Goal: Information Seeking & Learning: Check status

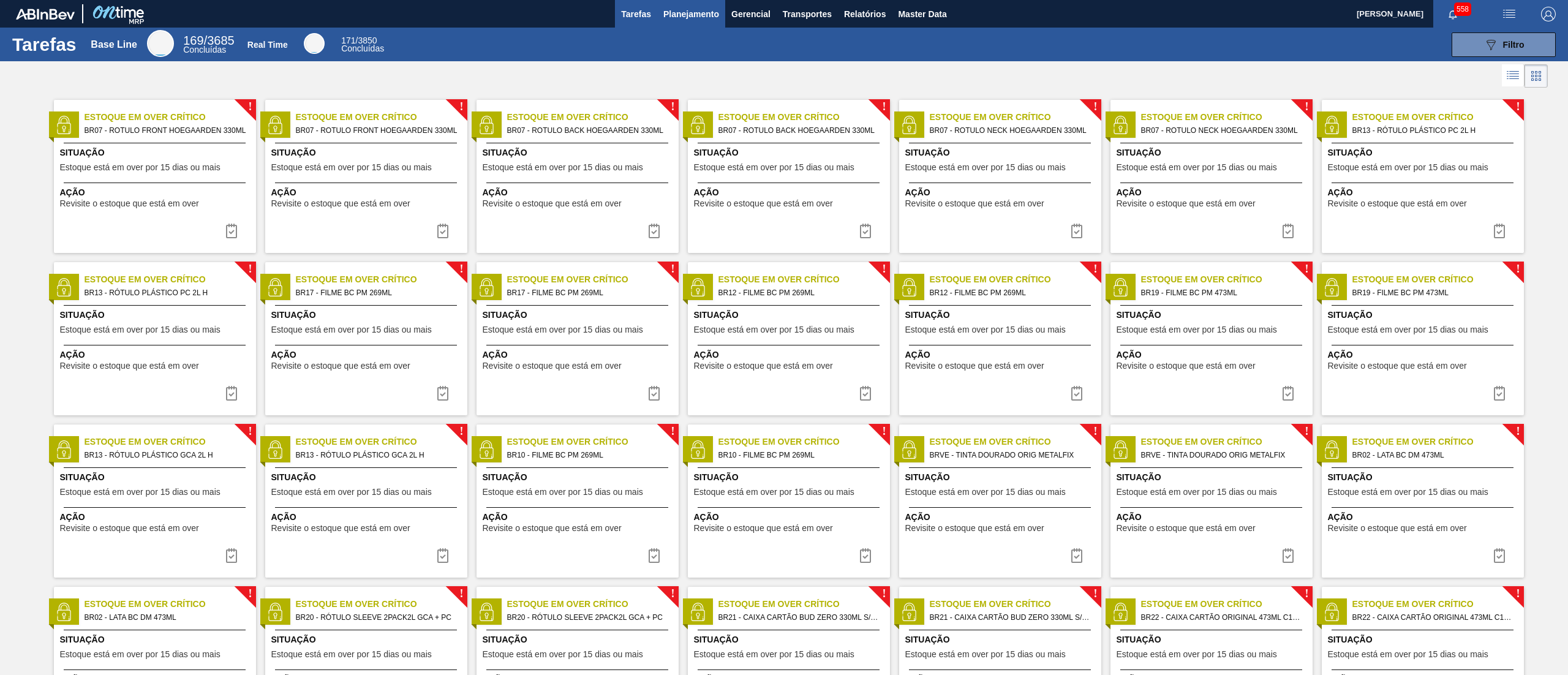
click at [697, 10] on span "Planejamento" at bounding box center [691, 14] width 56 height 15
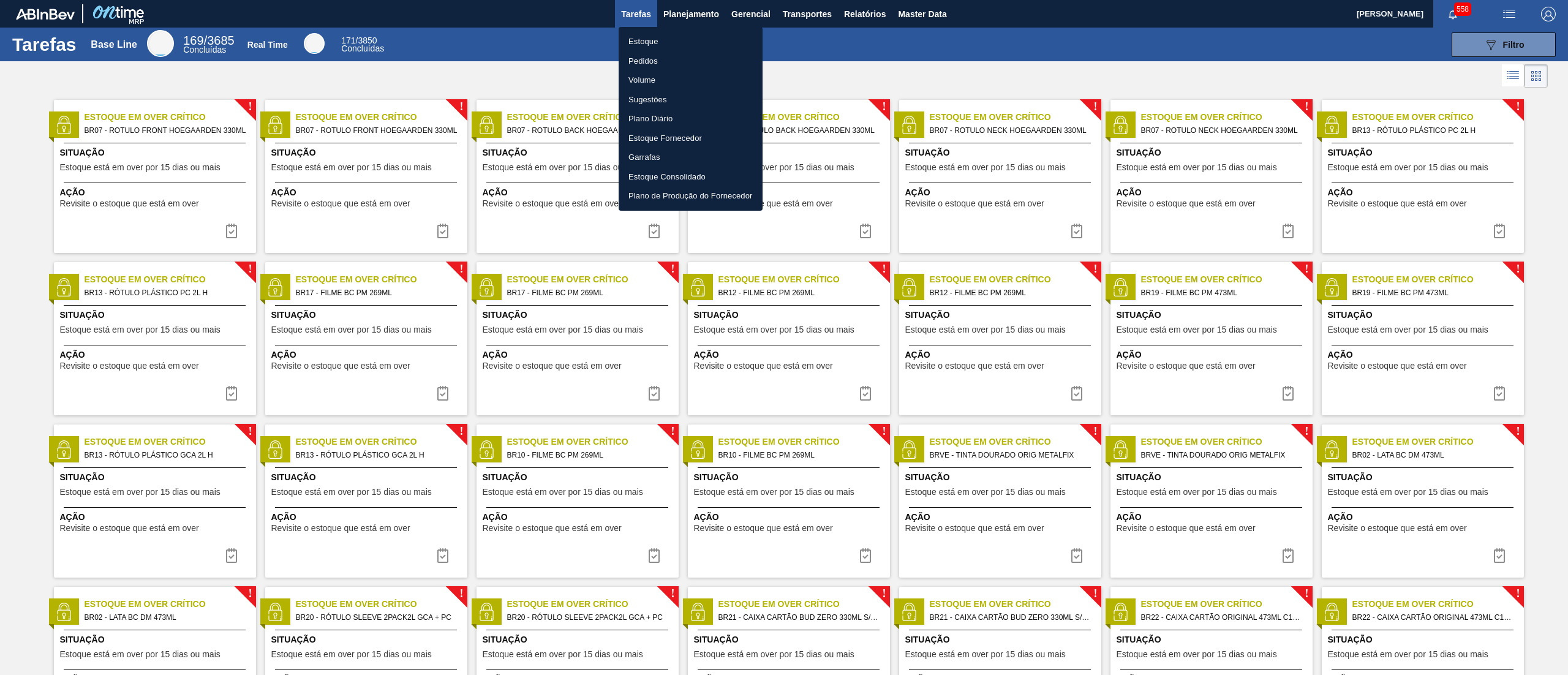
click at [662, 36] on li "Estoque" at bounding box center [691, 41] width 144 height 19
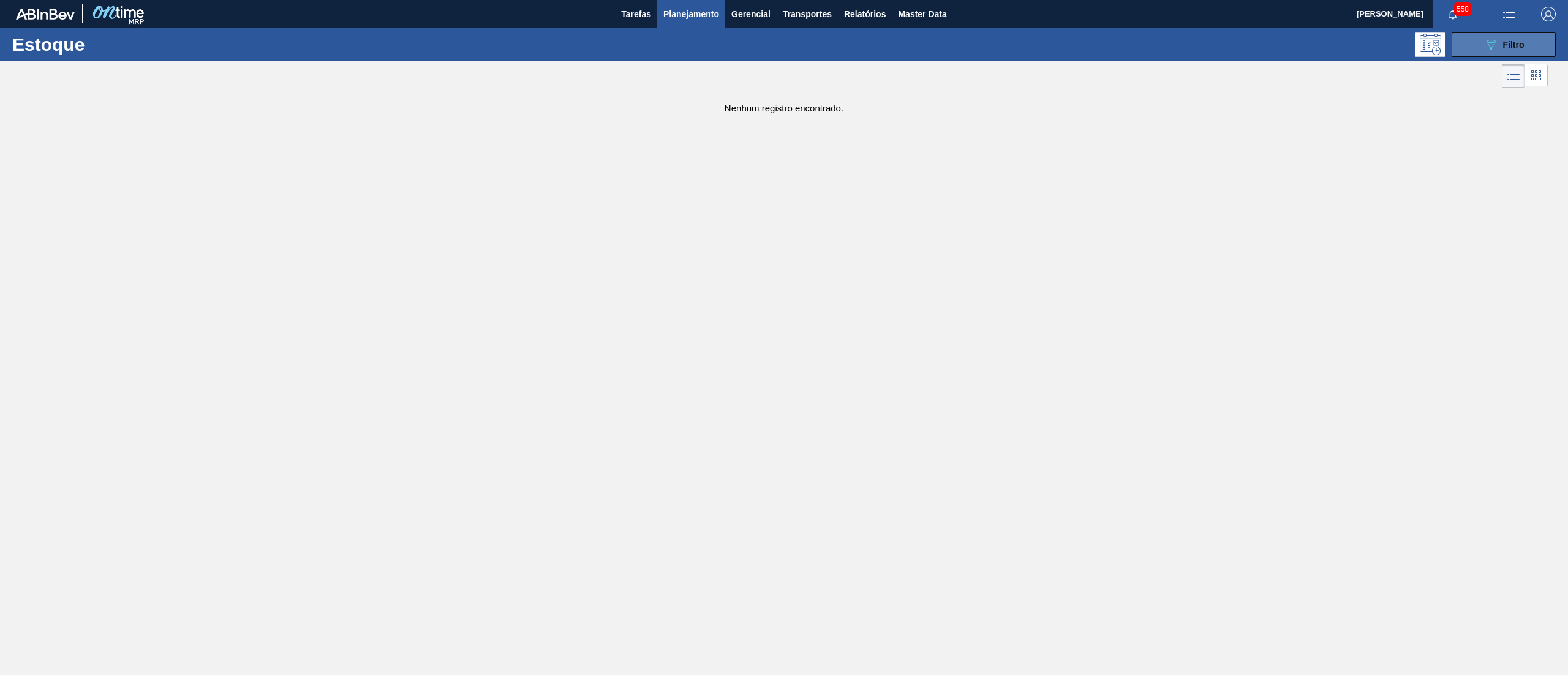
click at [1481, 48] on button "089F7B8B-B2A5-4AFE-B5C0-19BA573D28AC Filtro" at bounding box center [1504, 45] width 104 height 25
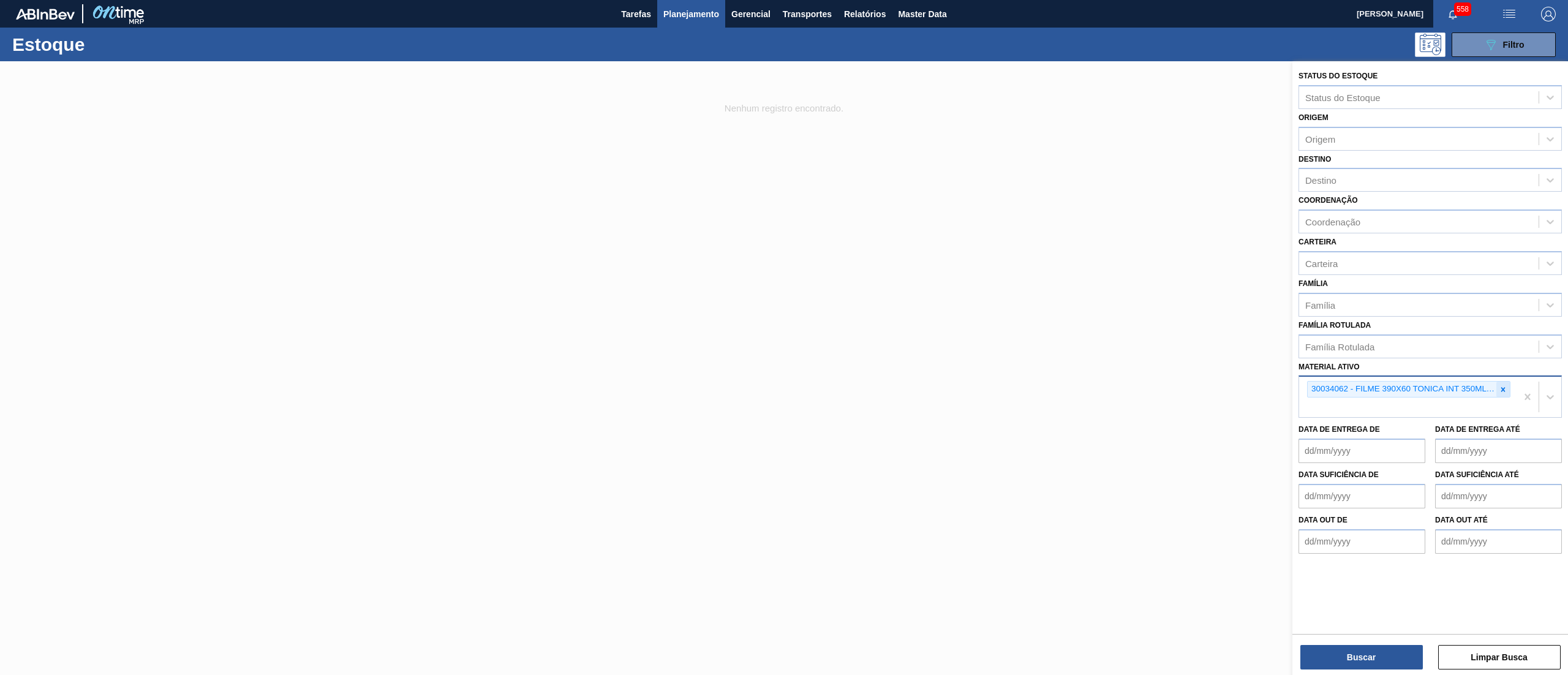
click at [1510, 389] on div at bounding box center [1503, 389] width 14 height 16
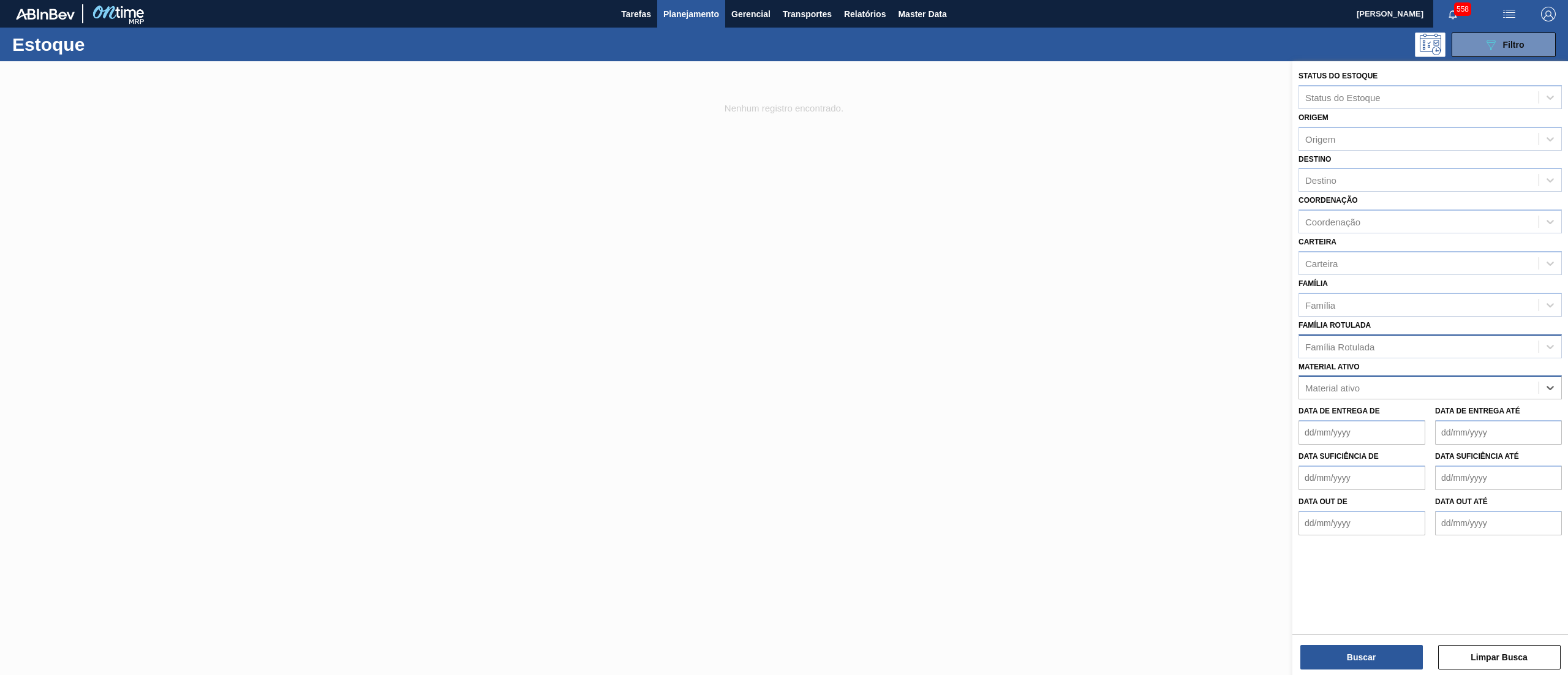
click at [1400, 352] on div "Família Rotulada" at bounding box center [1419, 346] width 240 height 17
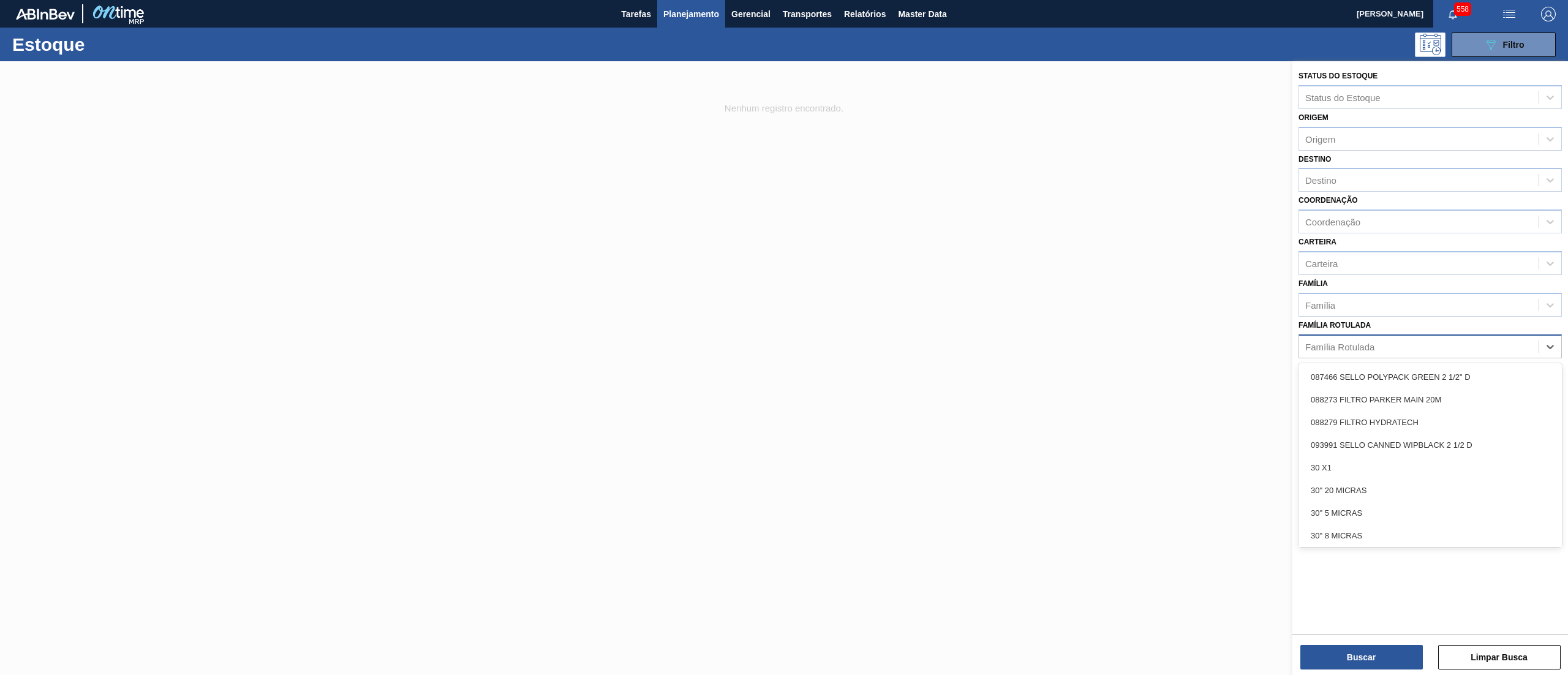
paste Rotulada "ROTULO PLAST. GCA"
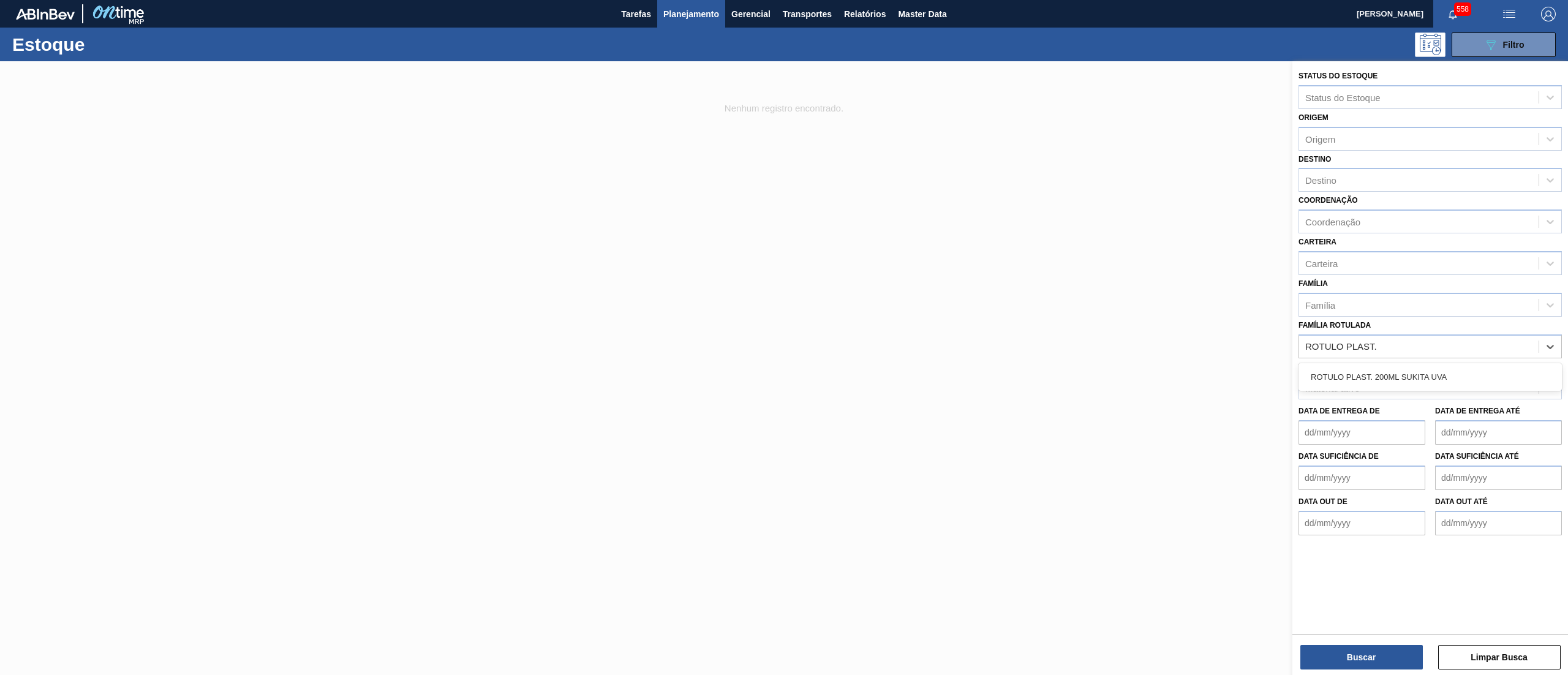
type Rotulada "ROTULO PLAST."
click at [1394, 323] on div "Família Rotulada option ROTULO PLAST. 200ML SUKITA UVA focused, 1 of 1. 1 resul…" at bounding box center [1430, 338] width 264 height 41
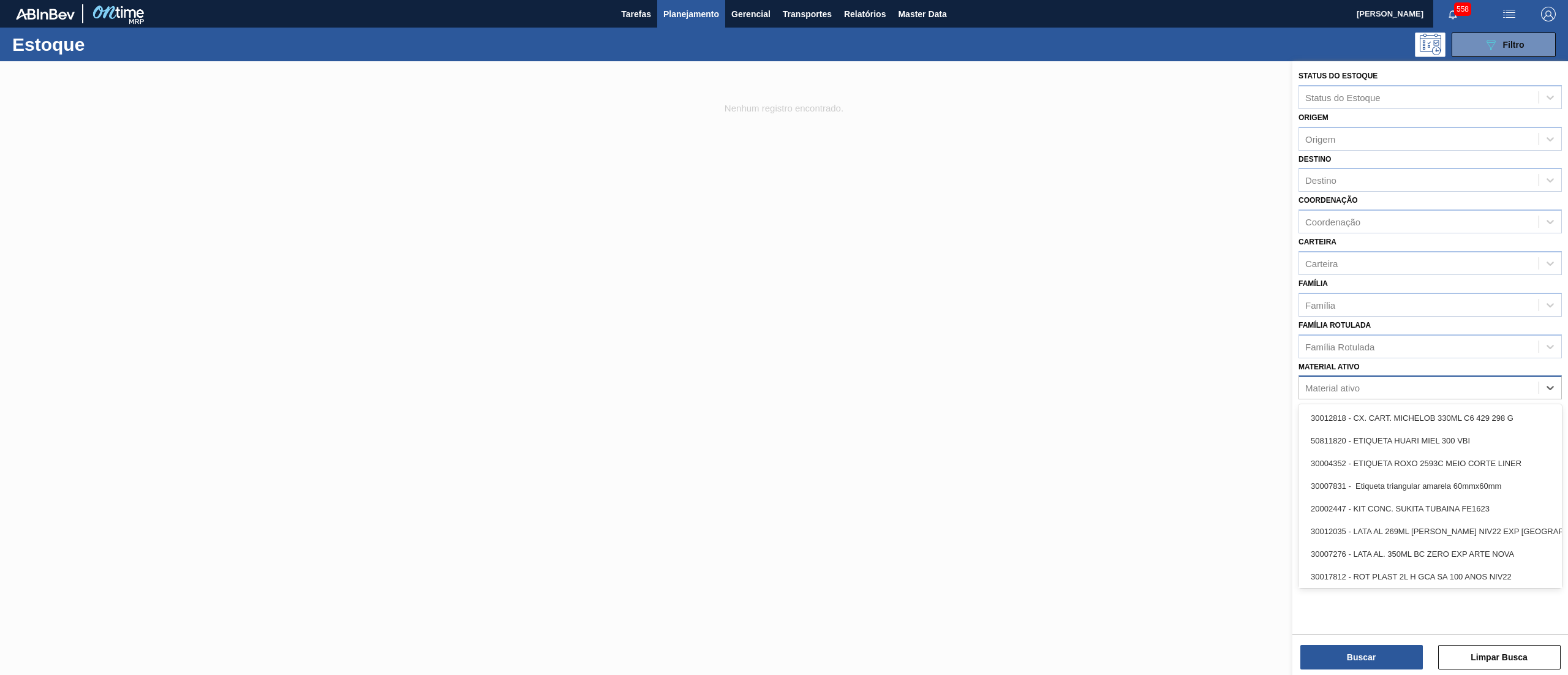
click at [1372, 392] on div "Material ativo" at bounding box center [1419, 387] width 240 height 17
paste ativo "ROTULO PLAST. GCA"
type ativo "ROTULO PLAST. GCA"
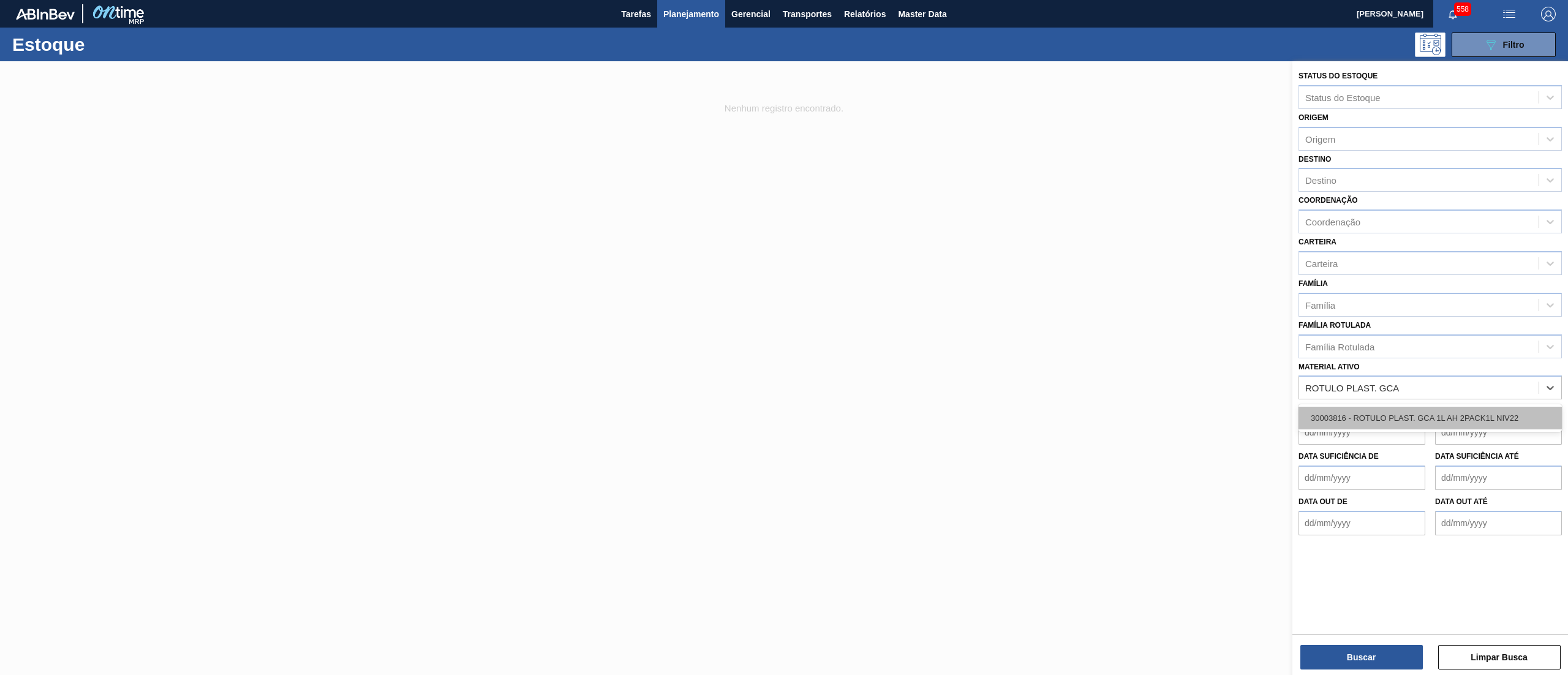
click at [1390, 415] on div "30003816 - ROTULO PLAST. GCA 1L AH 2PACK1L NIV22" at bounding box center [1430, 418] width 264 height 23
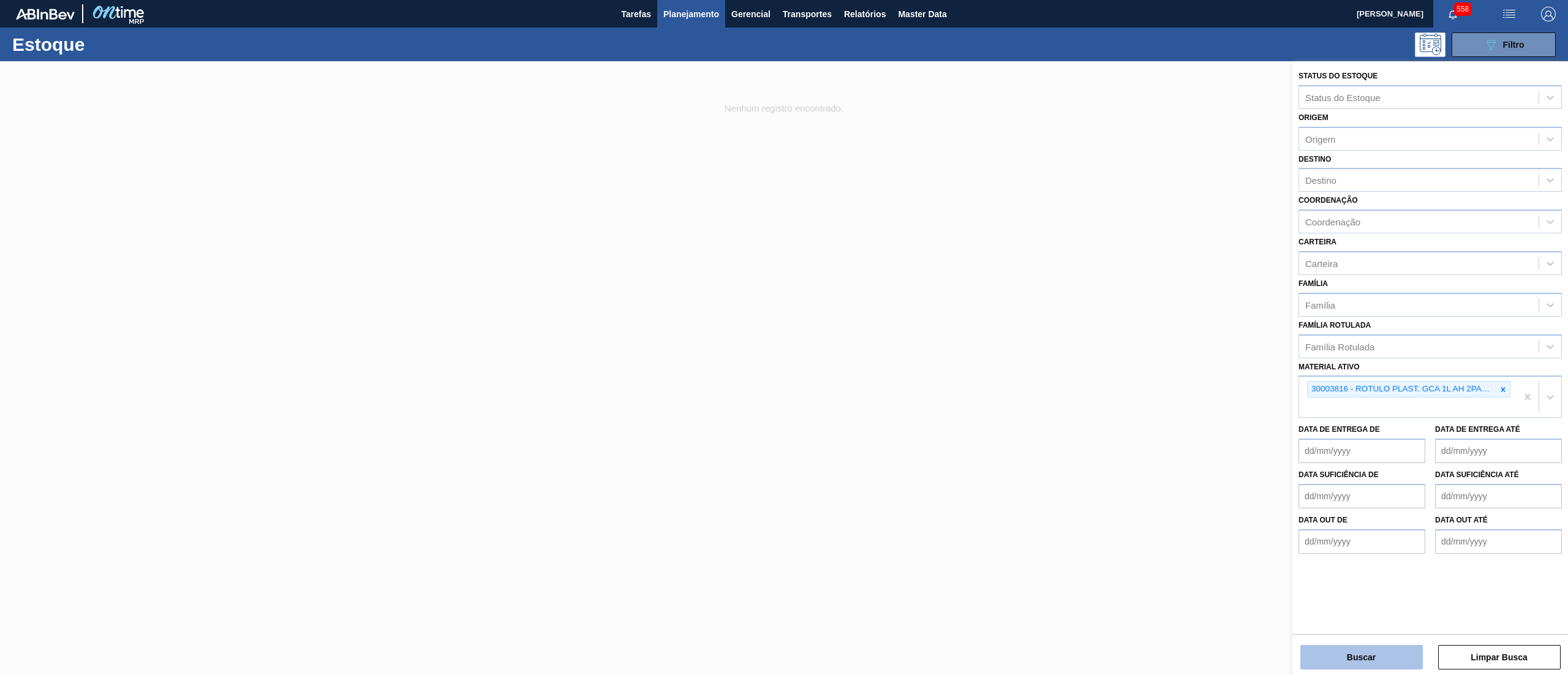
click at [1333, 661] on button "Buscar" at bounding box center [1361, 658] width 122 height 25
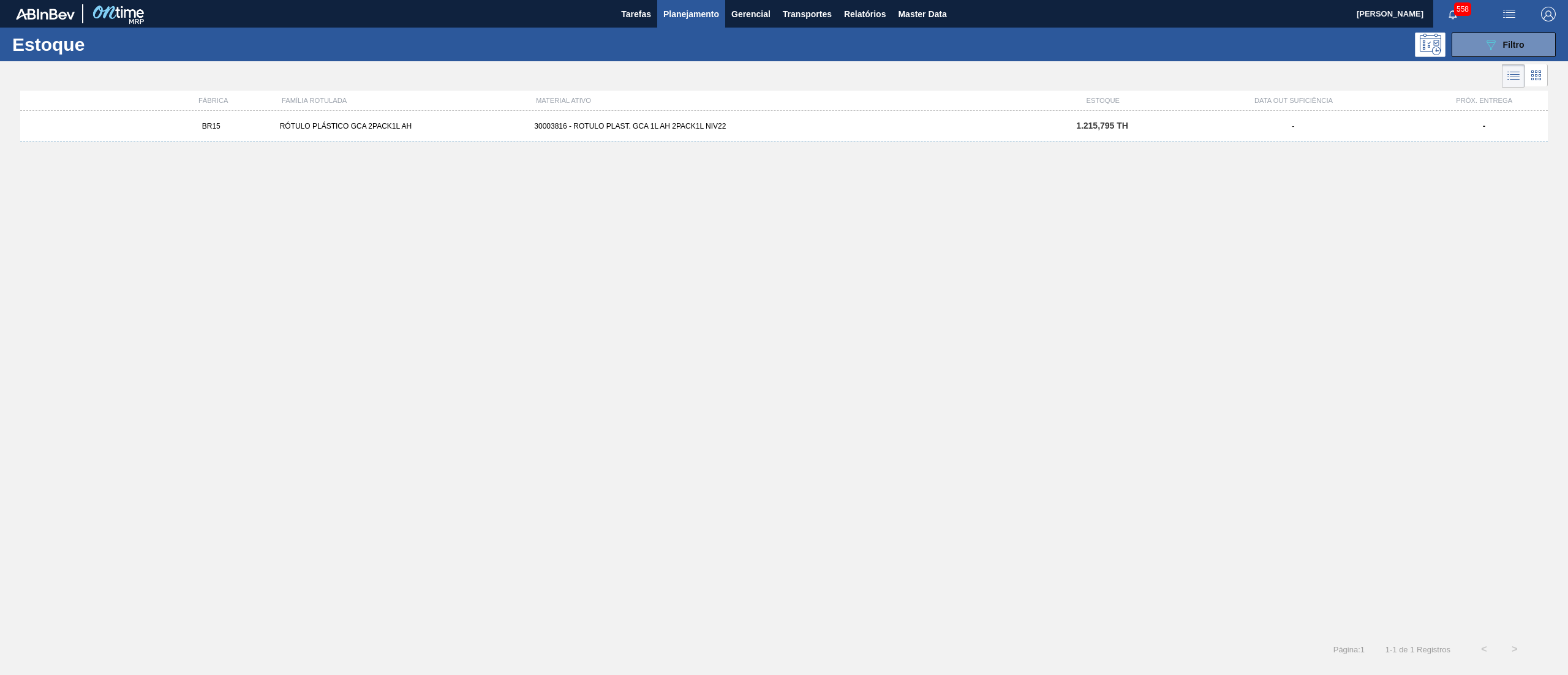
click at [932, 119] on div "BR15 RÓTULO PLÁSTICO GCA 2PACK1L AH 30003816 - ROTULO PLAST. GCA 1L AH 2PACK1L …" at bounding box center [784, 126] width 1528 height 30
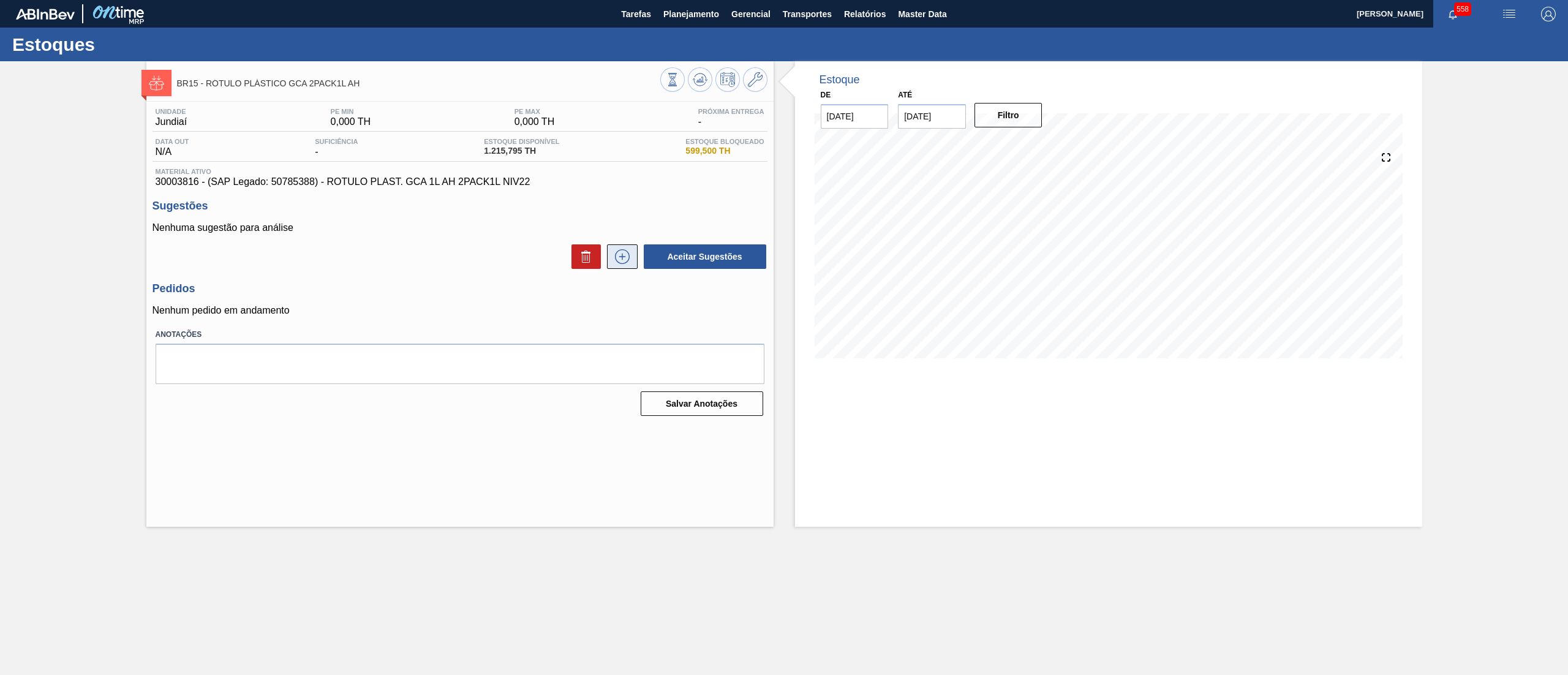
click at [618, 264] on icon at bounding box center [622, 257] width 15 height 15
click at [753, 83] on icon at bounding box center [755, 80] width 15 height 15
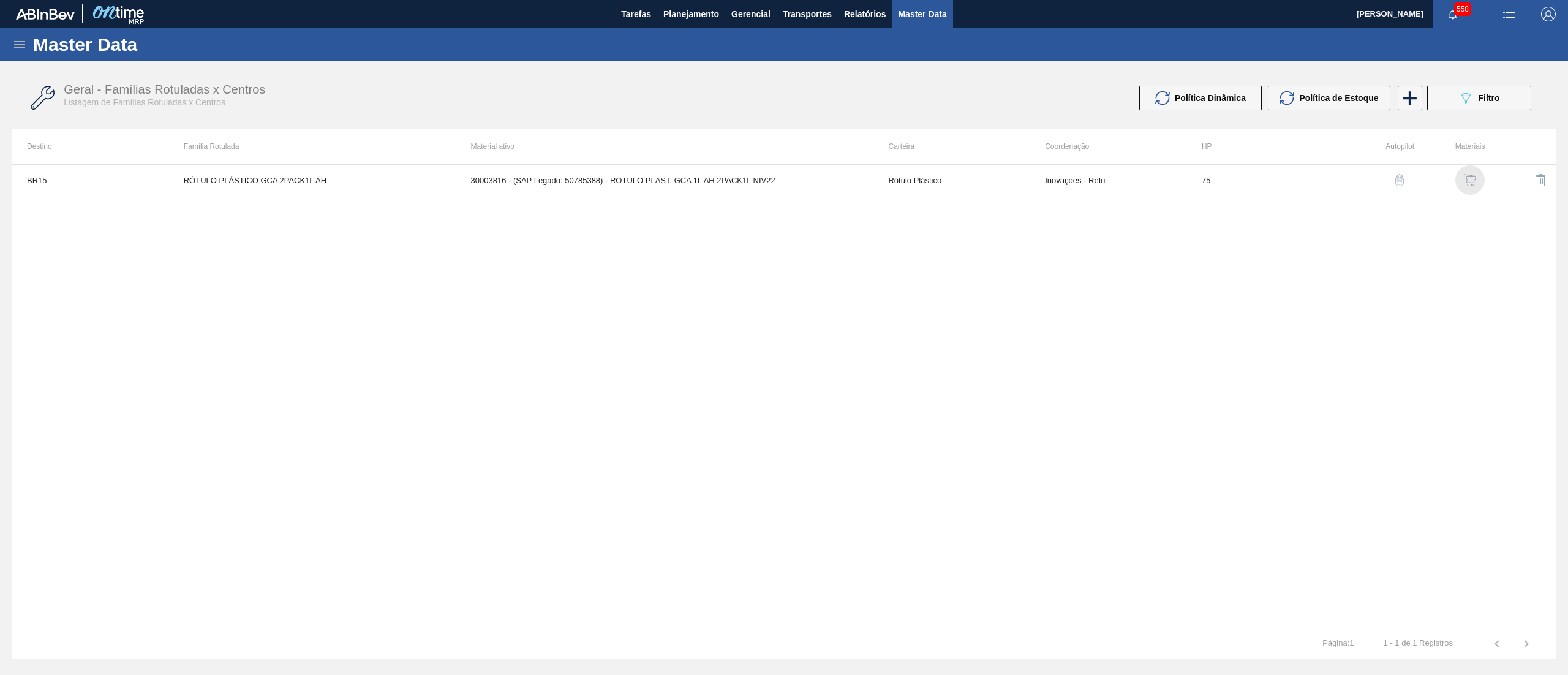
click at [1469, 183] on img "button" at bounding box center [1470, 180] width 12 height 12
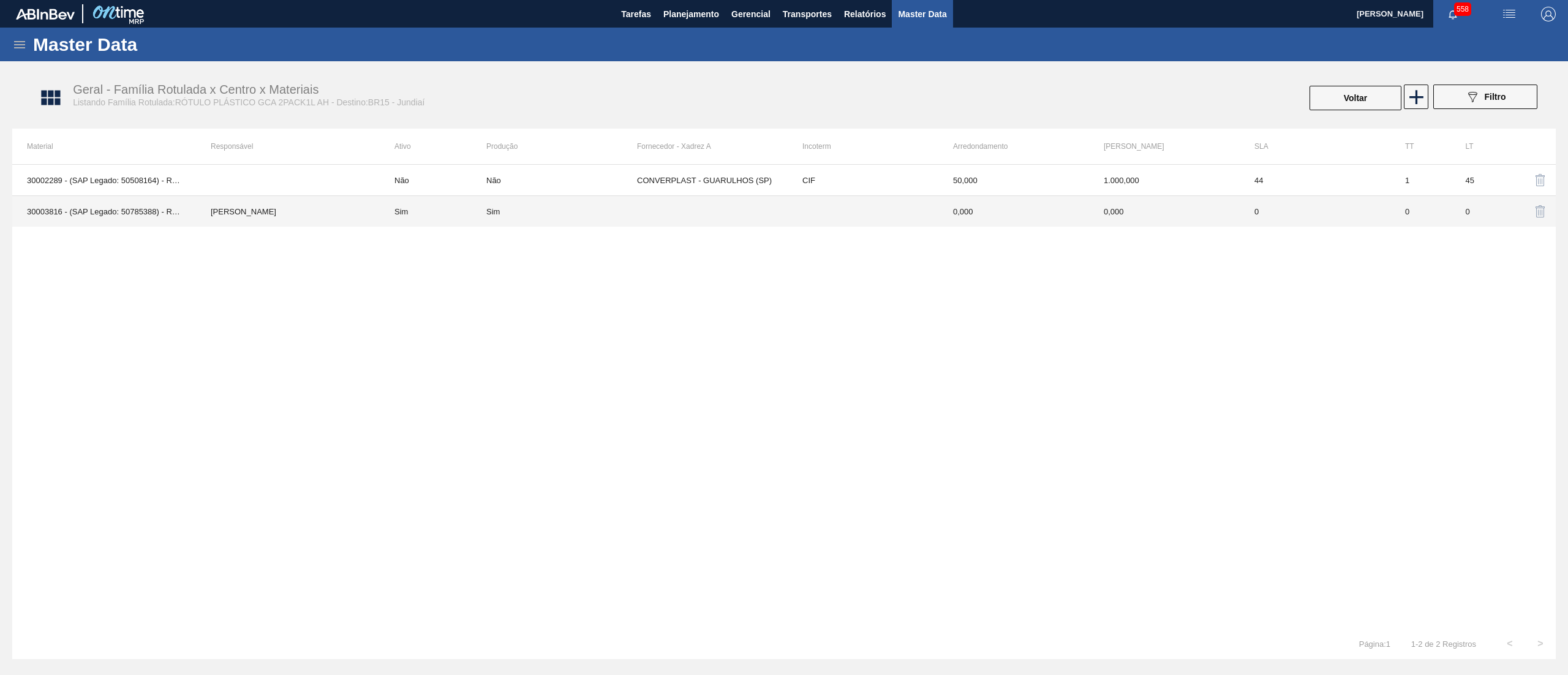
click at [146, 210] on td "30003816 - (SAP Legado: 50785388) - ROTULO PLAST. GCA 1L AH 2PACK1L NIV22" at bounding box center [104, 212] width 184 height 31
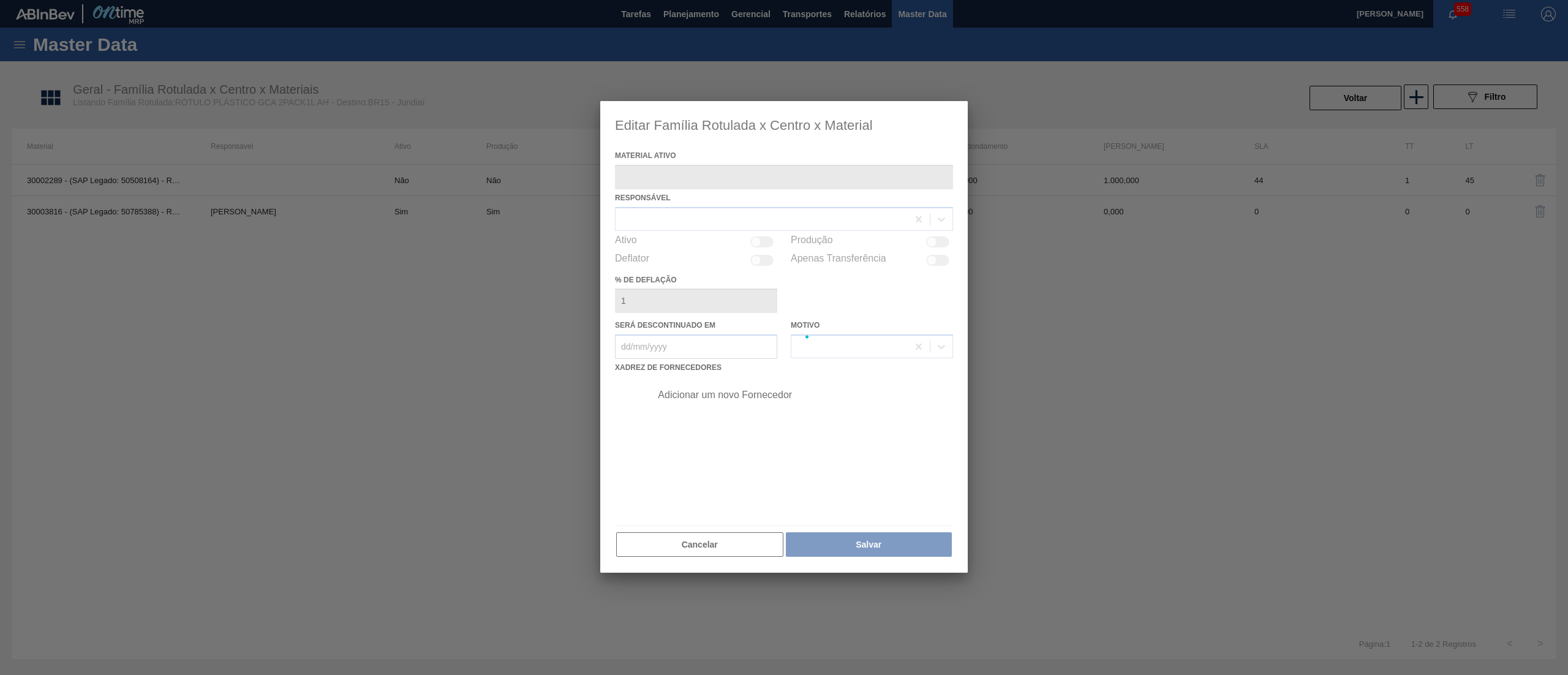
type ativo "30003816 - (SAP Legado: 50785388) - ROTULO PLAST. GCA 1L AH 2PACK1L NIV22"
checkbox input "true"
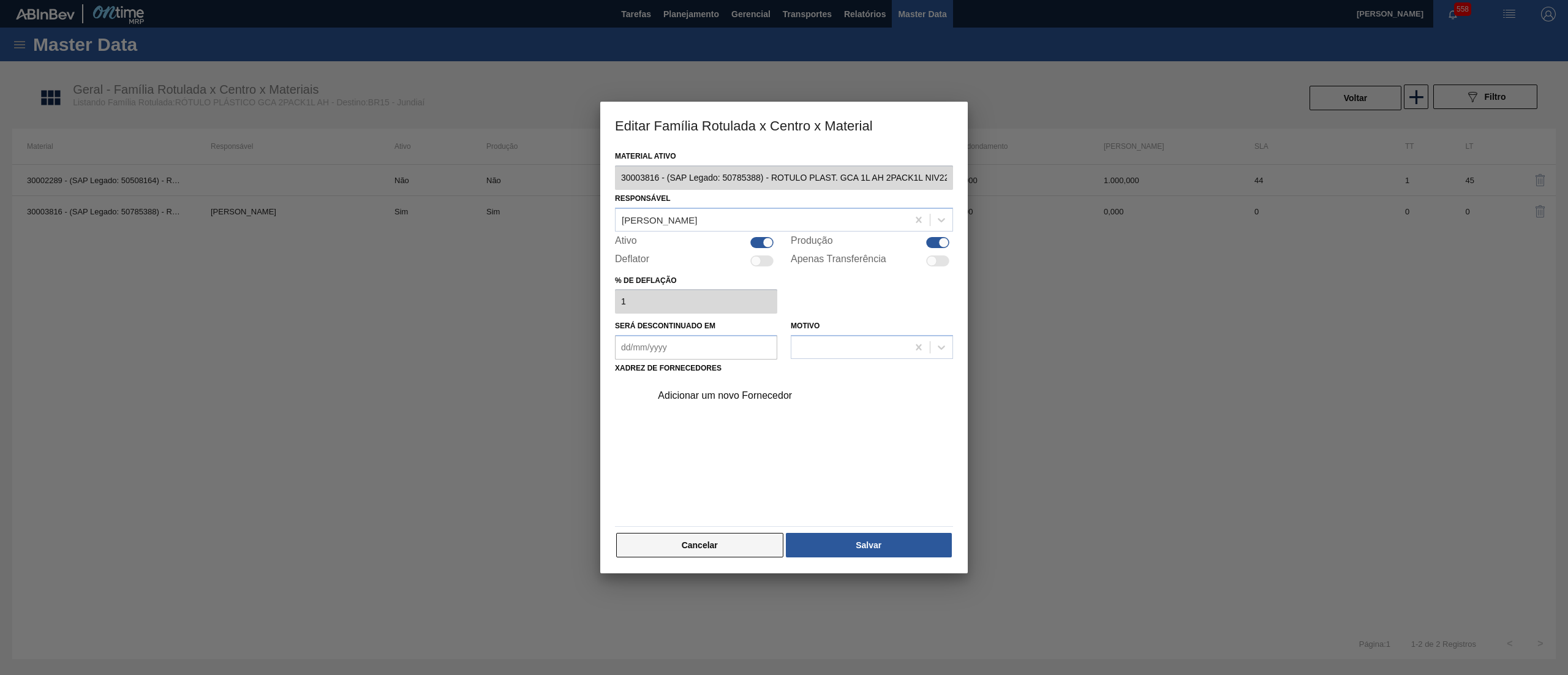
click at [717, 549] on button "Cancelar" at bounding box center [700, 545] width 167 height 25
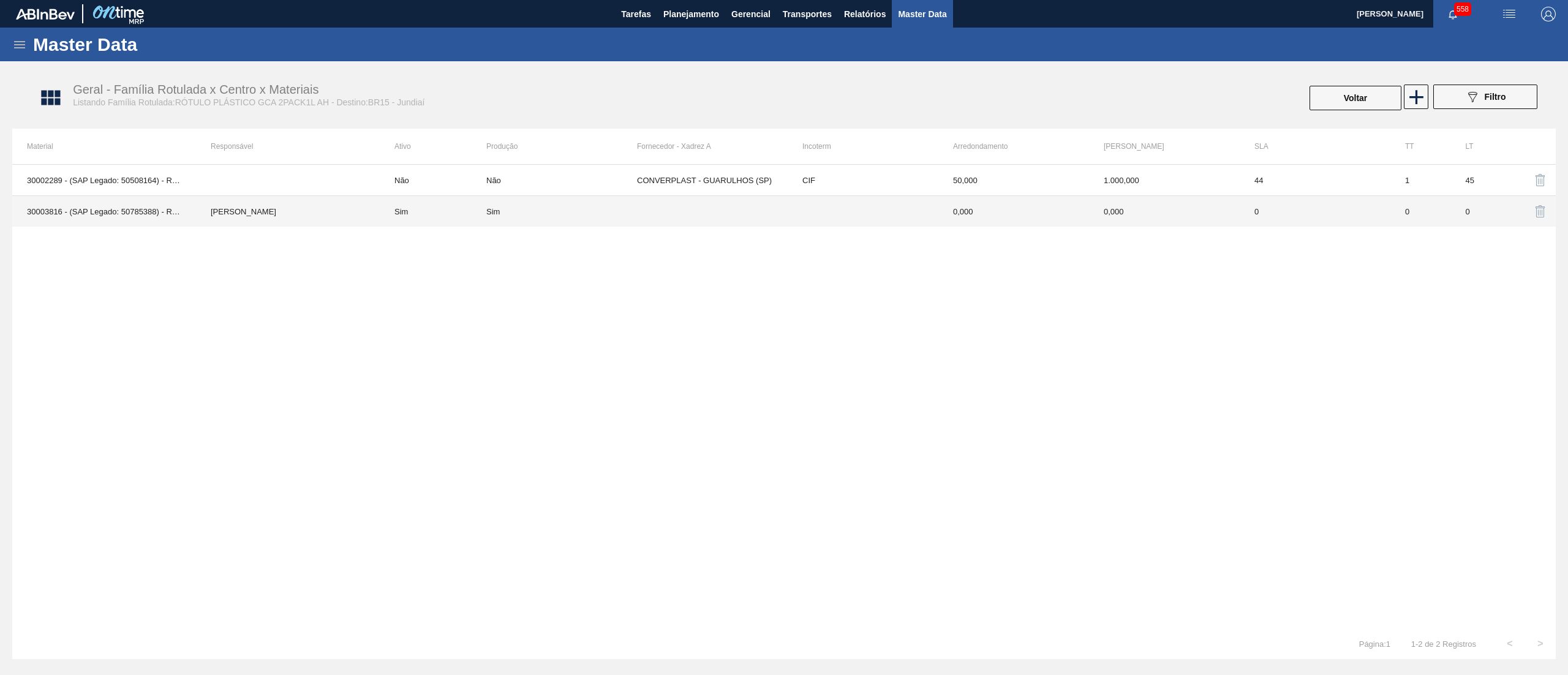
click at [597, 222] on td "Sim" at bounding box center [562, 212] width 151 height 31
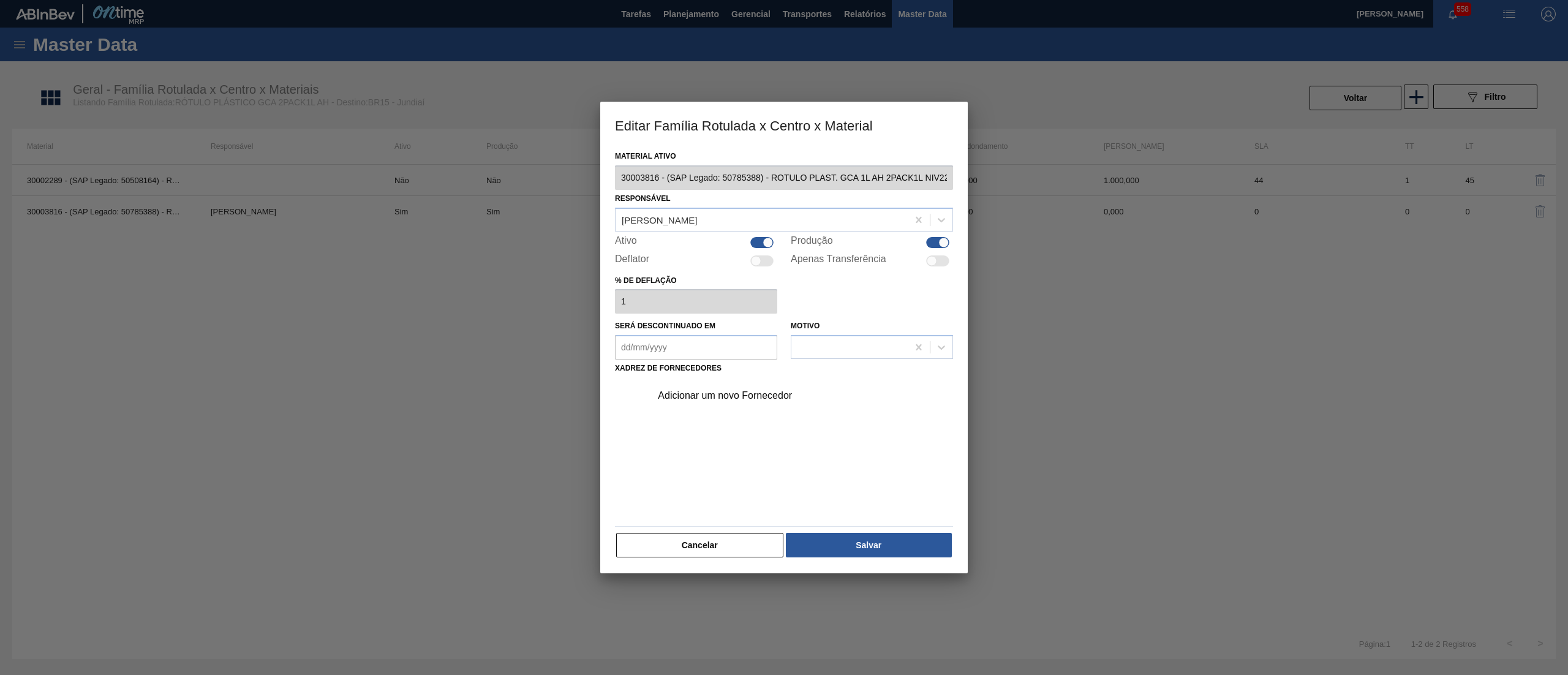
click at [714, 400] on div "Adicionar um novo Fornecedor" at bounding box center [778, 395] width 240 height 11
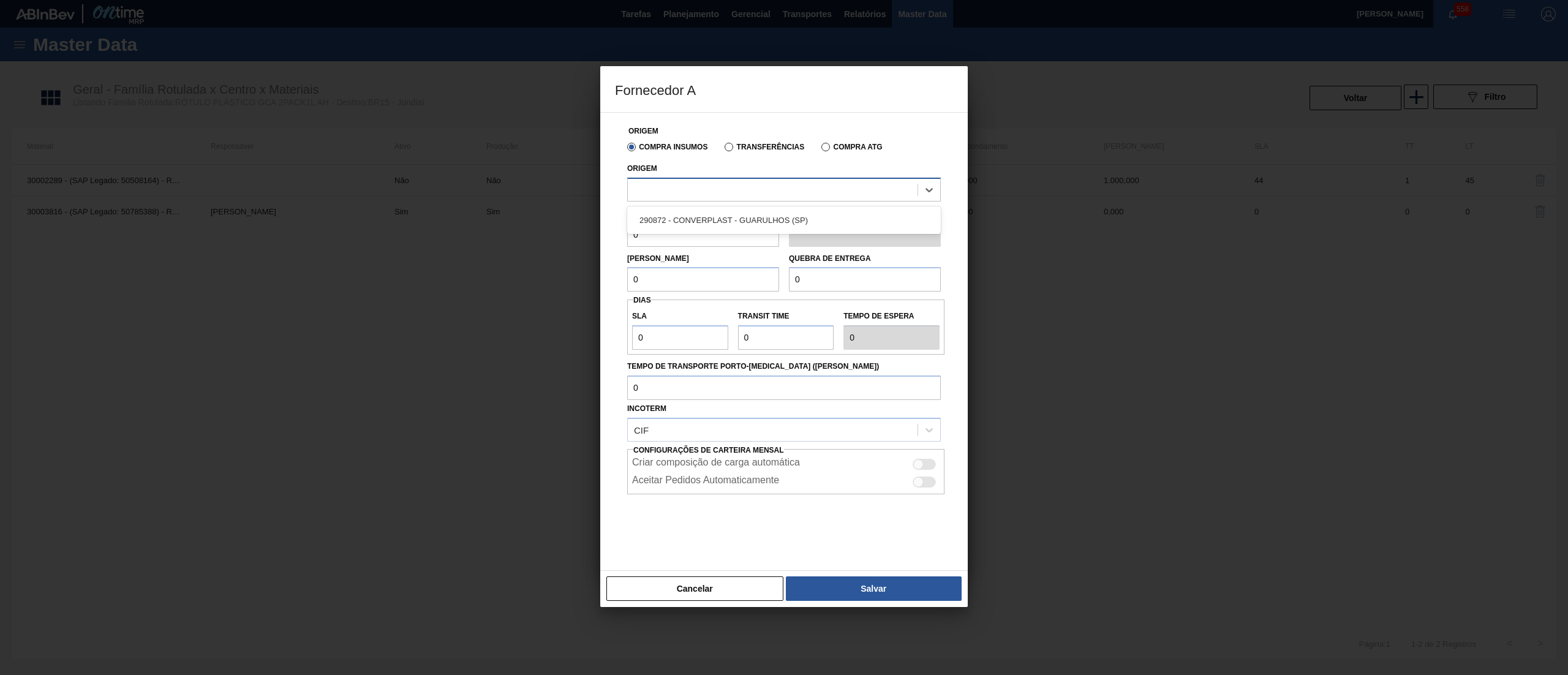
click at [731, 192] on div at bounding box center [772, 189] width 290 height 17
click at [731, 230] on div "290872 - CONVERPLAST - GUARULHOS (SP)" at bounding box center [784, 220] width 314 height 23
click at [553, 238] on div "Fornecedor A Origem Compra Insumos Transferências Compra ATG Origem 290872 - CO…" at bounding box center [784, 338] width 1568 height 675
drag, startPoint x: 681, startPoint y: 227, endPoint x: 531, endPoint y: 233, distance: 150.1
click at [531, 233] on div "Fornecedor A Origem Compra Insumos Transferências Compra ATG Origem 290872 - CO…" at bounding box center [784, 338] width 1568 height 675
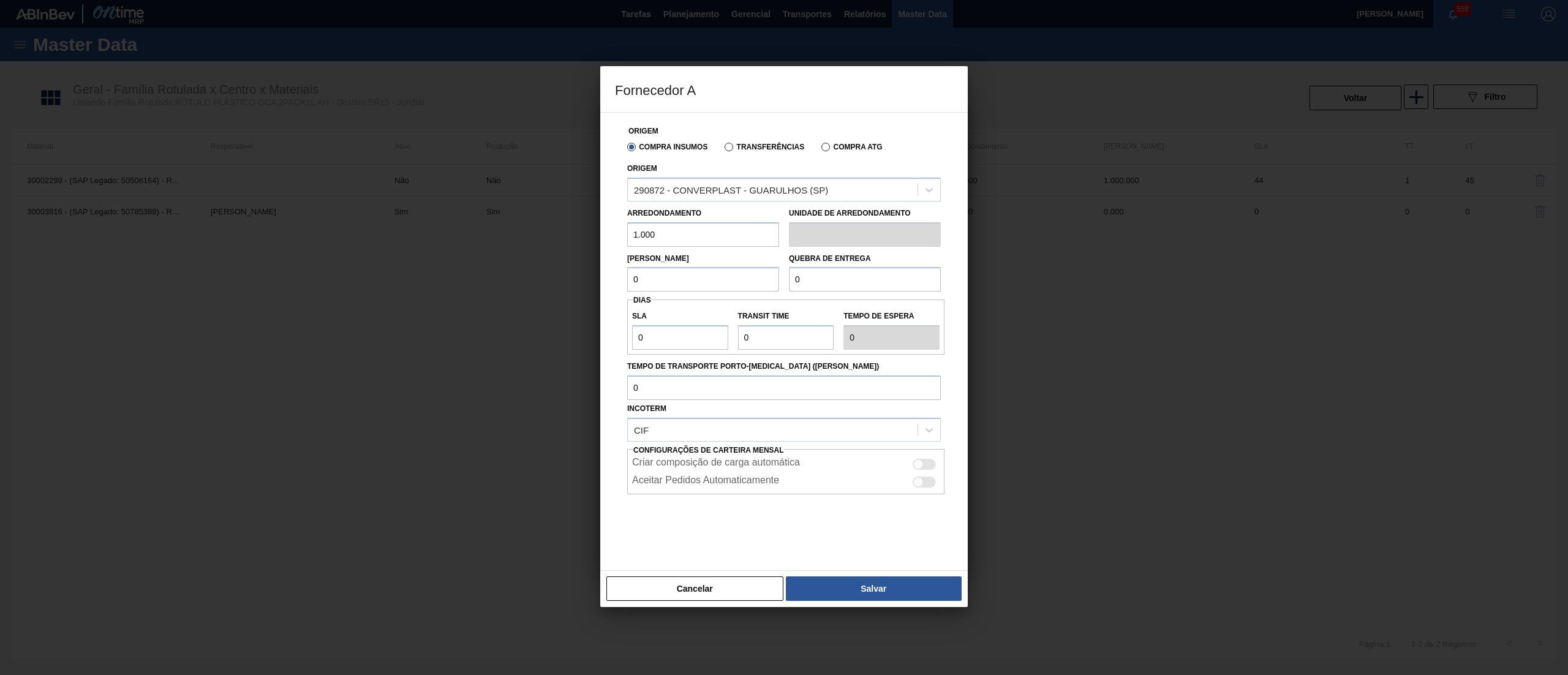
type input "1.000"
drag, startPoint x: 669, startPoint y: 275, endPoint x: 516, endPoint y: 264, distance: 153.4
click at [516, 264] on div "Fornecedor A Origem Compra Insumos Transferências Compra ATG Origem 290872 - CO…" at bounding box center [784, 338] width 1568 height 675
paste input "1.00"
type input "1.000"
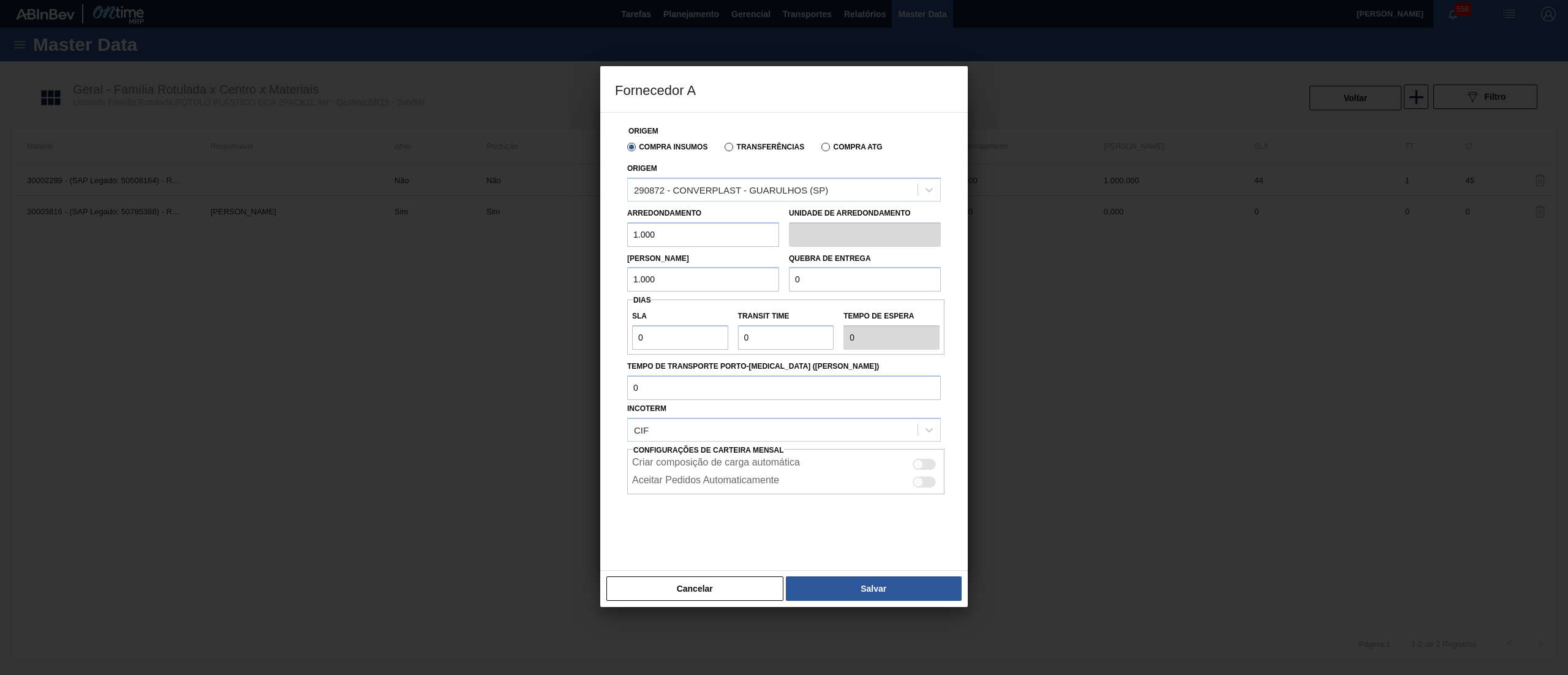
drag, startPoint x: 798, startPoint y: 275, endPoint x: 686, endPoint y: 275, distance: 112.0
click at [686, 275] on div "Lote Mínimo 1.000 Quebra de entrega 0" at bounding box center [784, 269] width 323 height 45
paste input "1.00"
type input "1.000"
drag, startPoint x: 665, startPoint y: 343, endPoint x: 594, endPoint y: 341, distance: 71.0
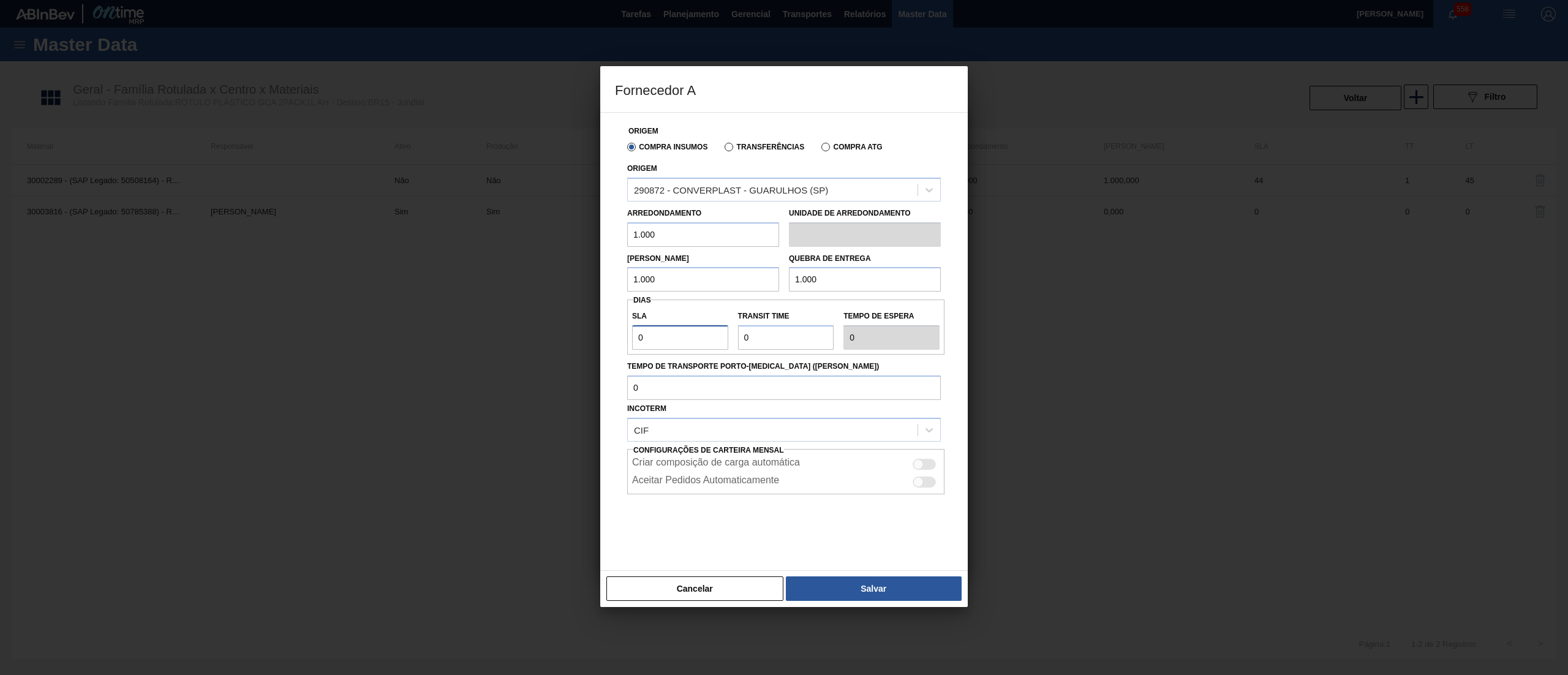
click at [594, 341] on div "Fornecedor A Origem Compra Insumos Transferências Compra ATG Origem 290872 - CO…" at bounding box center [784, 338] width 1568 height 675
type input "3"
type input "30"
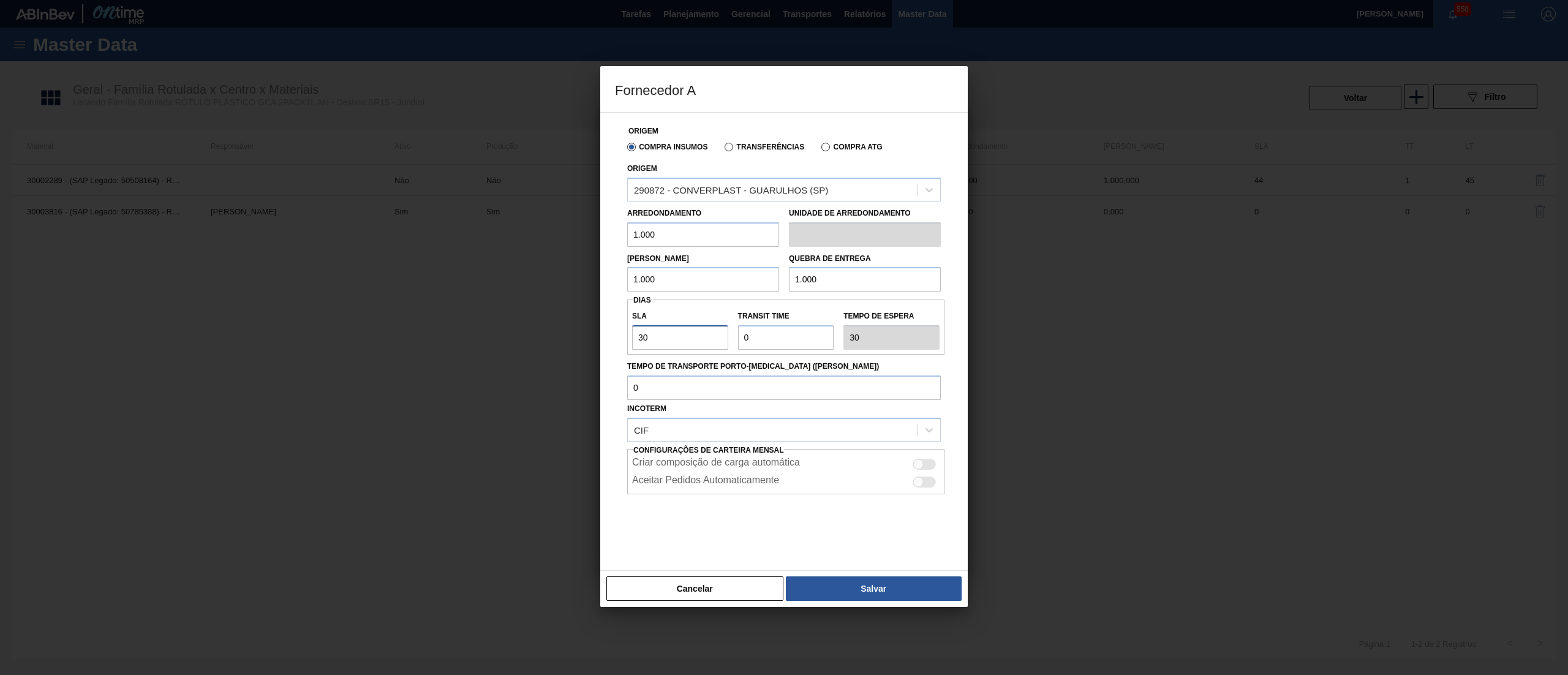
type input "30"
drag, startPoint x: 765, startPoint y: 330, endPoint x: 713, endPoint y: 336, distance: 52.3
click at [714, 336] on div "SLA 30 Transit Time Tempo de espera 30" at bounding box center [786, 327] width 317 height 45
type input "2"
type input "32"
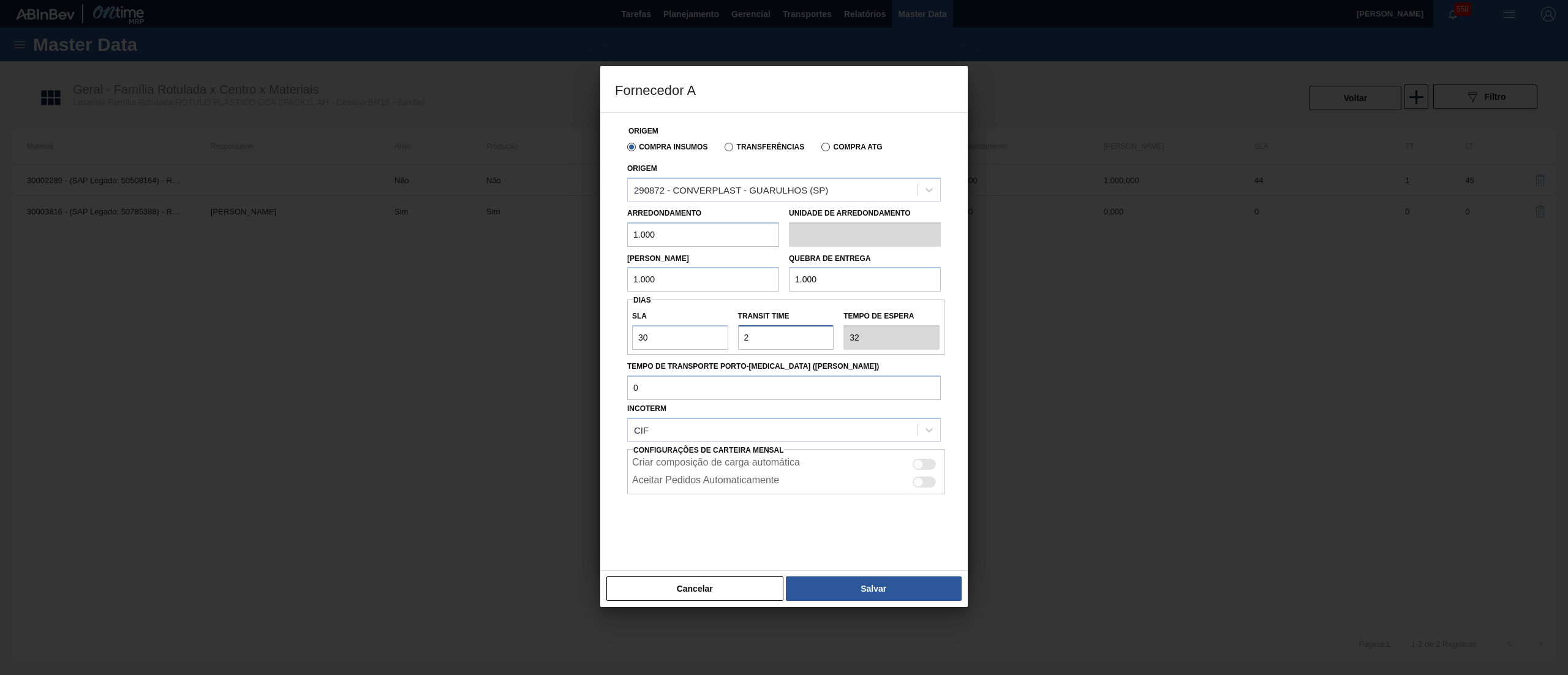
type input "2"
click at [711, 565] on div "Origem Compra Insumos Transferências Compra ATG Origem 290872 - CONVERPLAST - G…" at bounding box center [784, 341] width 367 height 459
click at [817, 579] on button "Salvar" at bounding box center [873, 589] width 176 height 25
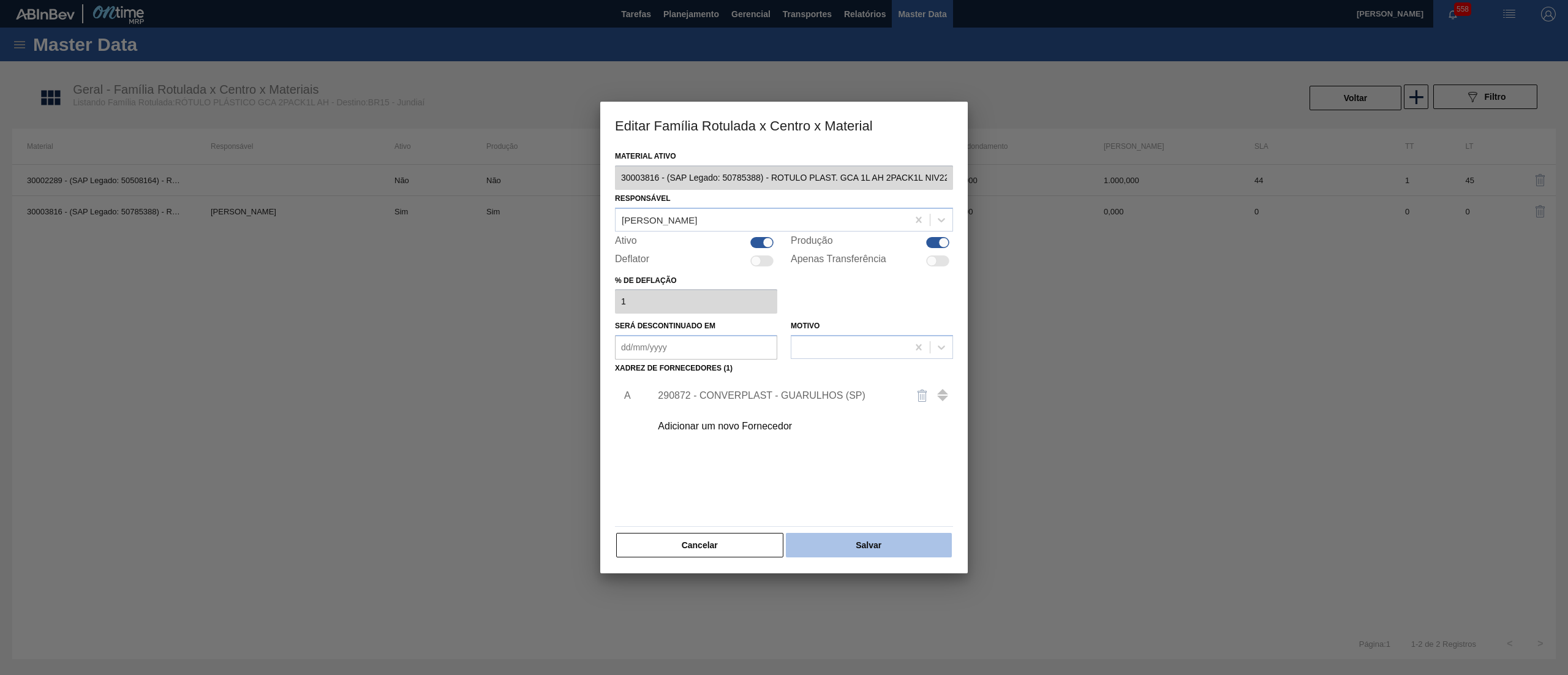
click at [875, 547] on button "Salvar" at bounding box center [869, 545] width 166 height 25
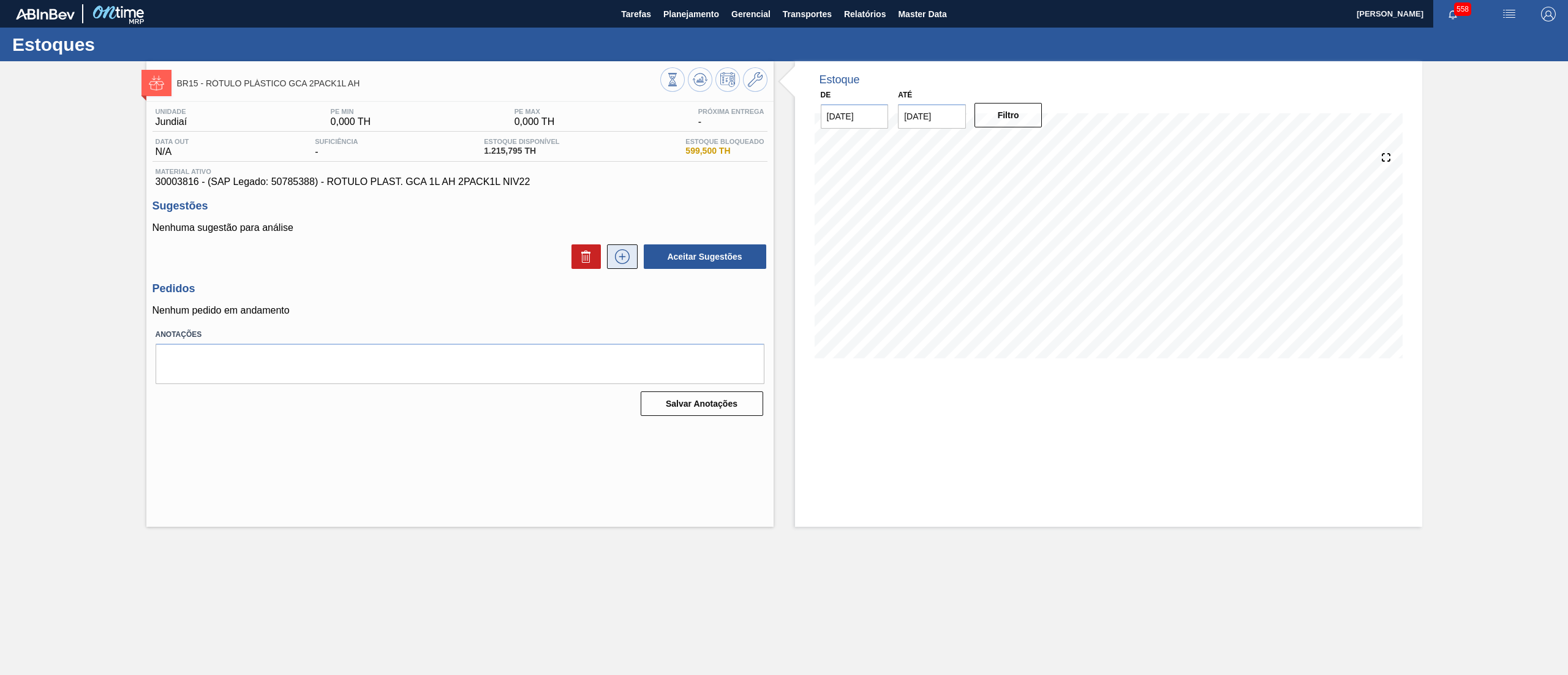
click at [623, 253] on icon at bounding box center [622, 257] width 19 height 15
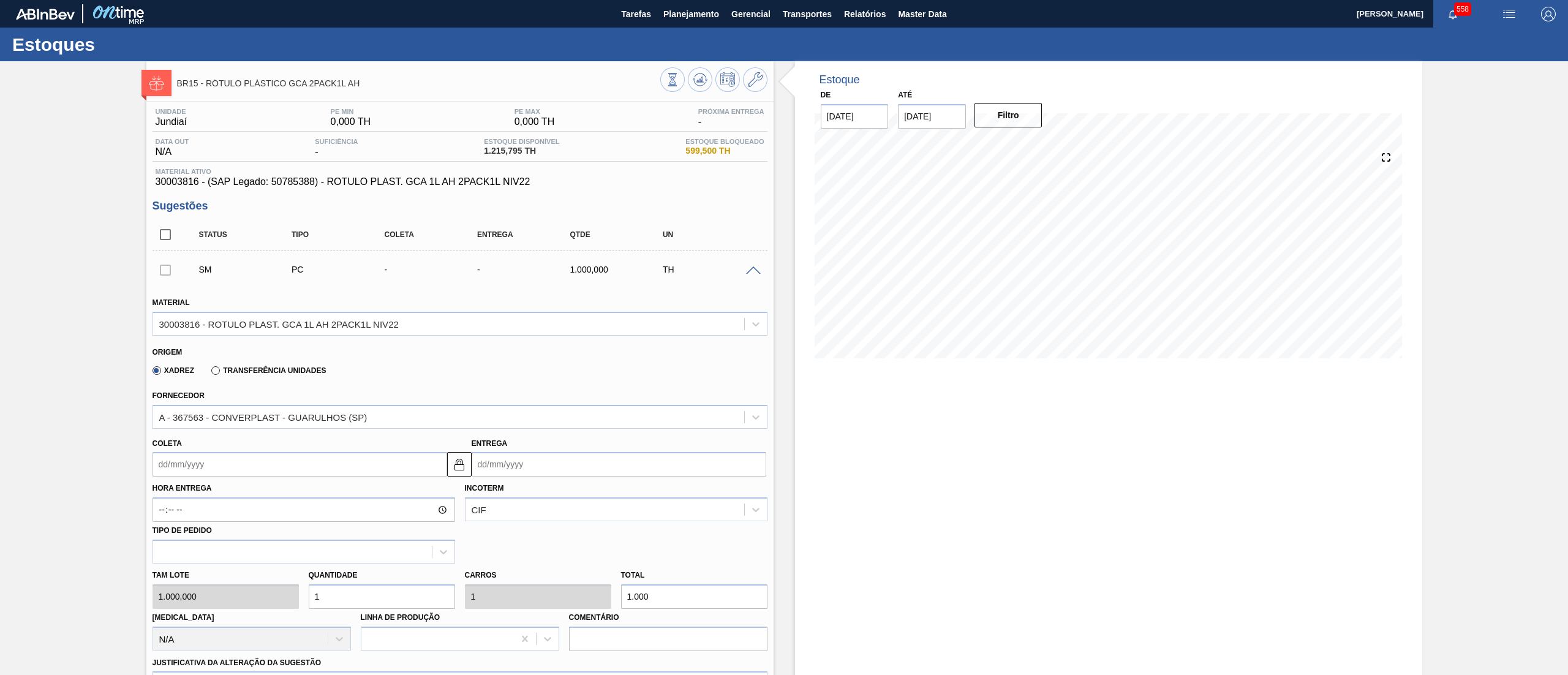
scroll to position [304, 0]
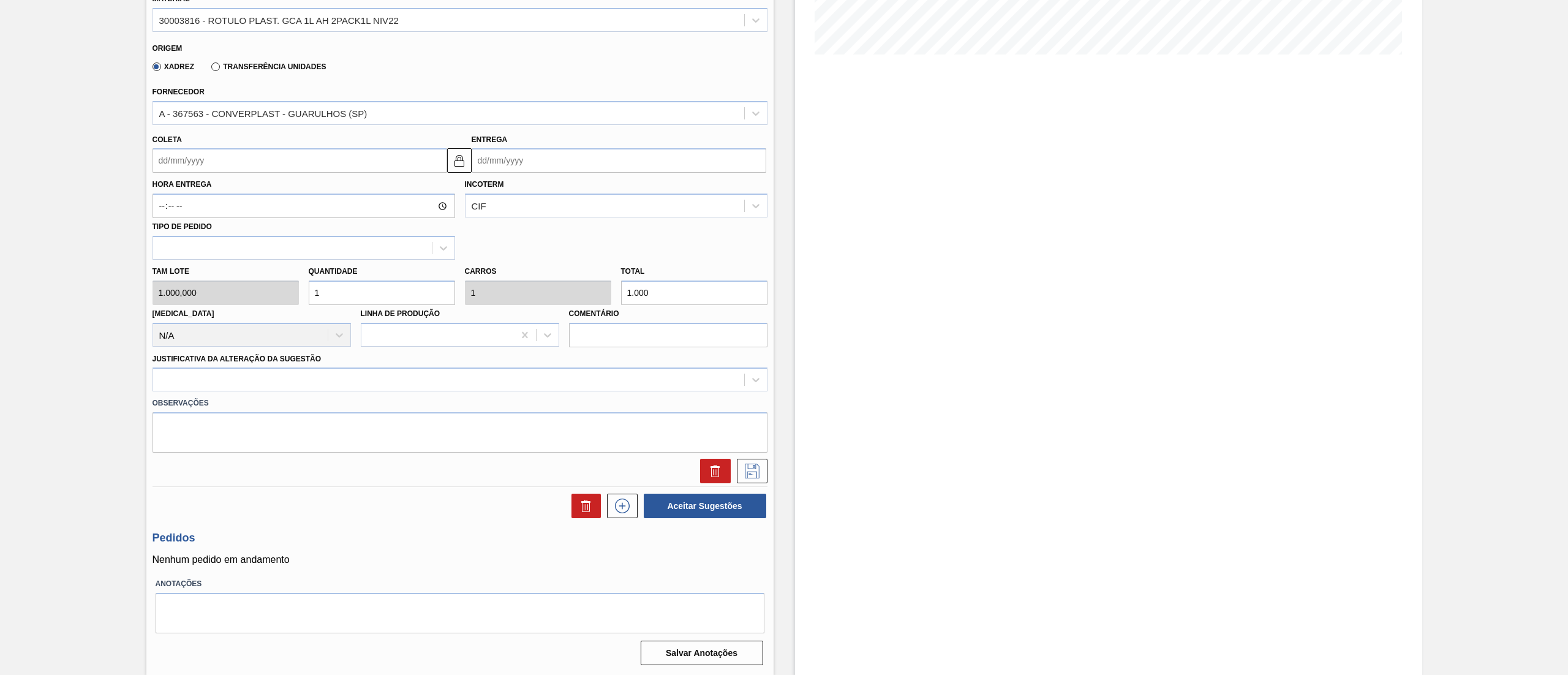
click at [255, 286] on div "[PERSON_NAME] 1.000,000 Quantidade 1 Carros 1 Total 1.000 [MEDICAL_DATA] N/A Li…" at bounding box center [460, 303] width 625 height 87
type input "3"
type input "3.000"
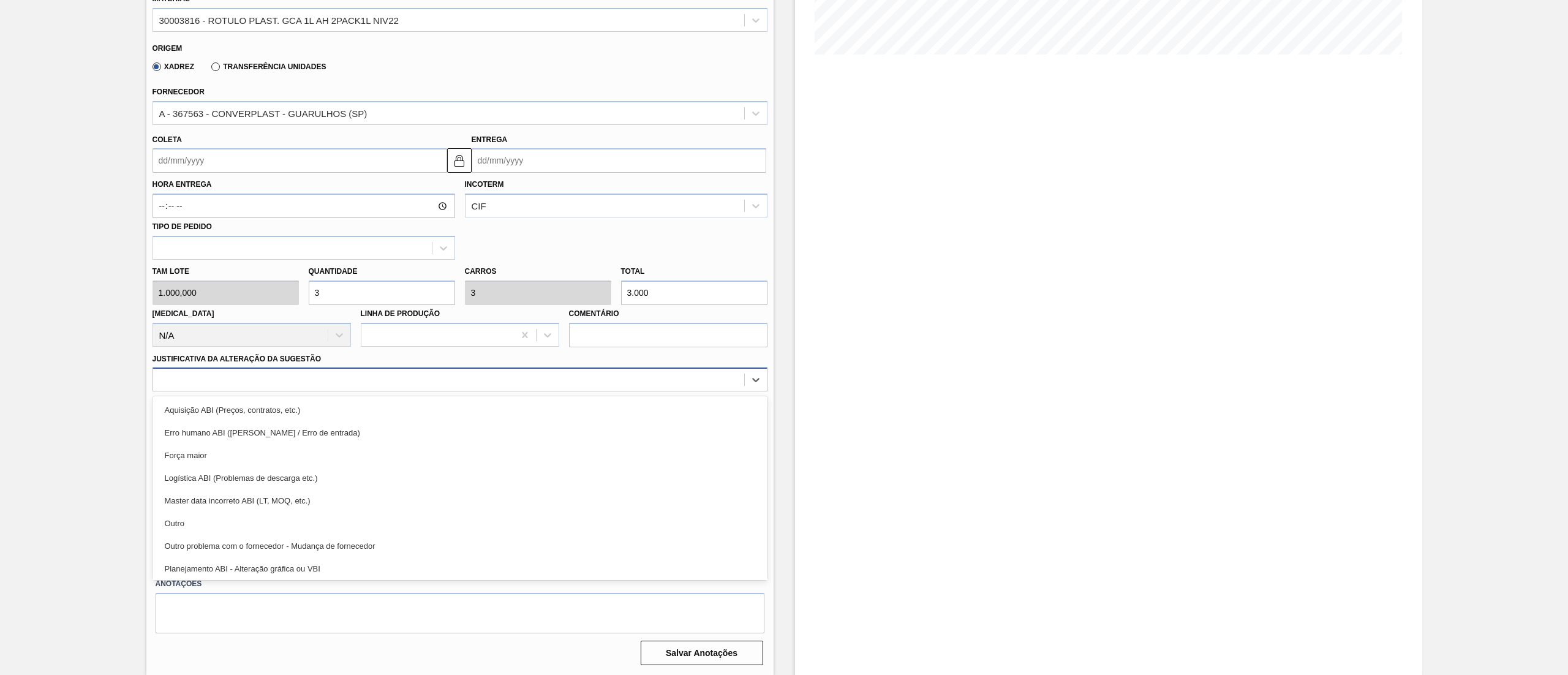
click at [293, 385] on div at bounding box center [448, 380] width 591 height 17
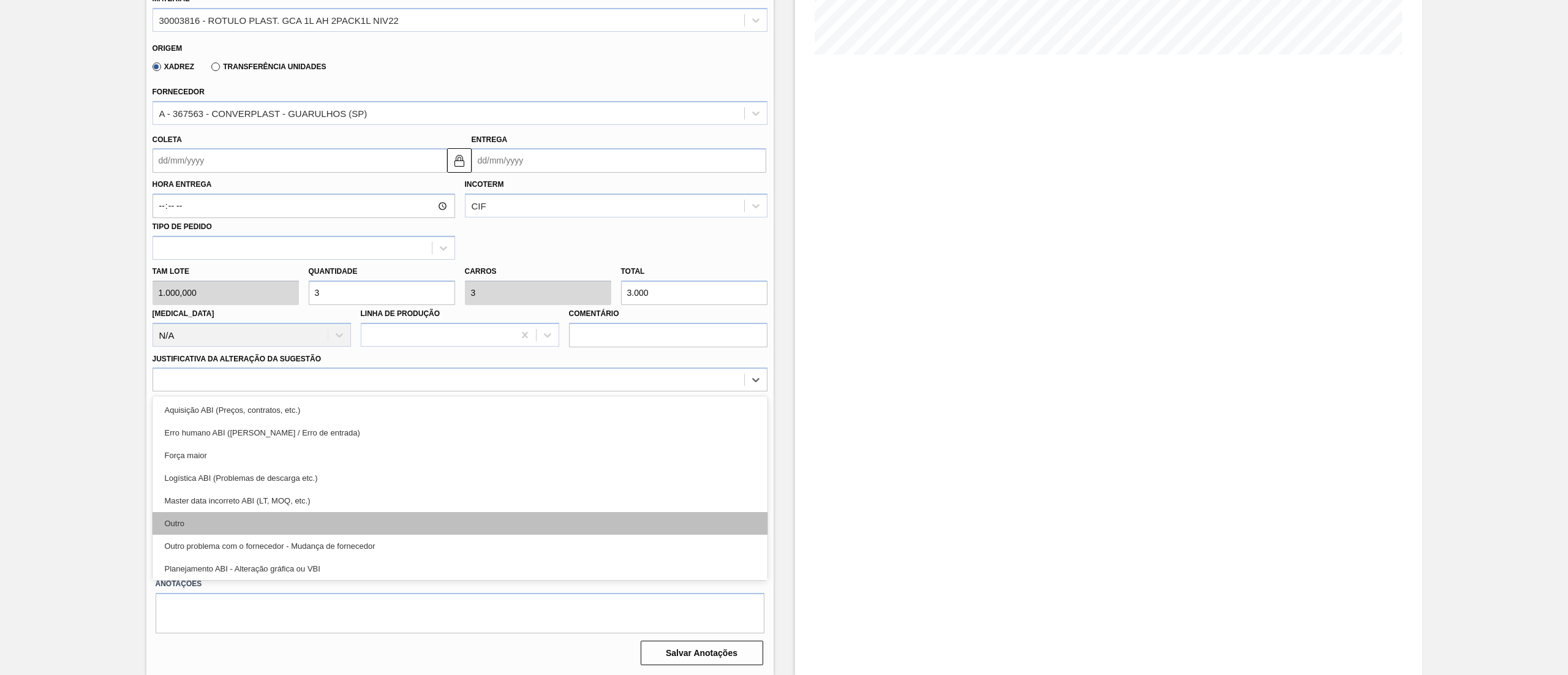
click at [236, 520] on div "Outro" at bounding box center [459, 523] width 615 height 23
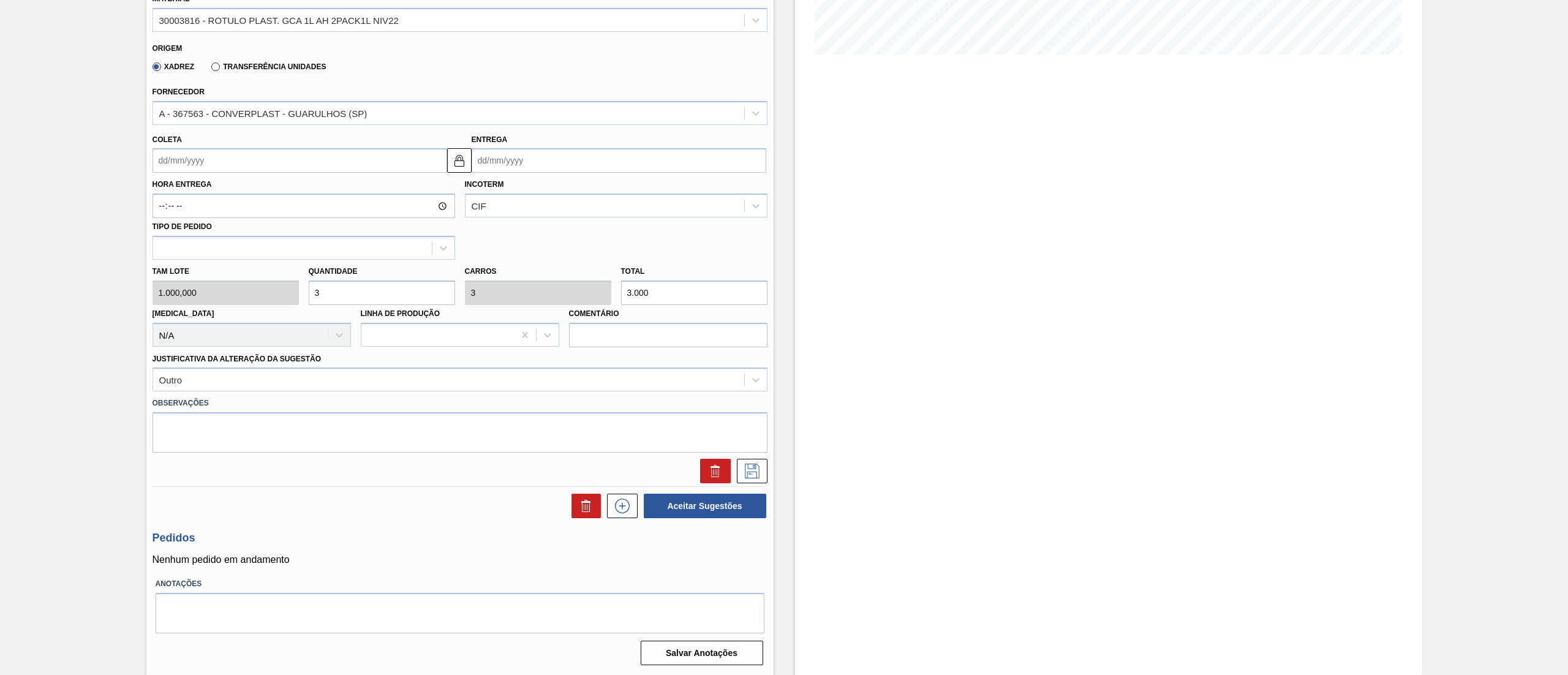
click at [261, 300] on div "[PERSON_NAME] 1.000,000 Quantidade 3 Carros 3 Total 3.000 [MEDICAL_DATA] N/A Li…" at bounding box center [460, 303] width 625 height 87
type input "2"
type input "2.000"
type input "2,5"
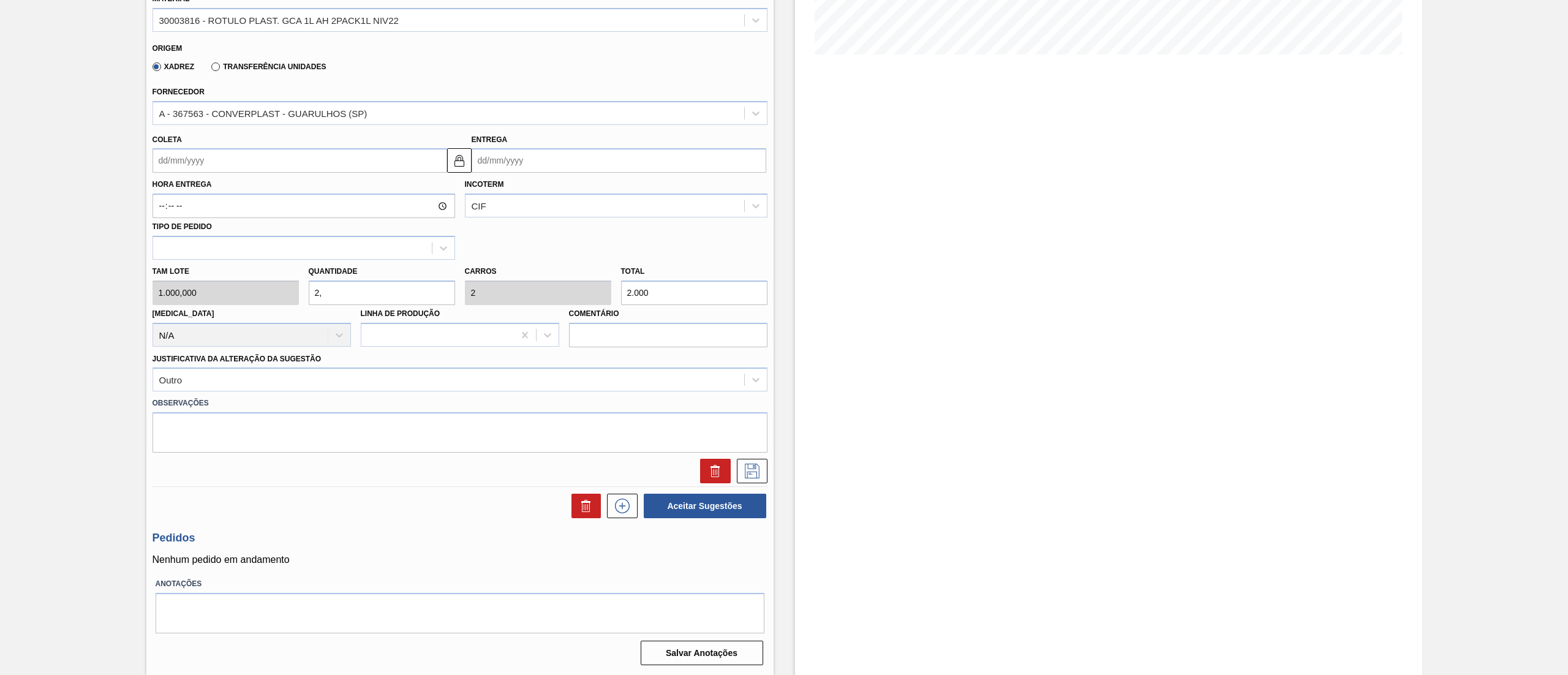
type input "2,5"
type input "2.500"
type input "2,5"
click at [260, 159] on input "Coleta" at bounding box center [299, 161] width 295 height 25
click at [183, 313] on div "25" at bounding box center [187, 309] width 17 height 17
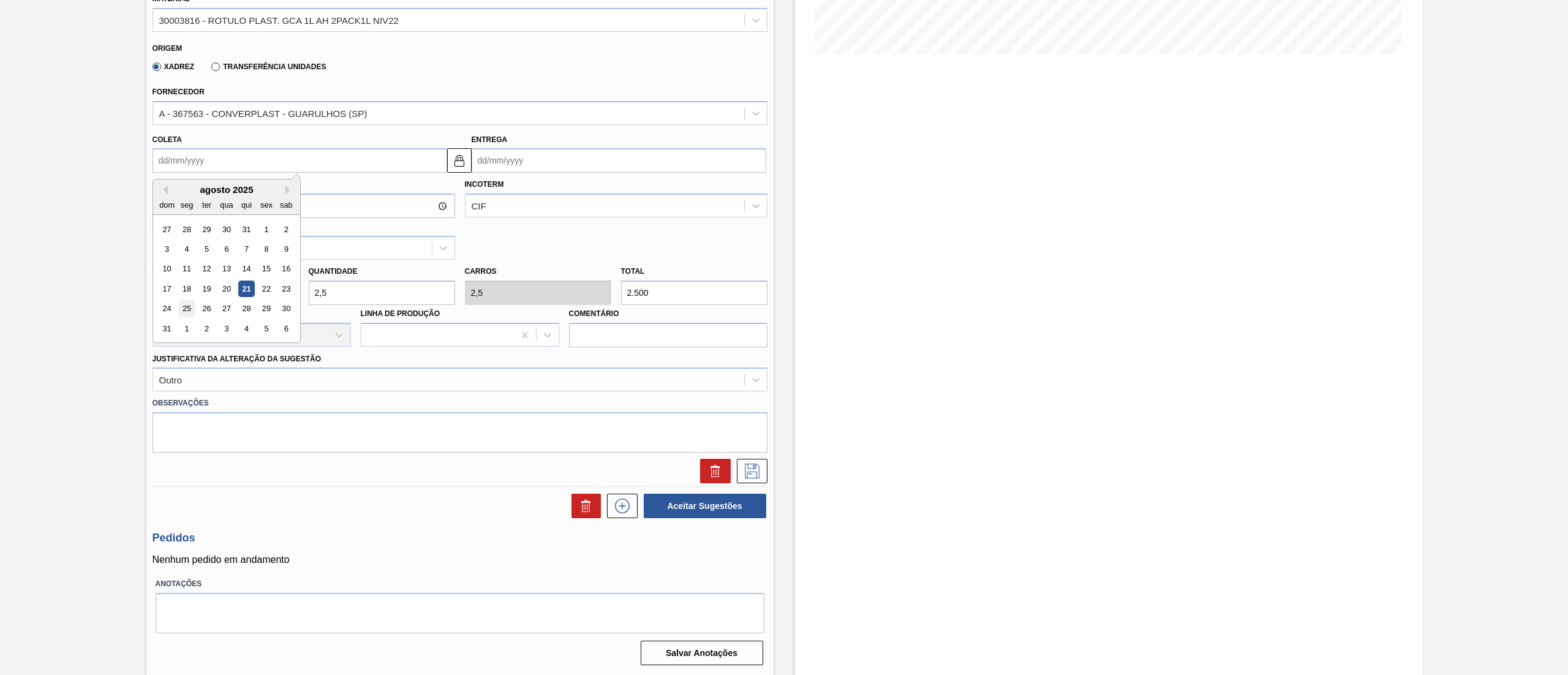
type input "[DATE]"
click at [758, 477] on icon at bounding box center [752, 471] width 15 height 15
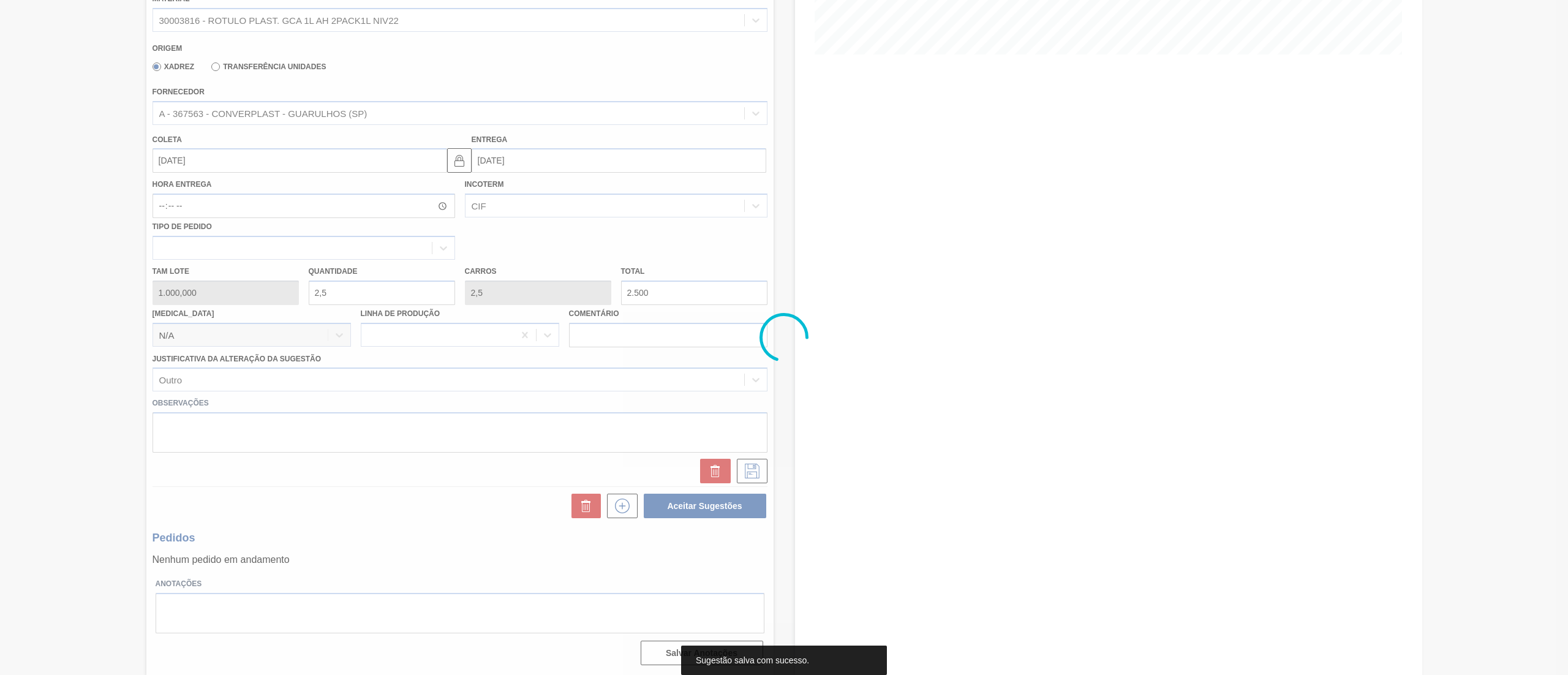
scroll to position [0, 0]
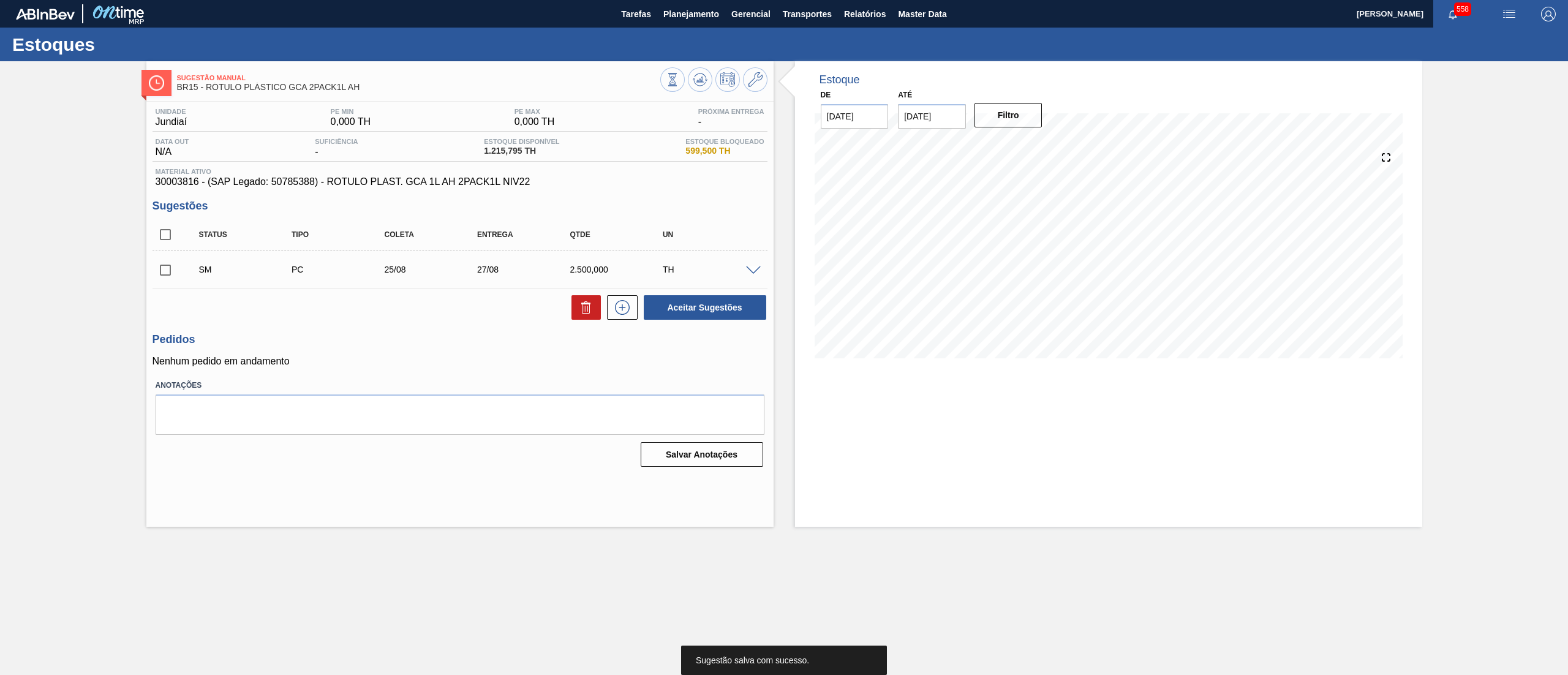
click at [165, 266] on input "checkbox" at bounding box center [165, 270] width 26 height 26
click at [745, 308] on button "Aceitar Sugestões" at bounding box center [705, 308] width 122 height 25
checkbox input "false"
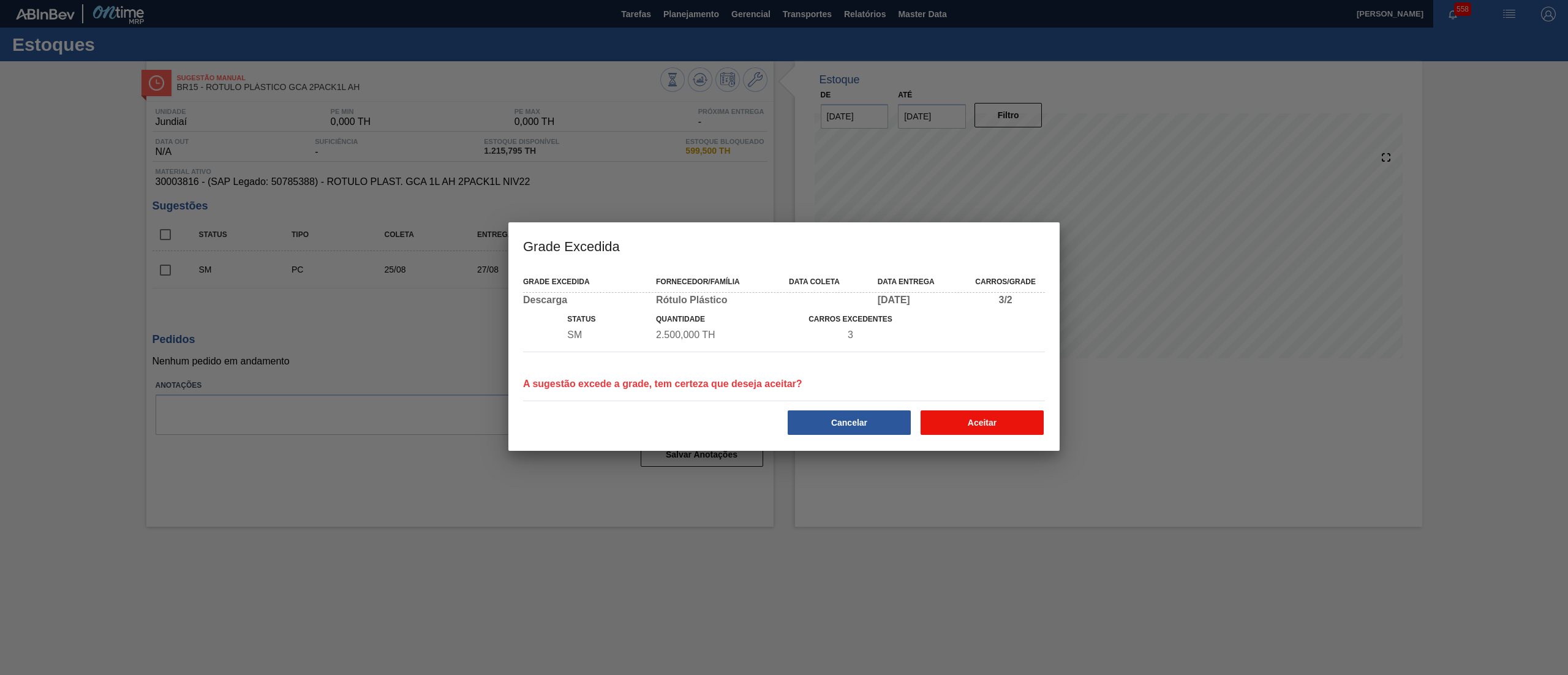
click at [1008, 413] on button "Aceitar" at bounding box center [982, 422] width 123 height 25
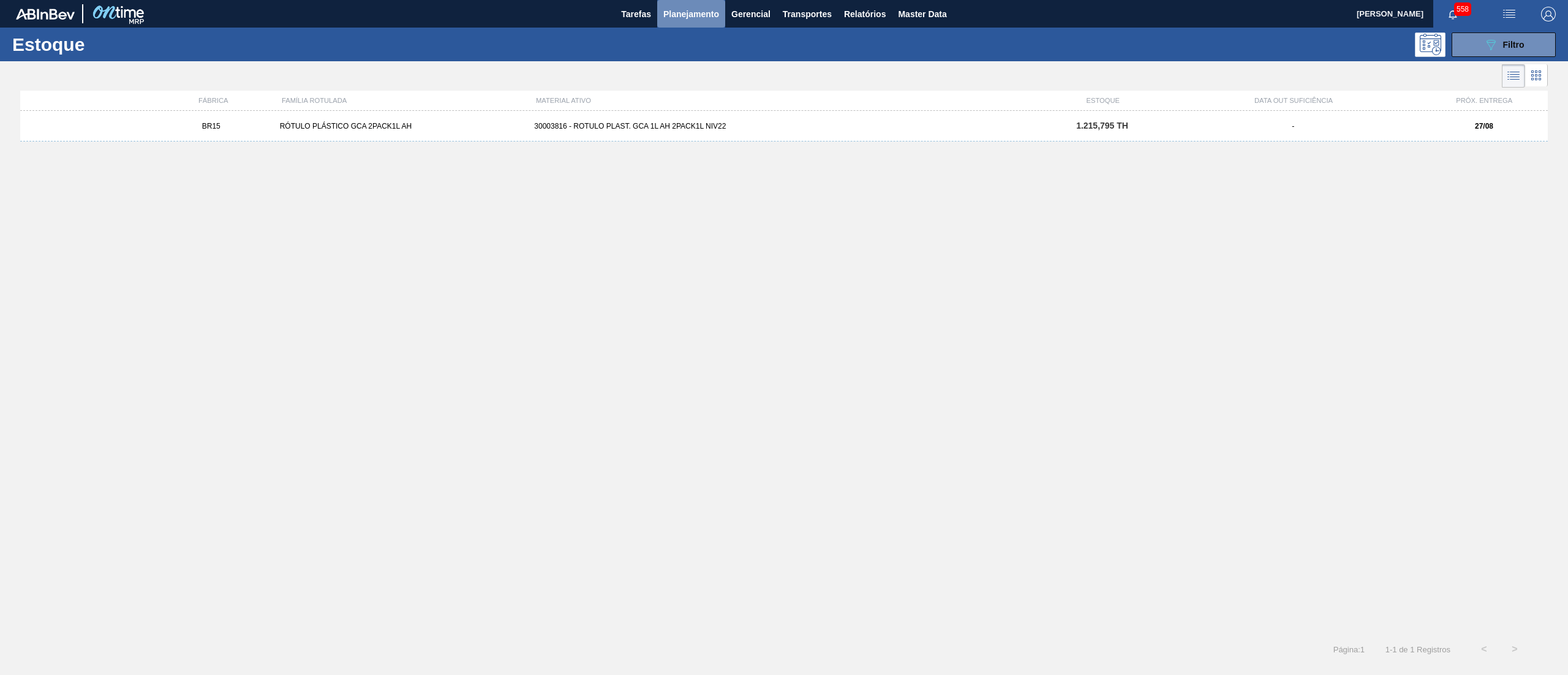
click at [684, 17] on span "Planejamento" at bounding box center [691, 14] width 56 height 15
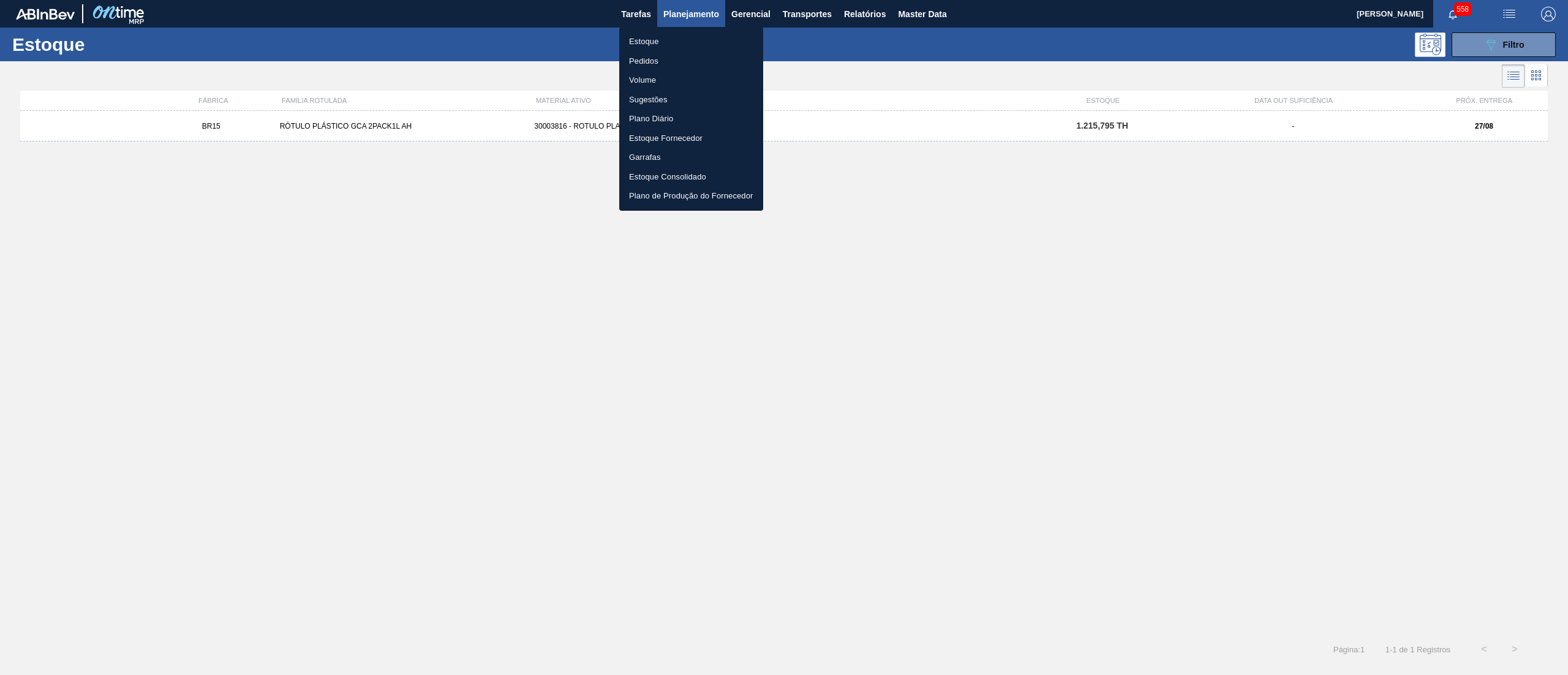
click at [685, 36] on li "Estoque" at bounding box center [691, 41] width 144 height 19
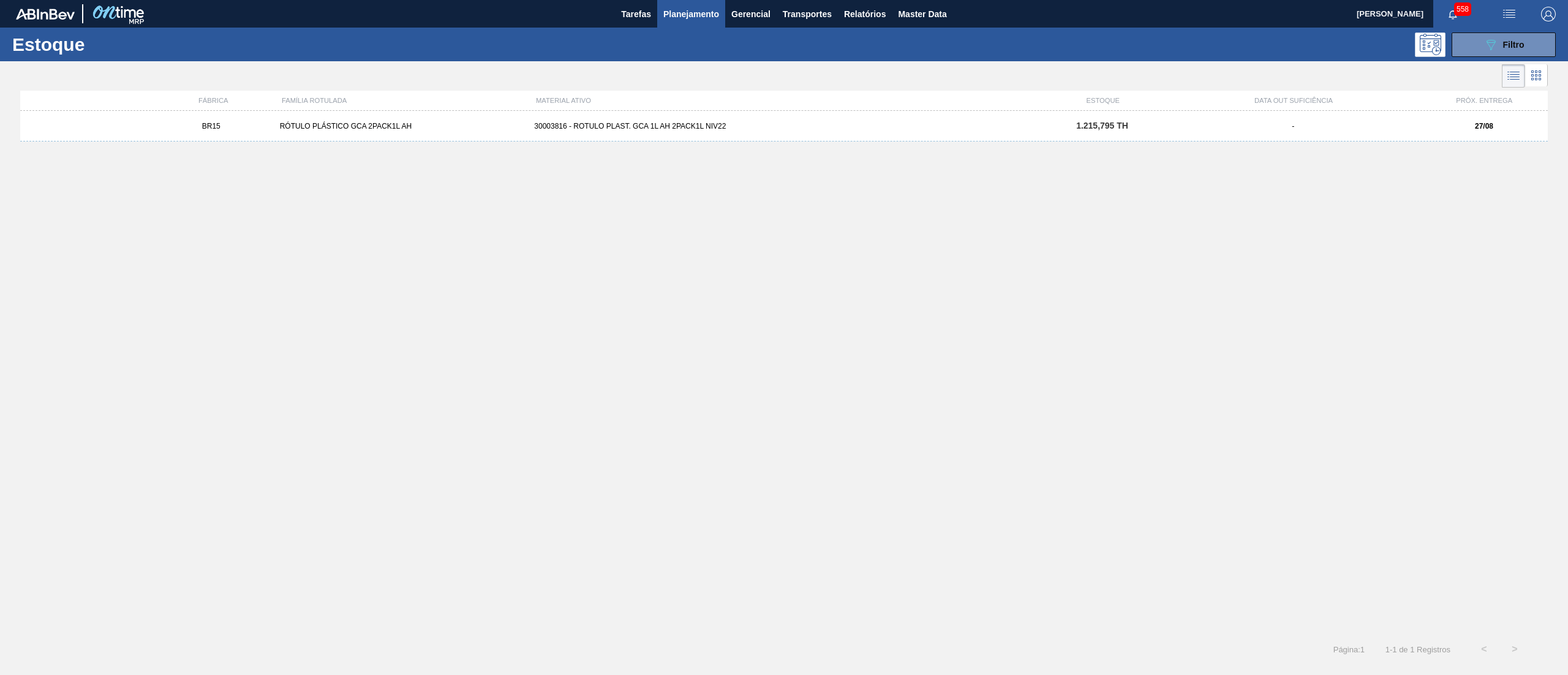
click at [682, 15] on span "Planejamento" at bounding box center [691, 14] width 56 height 15
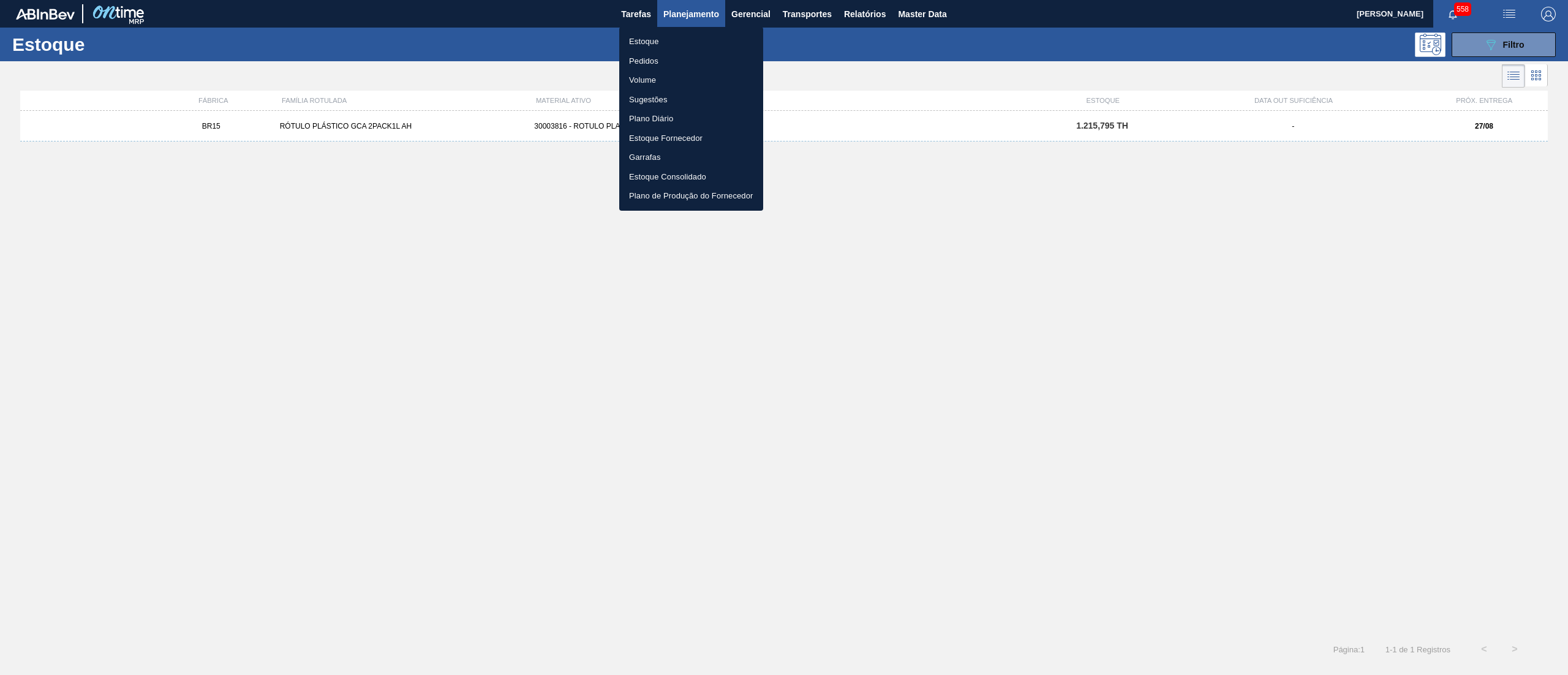
click at [1486, 46] on div at bounding box center [784, 338] width 1568 height 675
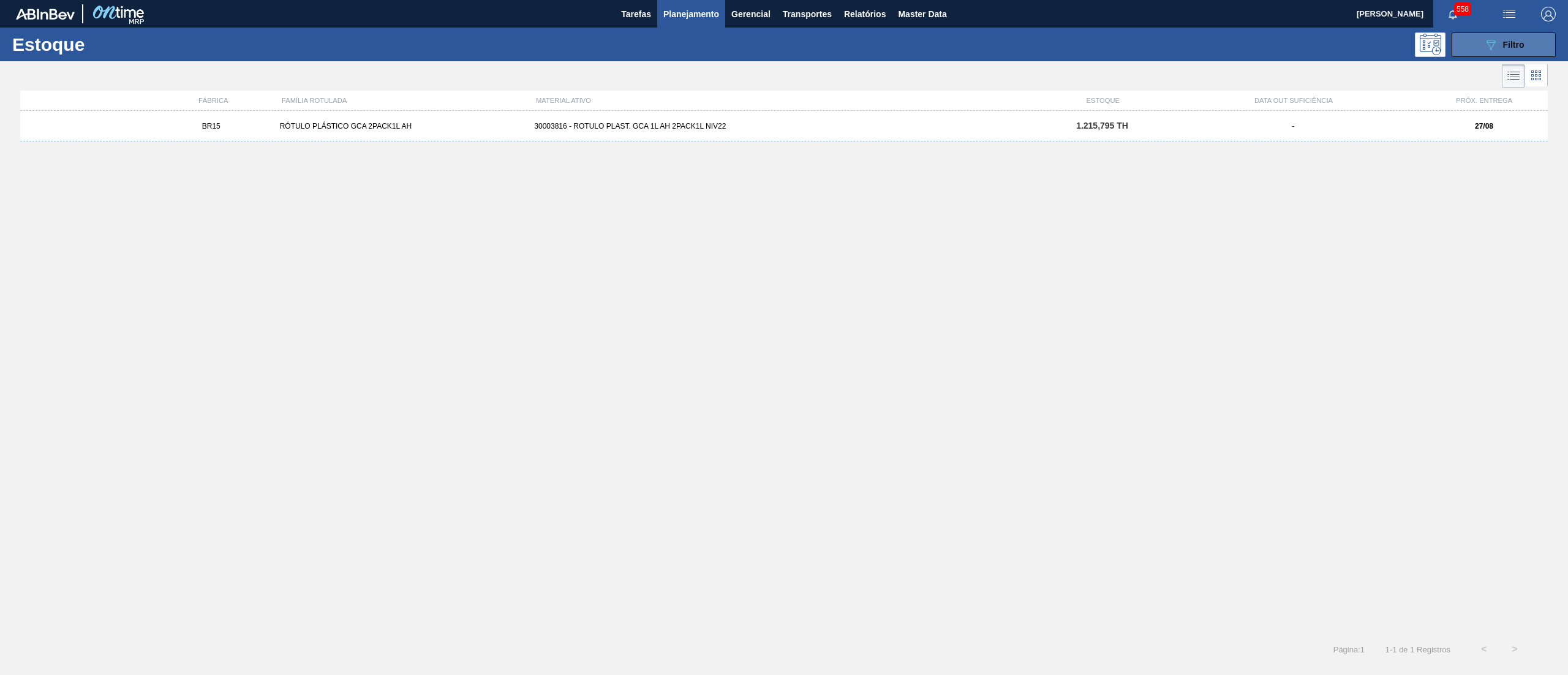
click at [1497, 48] on icon "089F7B8B-B2A5-4AFE-B5C0-19BA573D28AC" at bounding box center [1491, 45] width 15 height 15
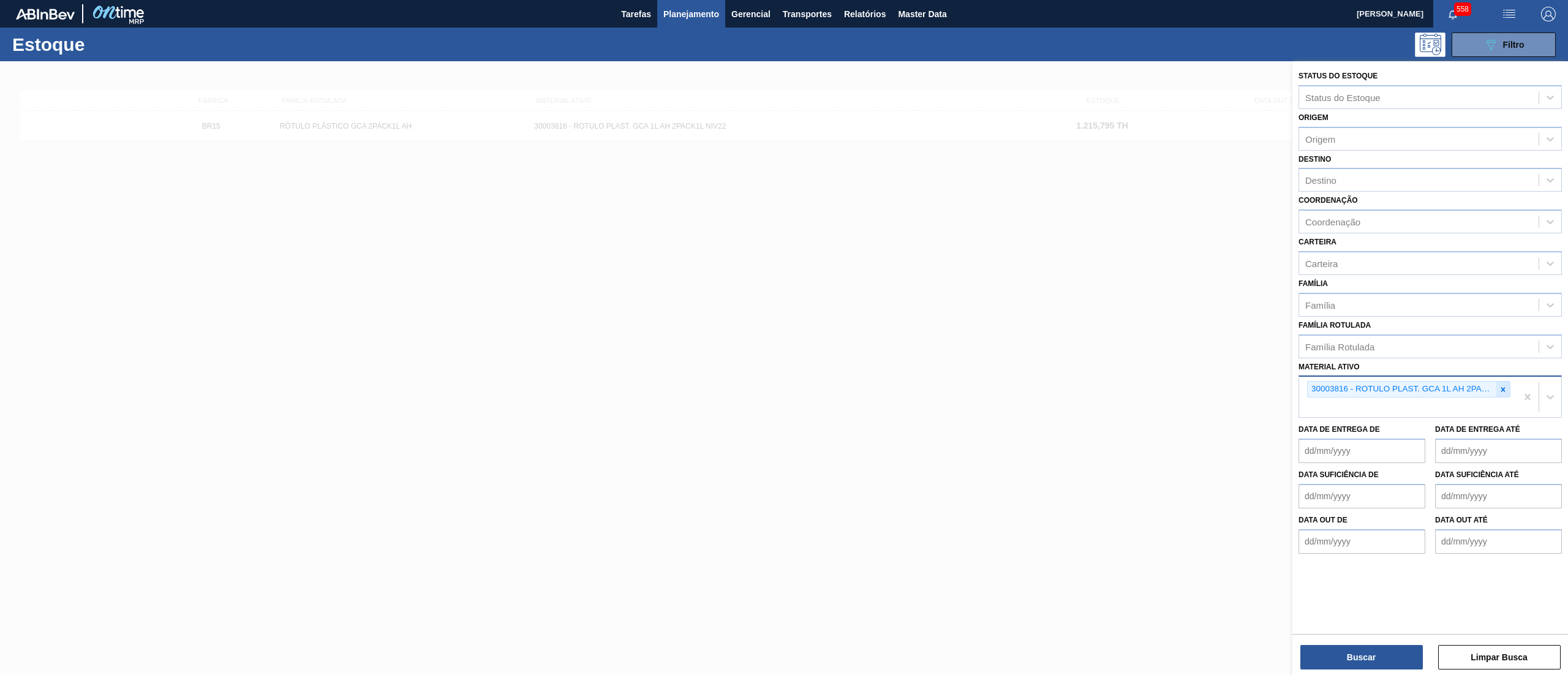
click at [1503, 389] on icon at bounding box center [1503, 389] width 8 height 8
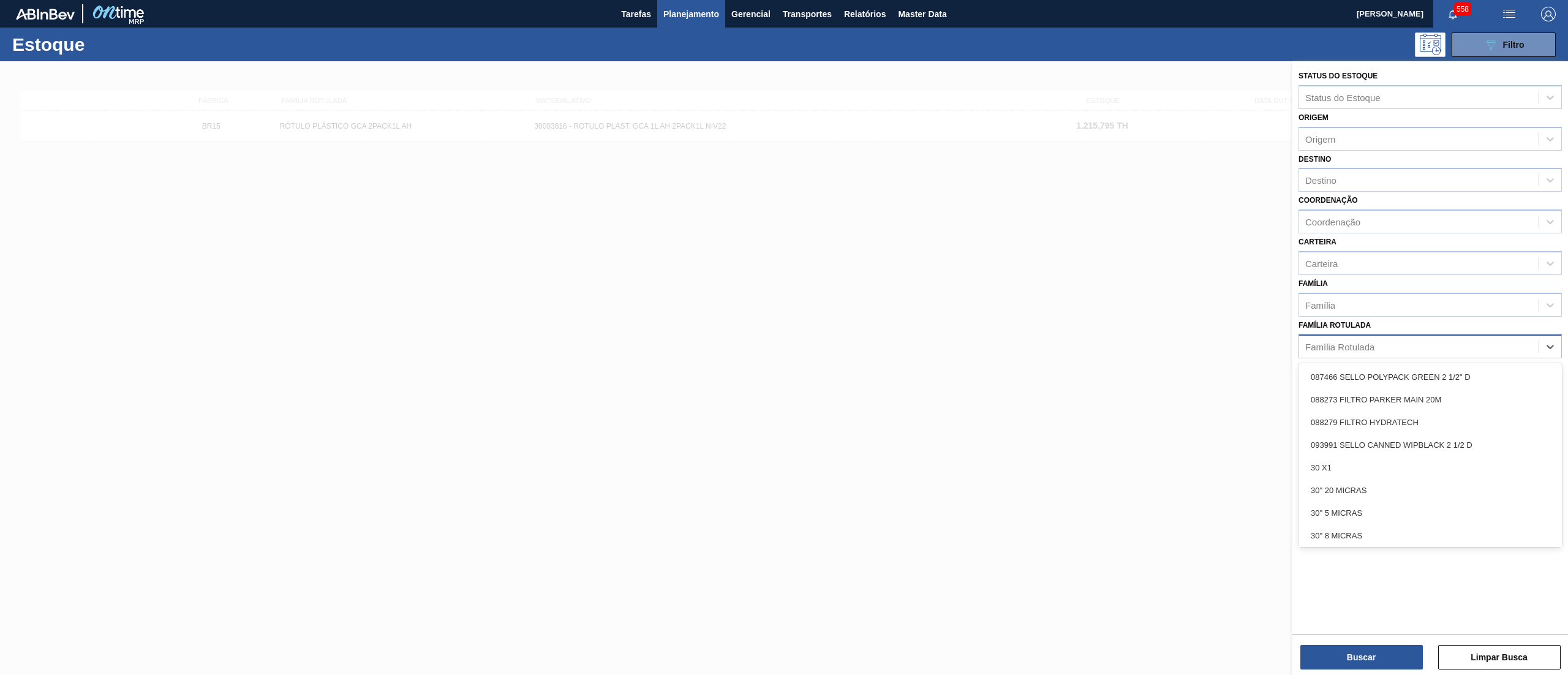
click at [1455, 345] on div "Família Rotulada" at bounding box center [1419, 346] width 240 height 17
type Rotulada "gca zero 1"
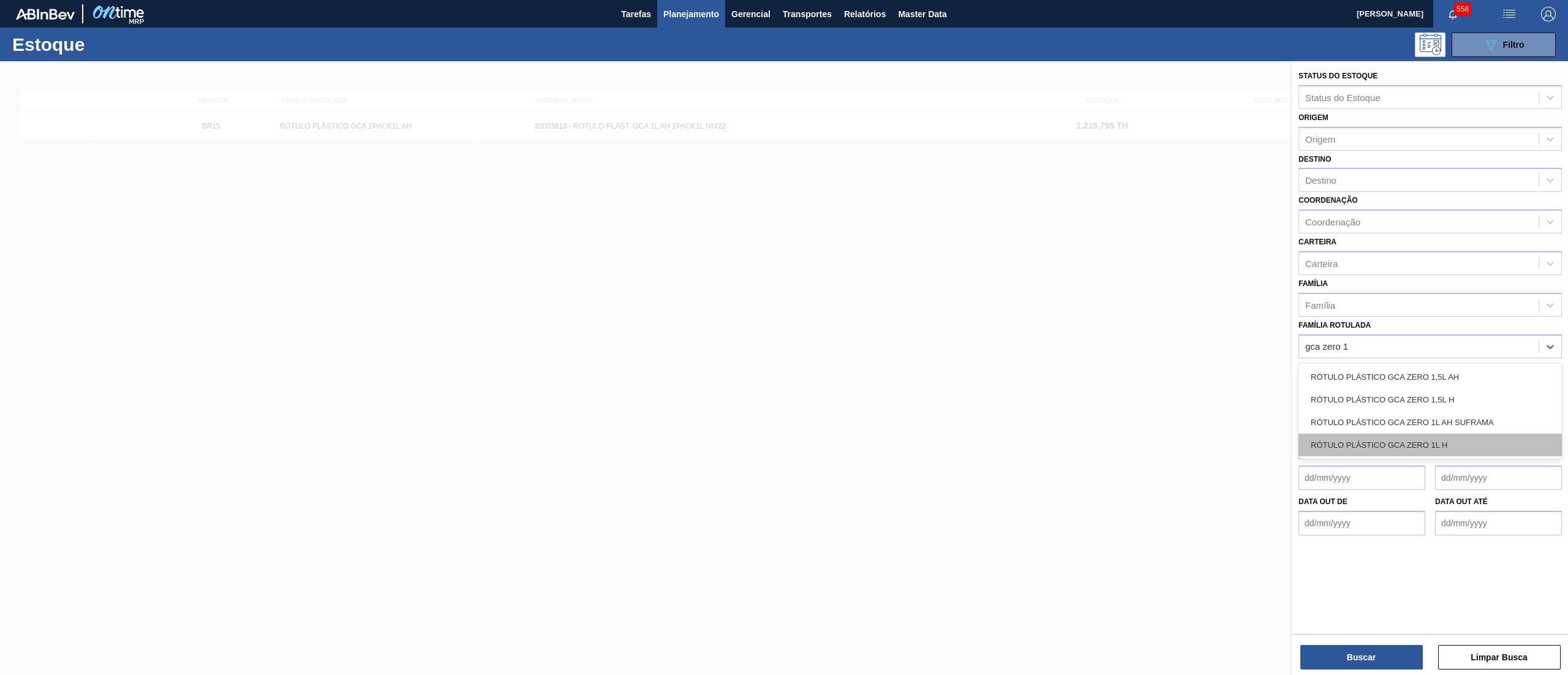
click at [1458, 435] on div "RÓTULO PLÁSTICO GCA ZERO 1L H" at bounding box center [1430, 444] width 264 height 23
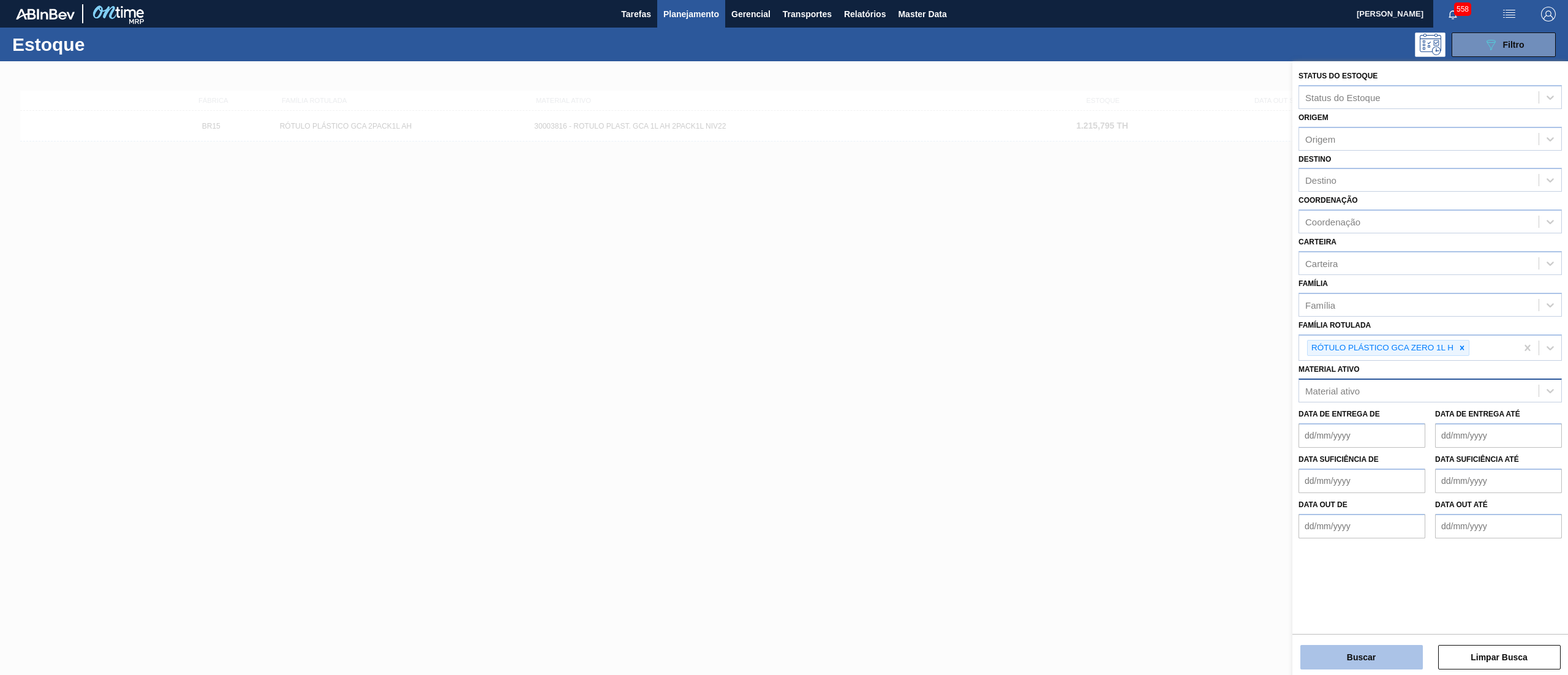
click at [1352, 657] on button "Buscar" at bounding box center [1361, 658] width 122 height 25
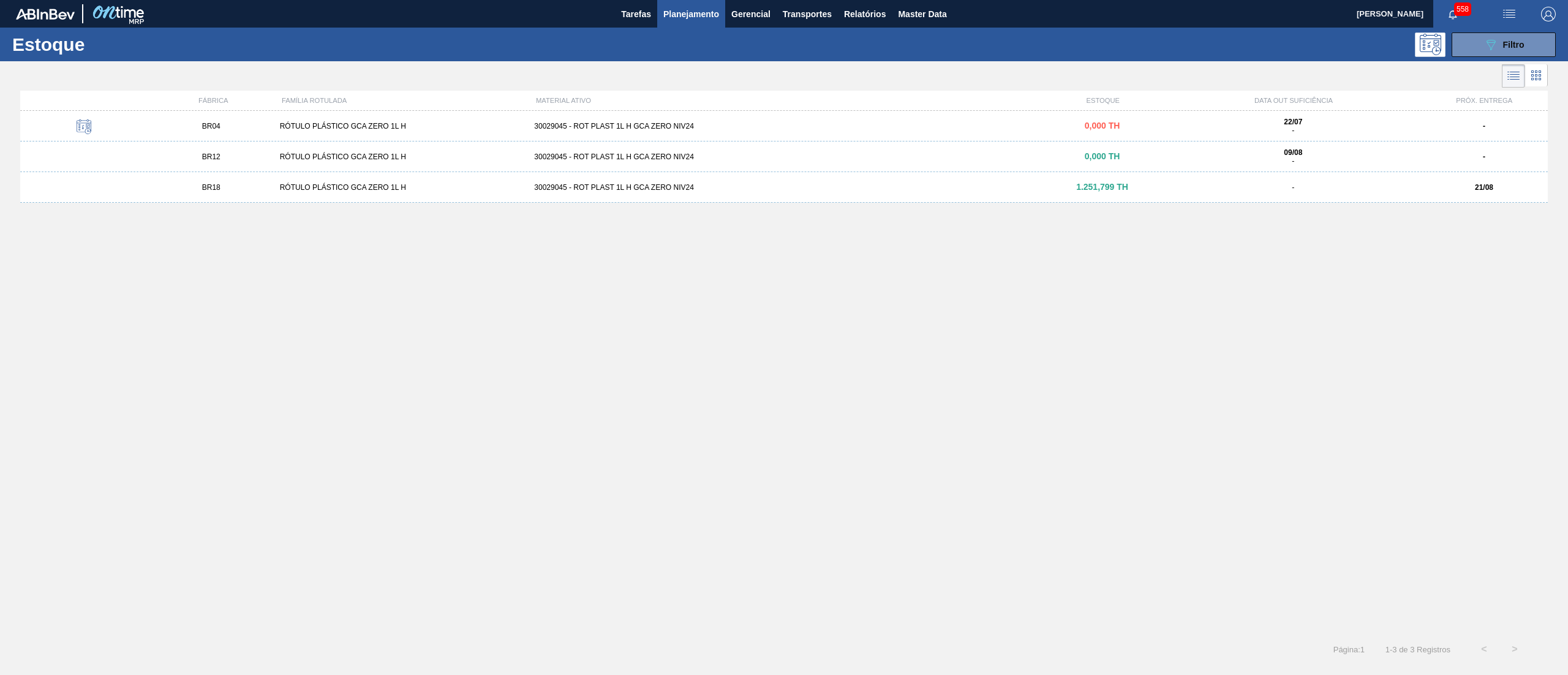
click at [1532, 71] on icon at bounding box center [1533, 72] width 3 height 3
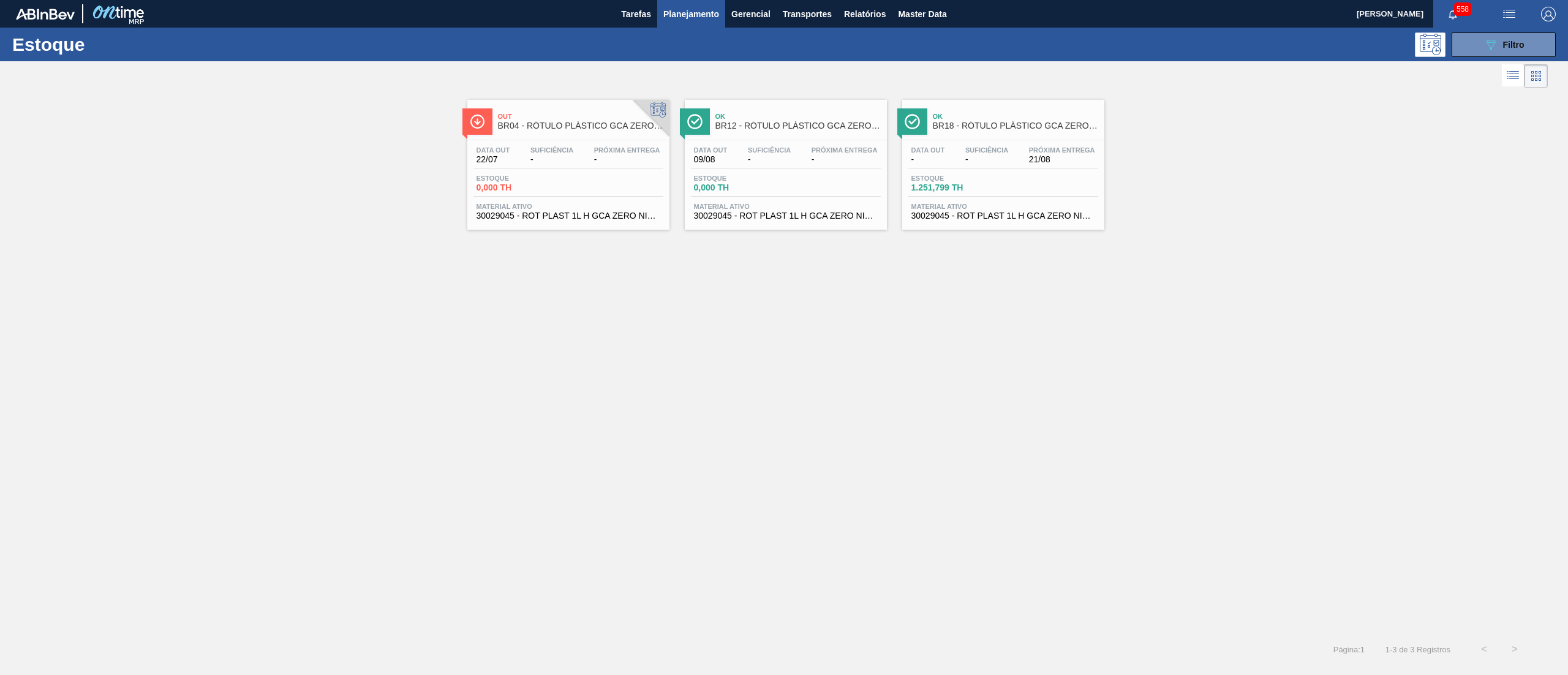
click at [637, 225] on div "Out BR04 - RÓTULO PLÁSTICO GCA ZERO 1L H Data out 22/07 Suficiência - Próxima E…" at bounding box center [568, 165] width 202 height 130
click at [1022, 223] on div "Data out - Suficiência - Próxima Entrega 21/08 Estoque 1.251,799 TH Material at…" at bounding box center [1004, 182] width 202 height 84
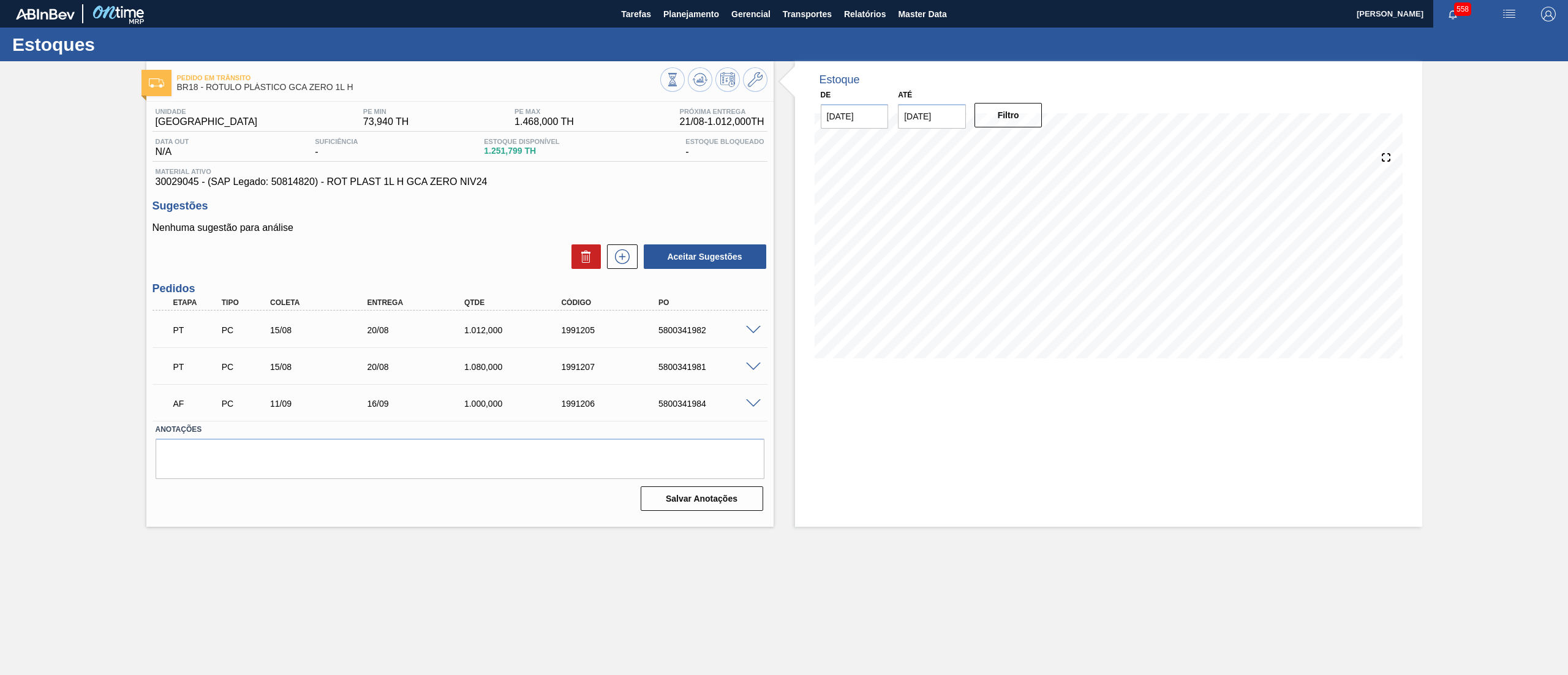
click at [753, 328] on span at bounding box center [754, 330] width 15 height 9
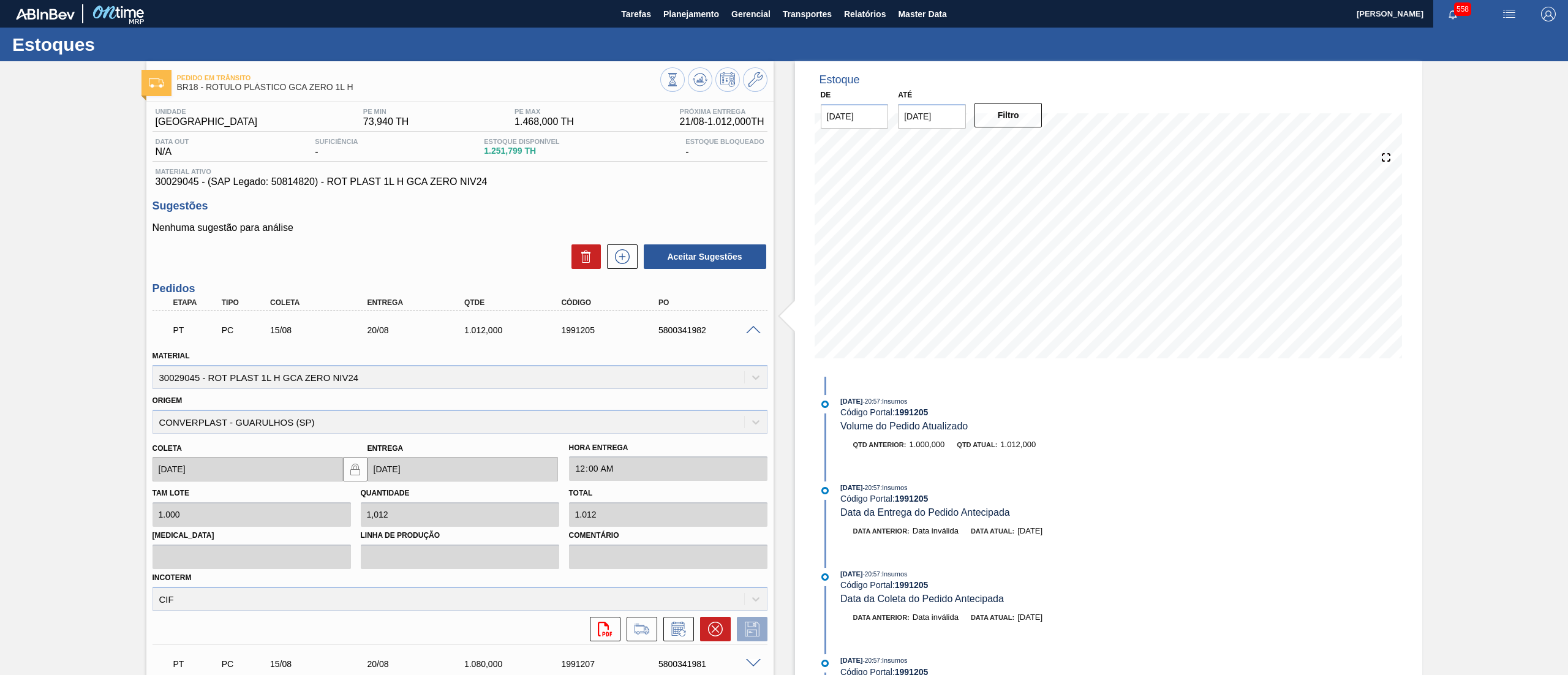
click at [753, 328] on span at bounding box center [754, 330] width 15 height 9
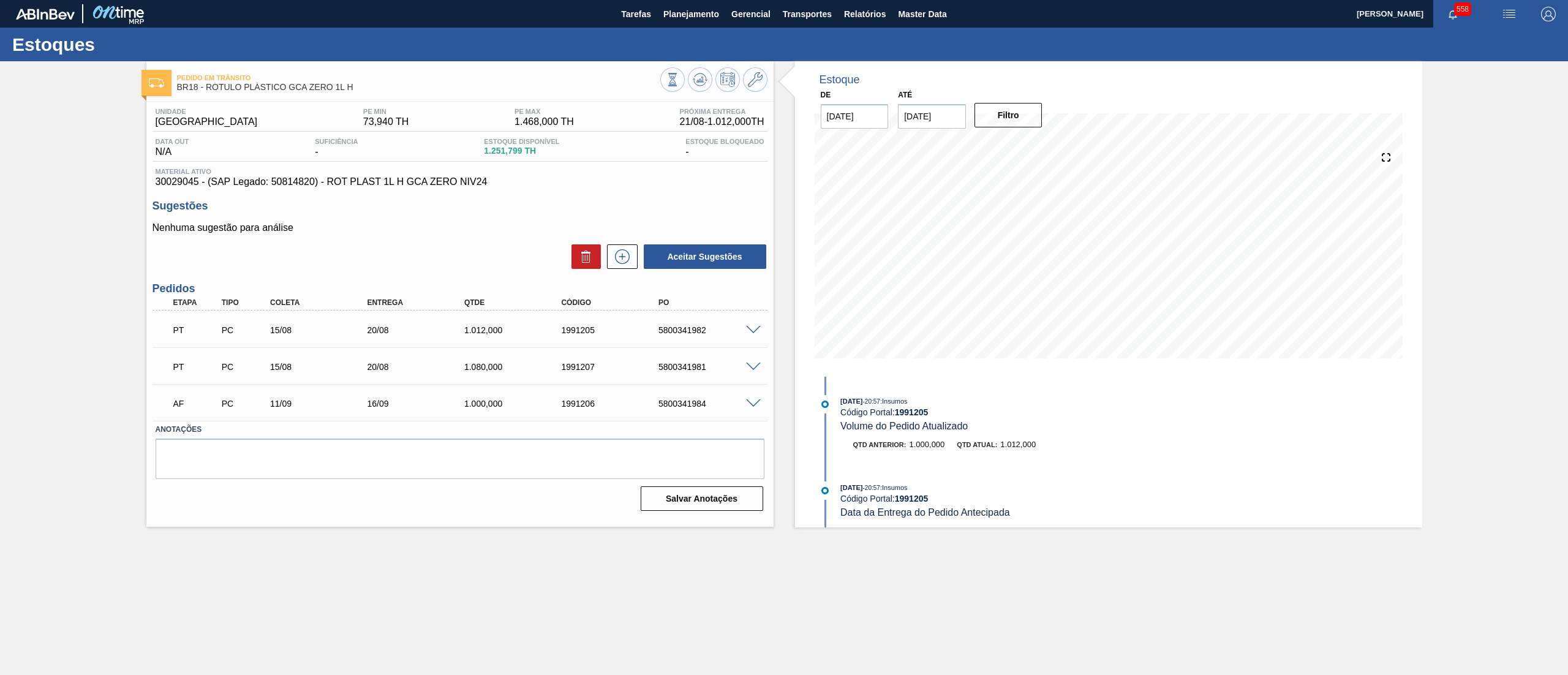
click at [754, 334] on div "5800341982" at bounding box center [711, 330] width 111 height 10
click at [752, 328] on span at bounding box center [754, 330] width 15 height 9
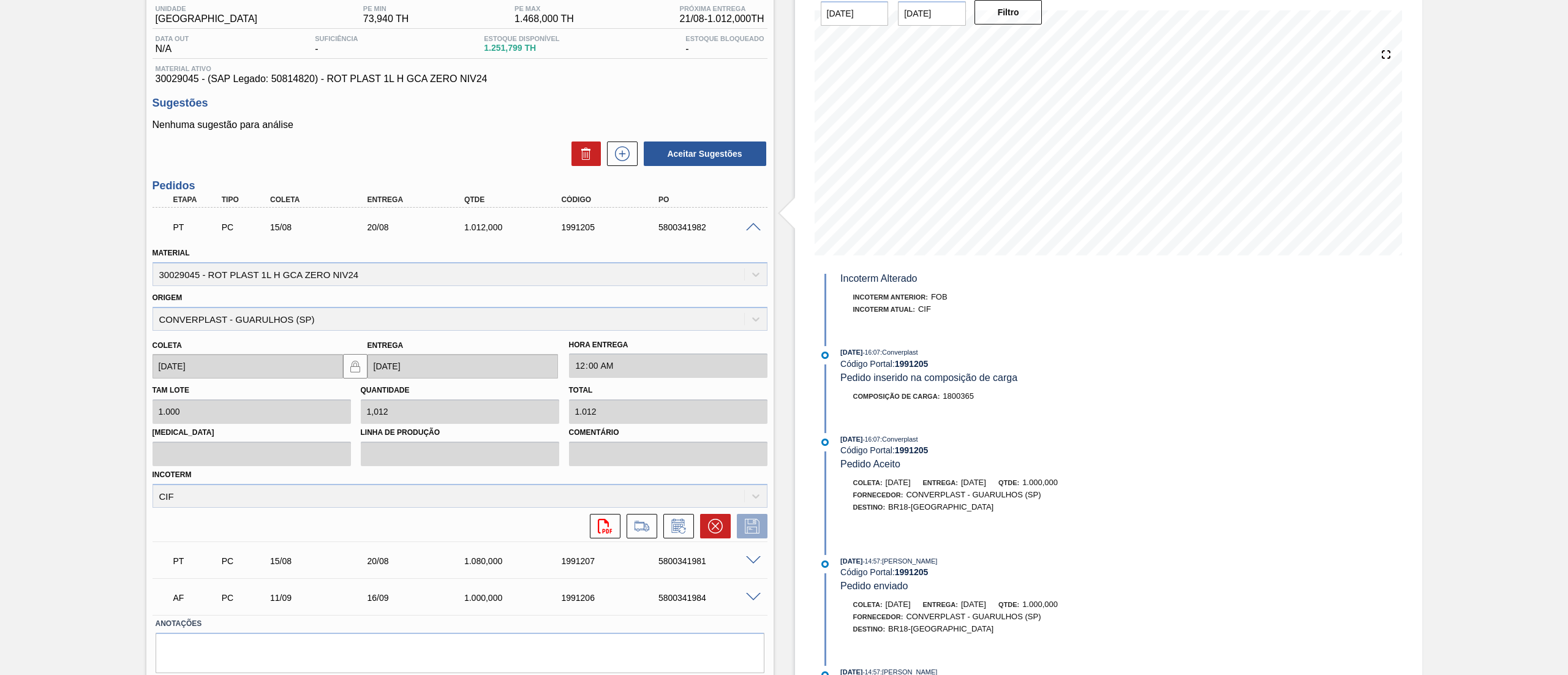
scroll to position [143, 0]
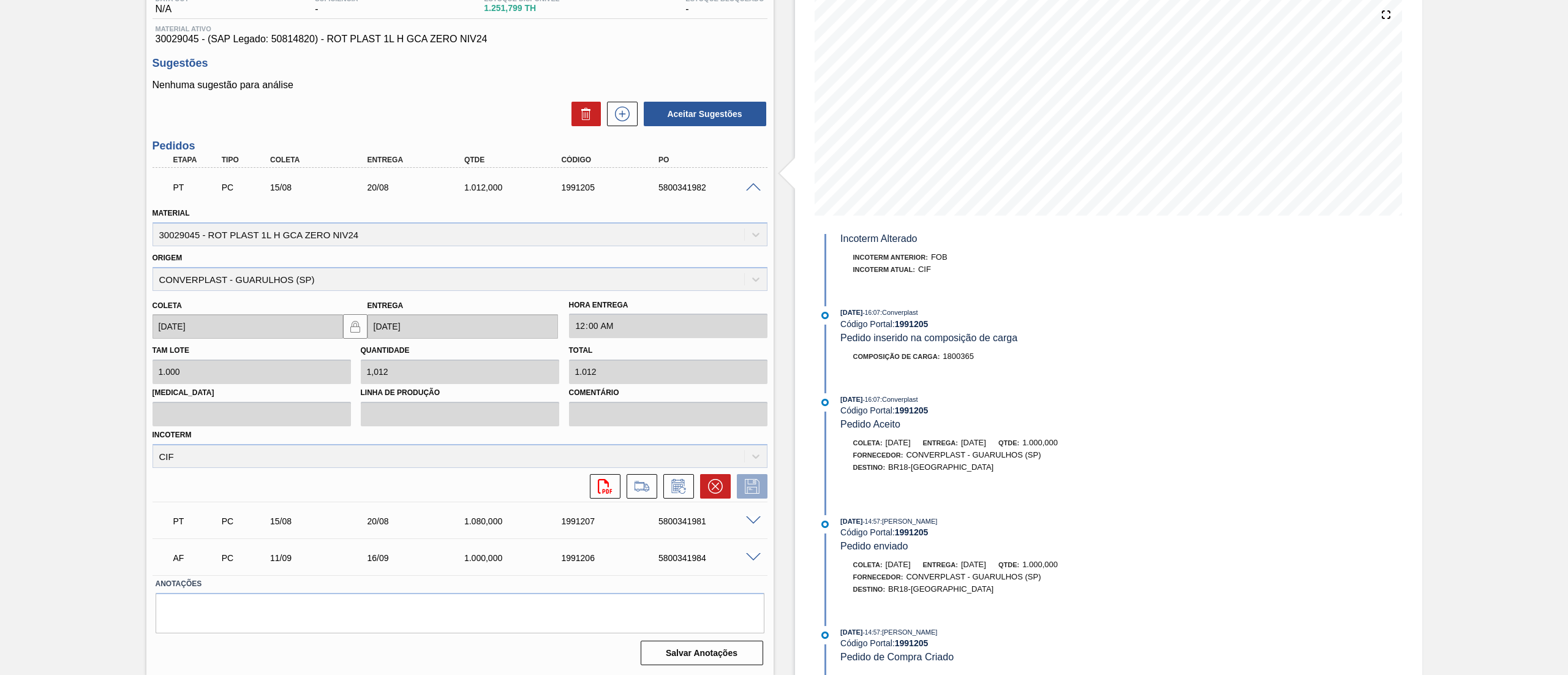
click at [750, 556] on span at bounding box center [754, 558] width 15 height 9
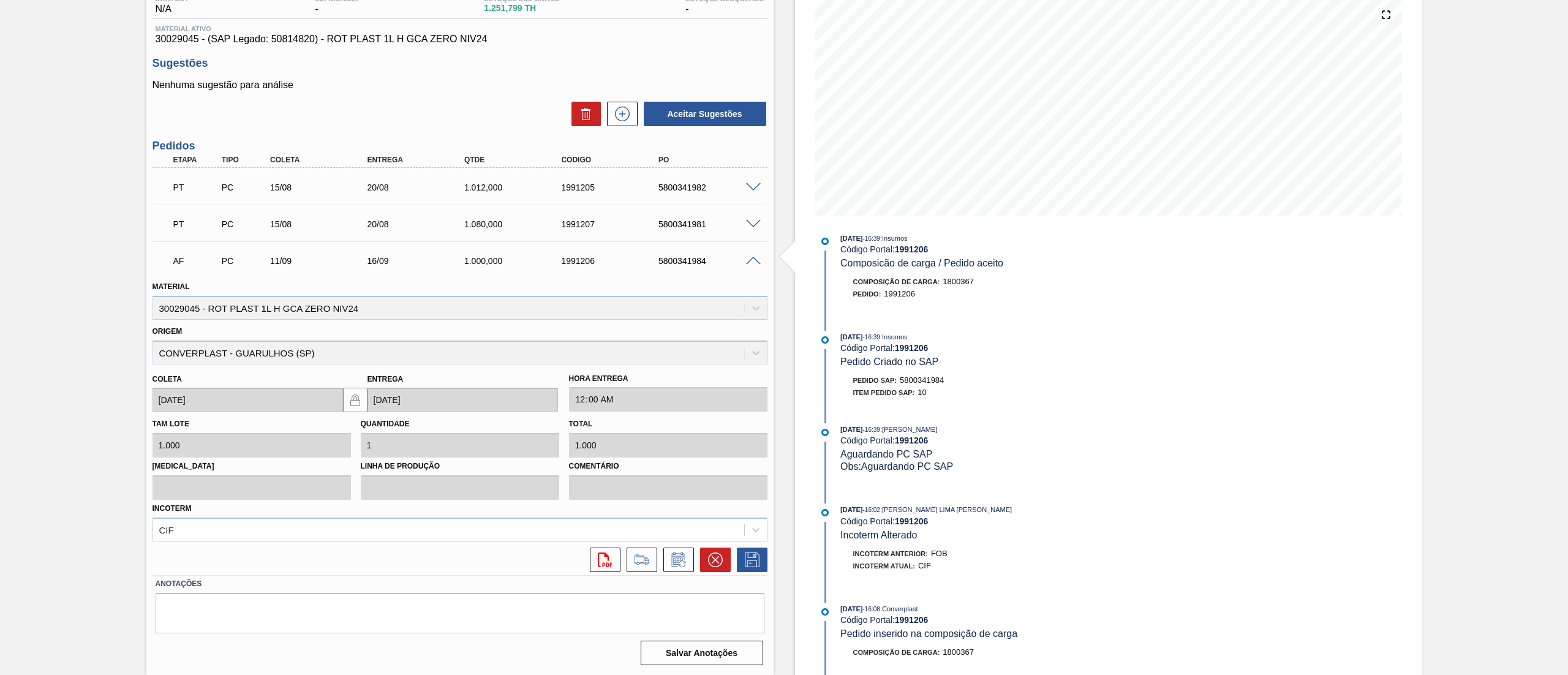
scroll to position [37, 0]
click at [750, 556] on icon at bounding box center [752, 560] width 19 height 15
drag, startPoint x: 457, startPoint y: 264, endPoint x: 534, endPoint y: 264, distance: 77.0
click at [534, 264] on div "1.000,000" at bounding box center [504, 260] width 97 height 10
drag, startPoint x: 501, startPoint y: 43, endPoint x: 146, endPoint y: 43, distance: 355.0
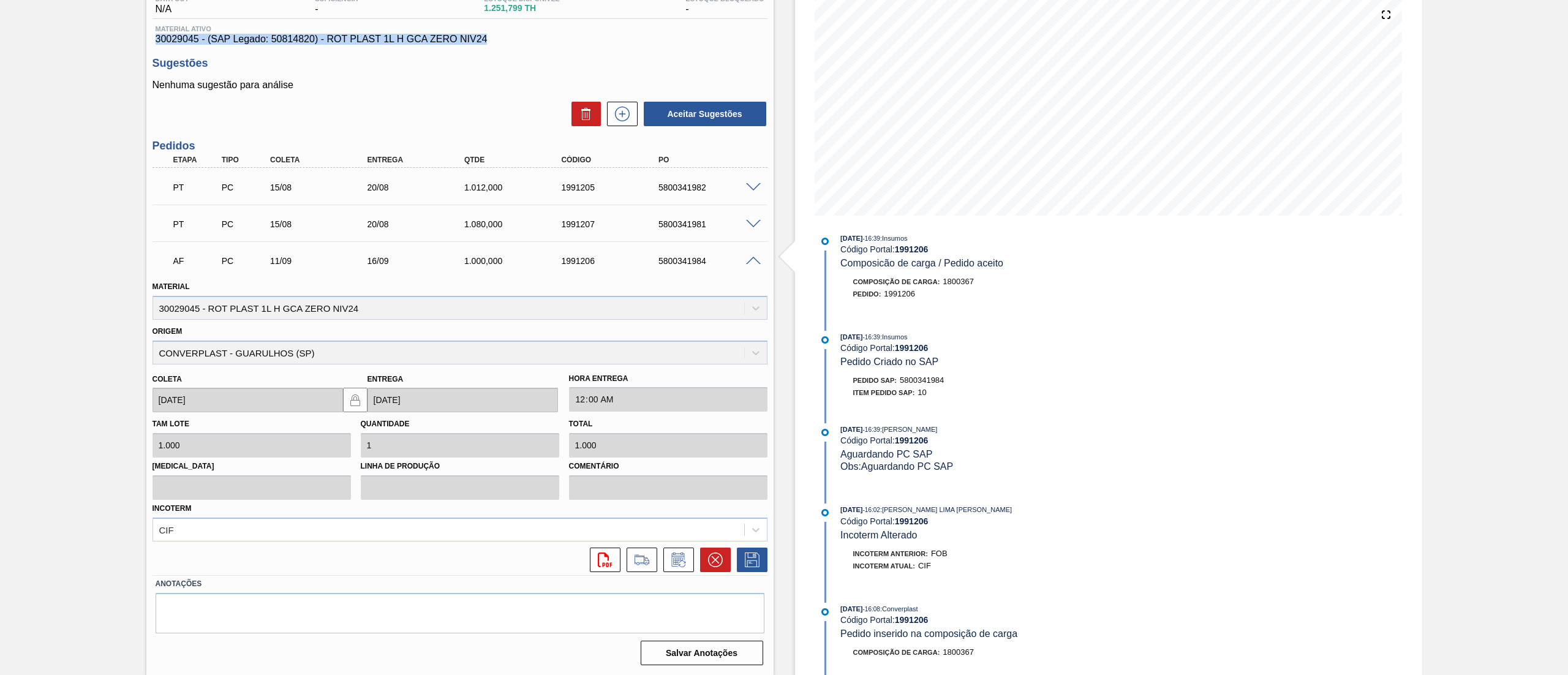
click at [146, 43] on div "Unidade Pernambuco PE MIN 73,940 TH PE MAX 1.468,000 TH Próxima Entrega 21/08 -…" at bounding box center [460, 314] width 627 height 711
copy span "30029045 - (SAP Legado: 50814820) - ROT PLAST 1L H GCA ZERO NIV24"
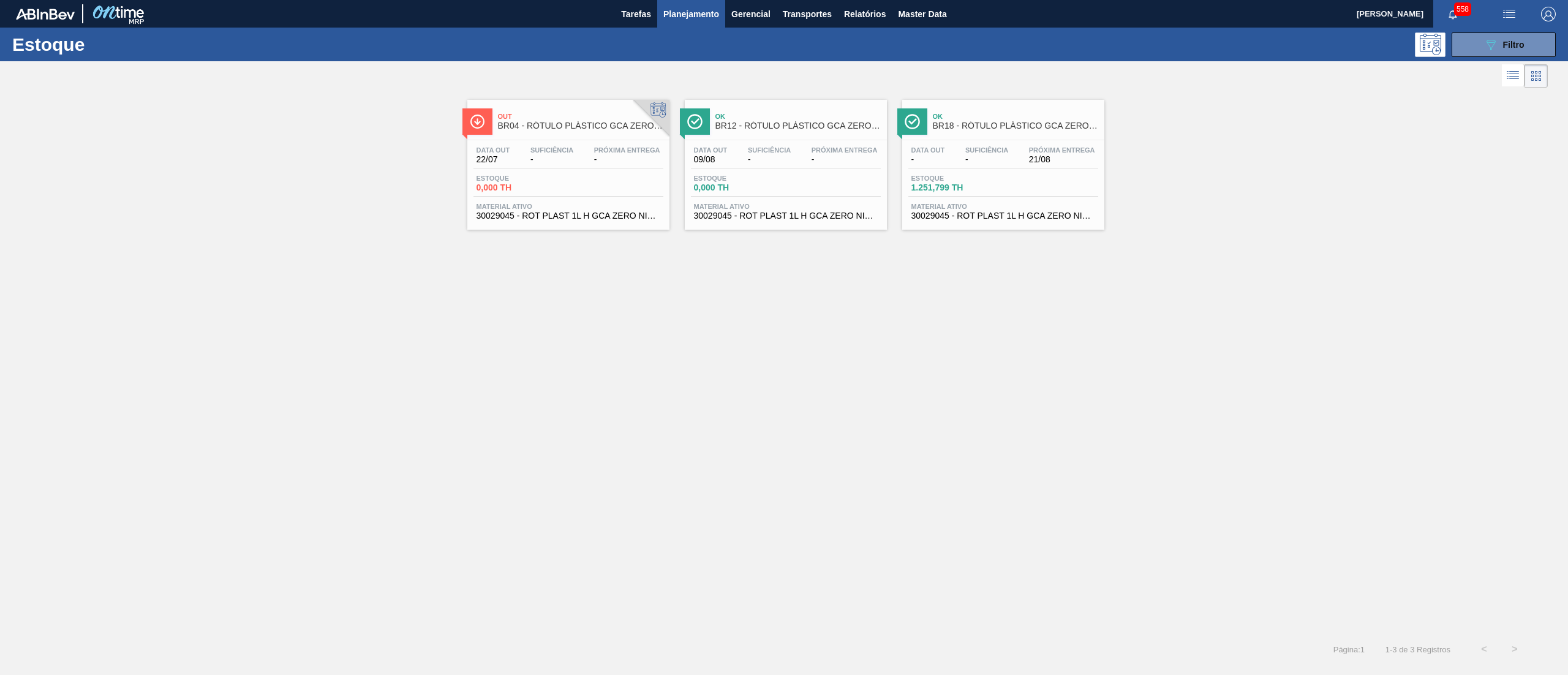
click at [599, 220] on span "30029045 - ROT PLAST 1L H GCA ZERO NIV24" at bounding box center [569, 216] width 184 height 9
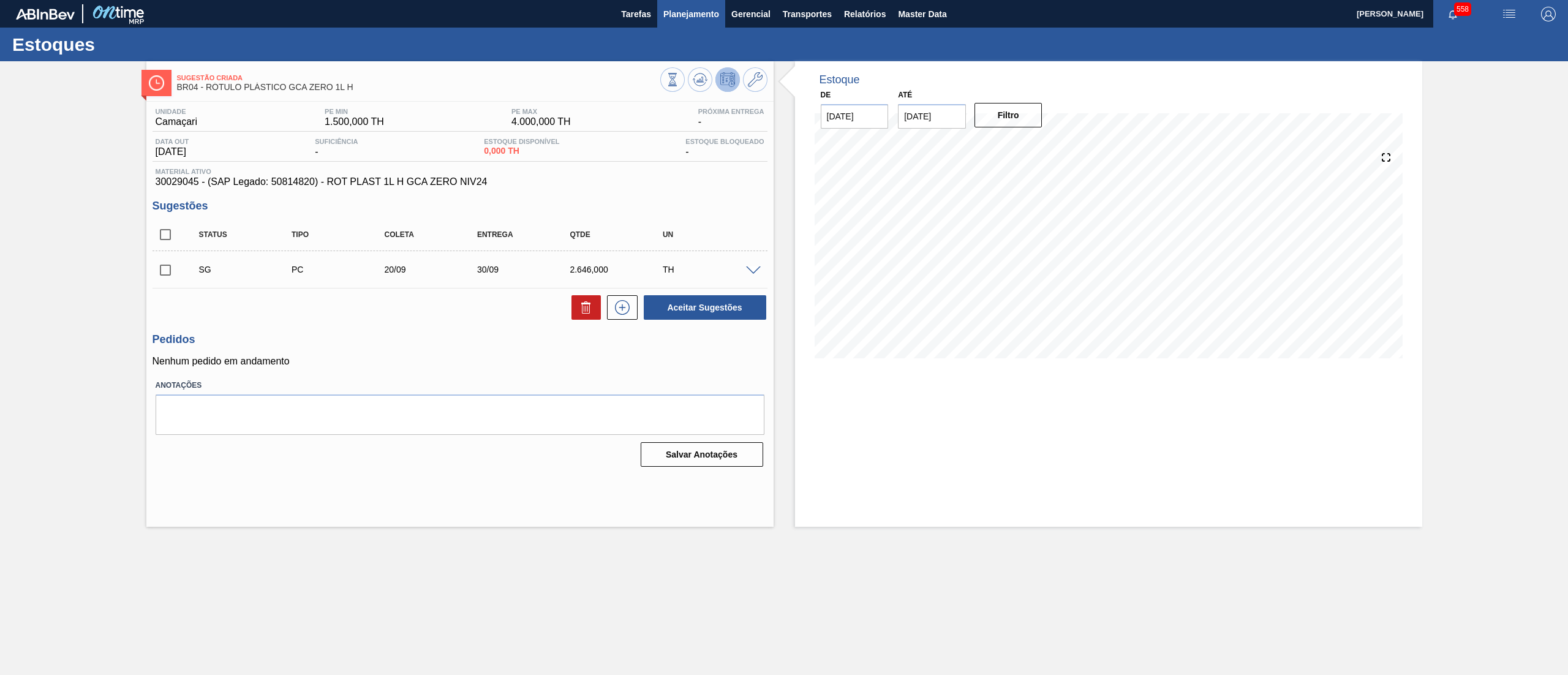
click at [685, 17] on span "Planejamento" at bounding box center [691, 14] width 56 height 15
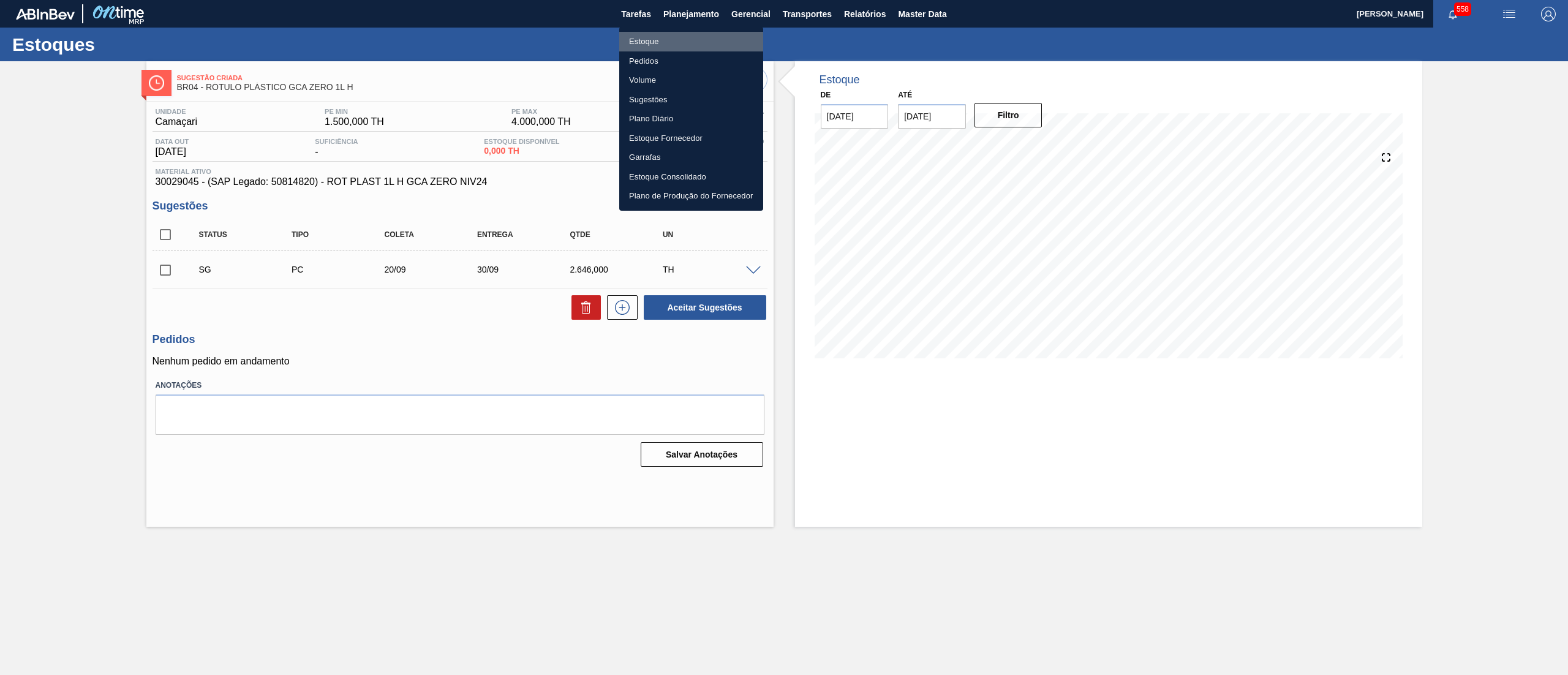
click at [689, 40] on li "Estoque" at bounding box center [691, 41] width 144 height 19
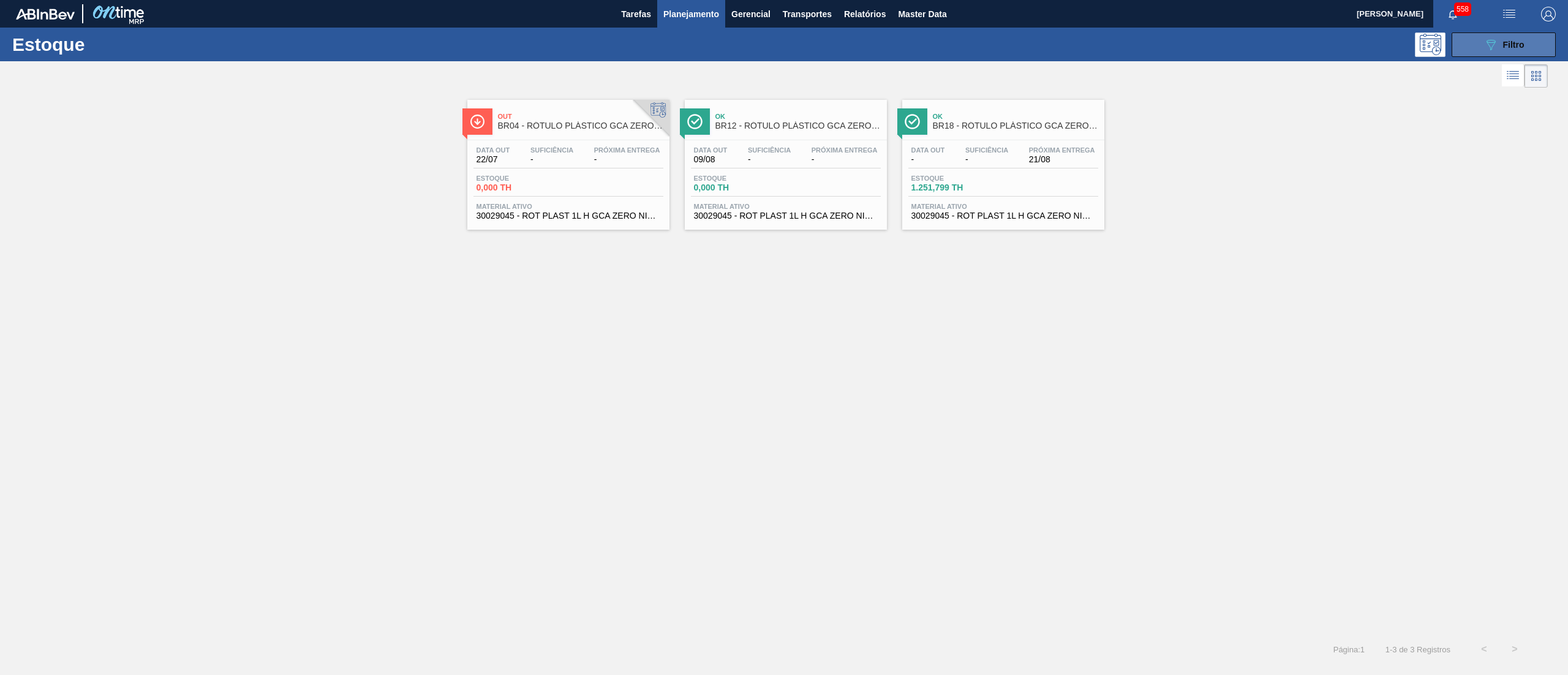
click at [1491, 49] on icon at bounding box center [1492, 45] width 9 height 10
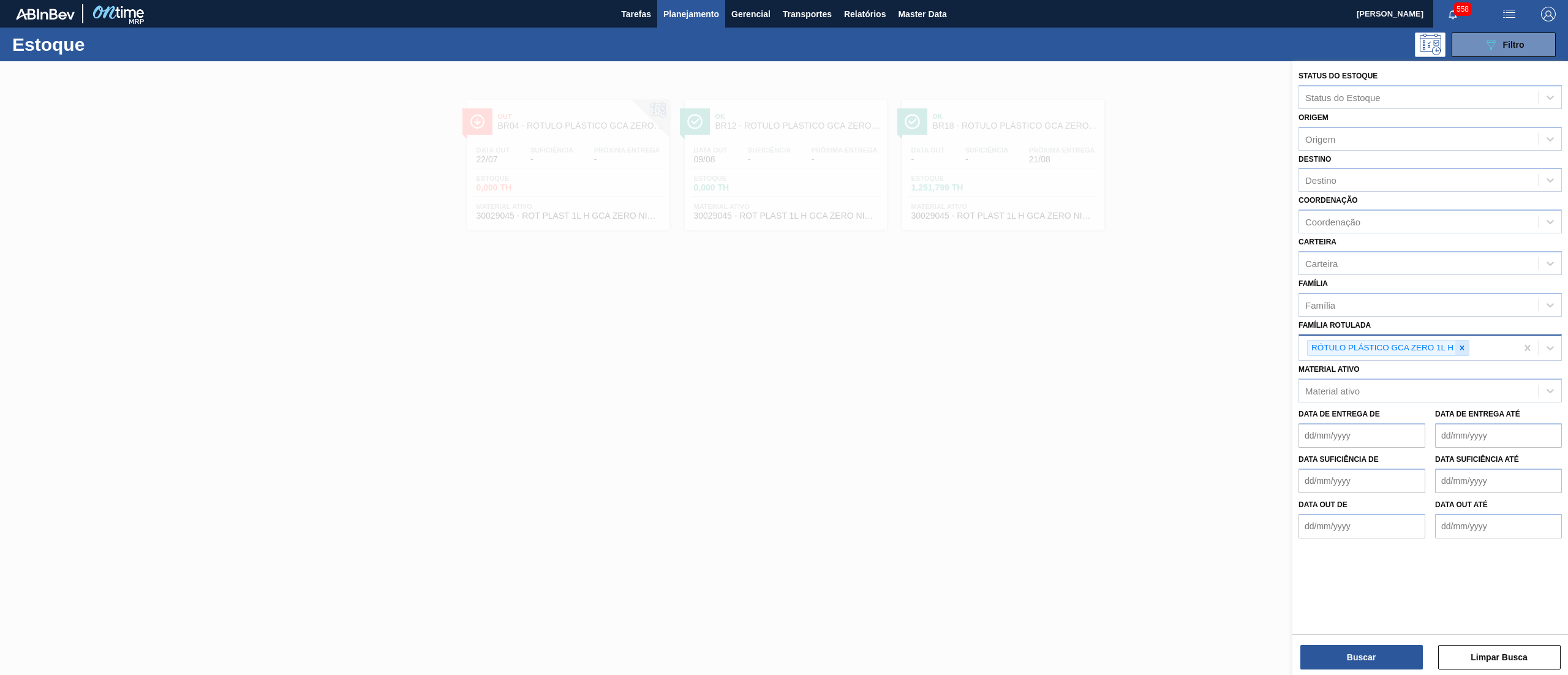
click at [1466, 345] on icon at bounding box center [1462, 347] width 8 height 8
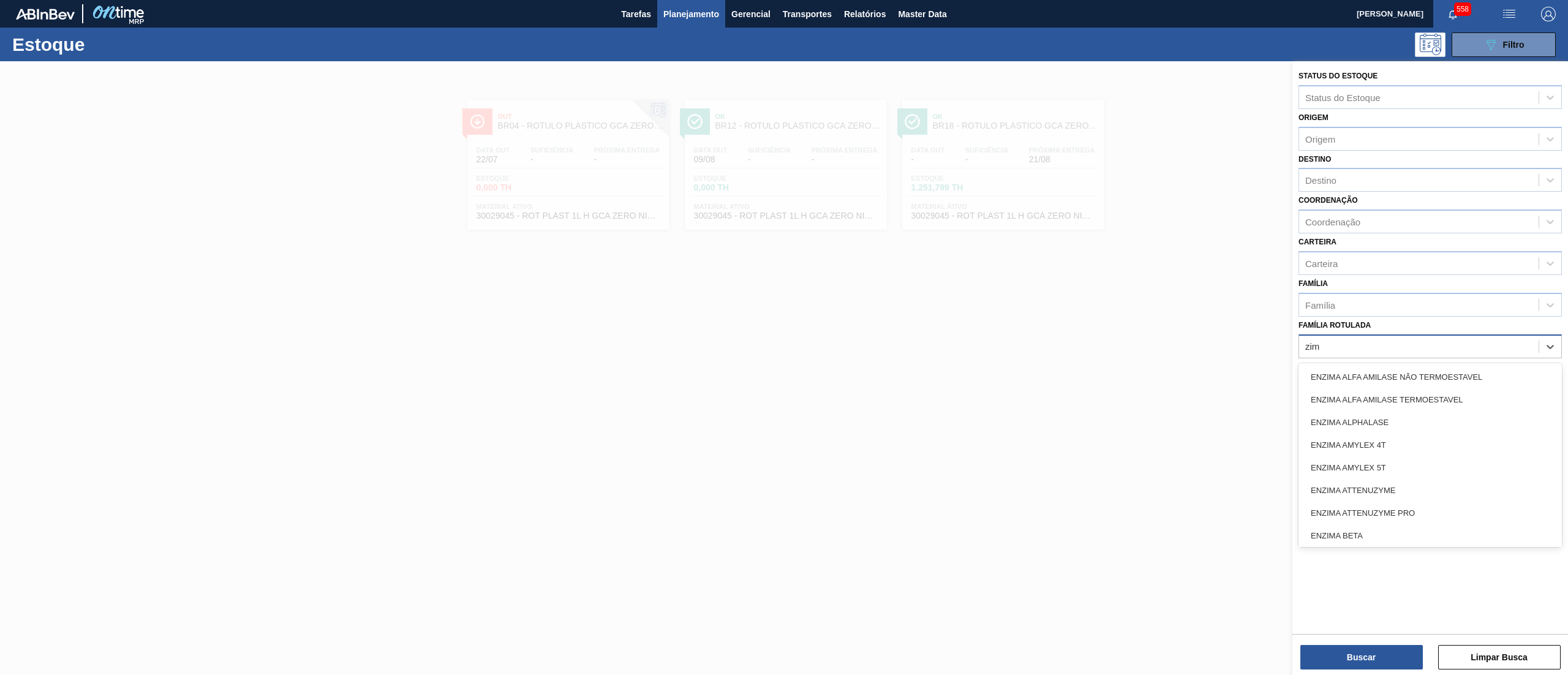
type Rotulada "zimb"
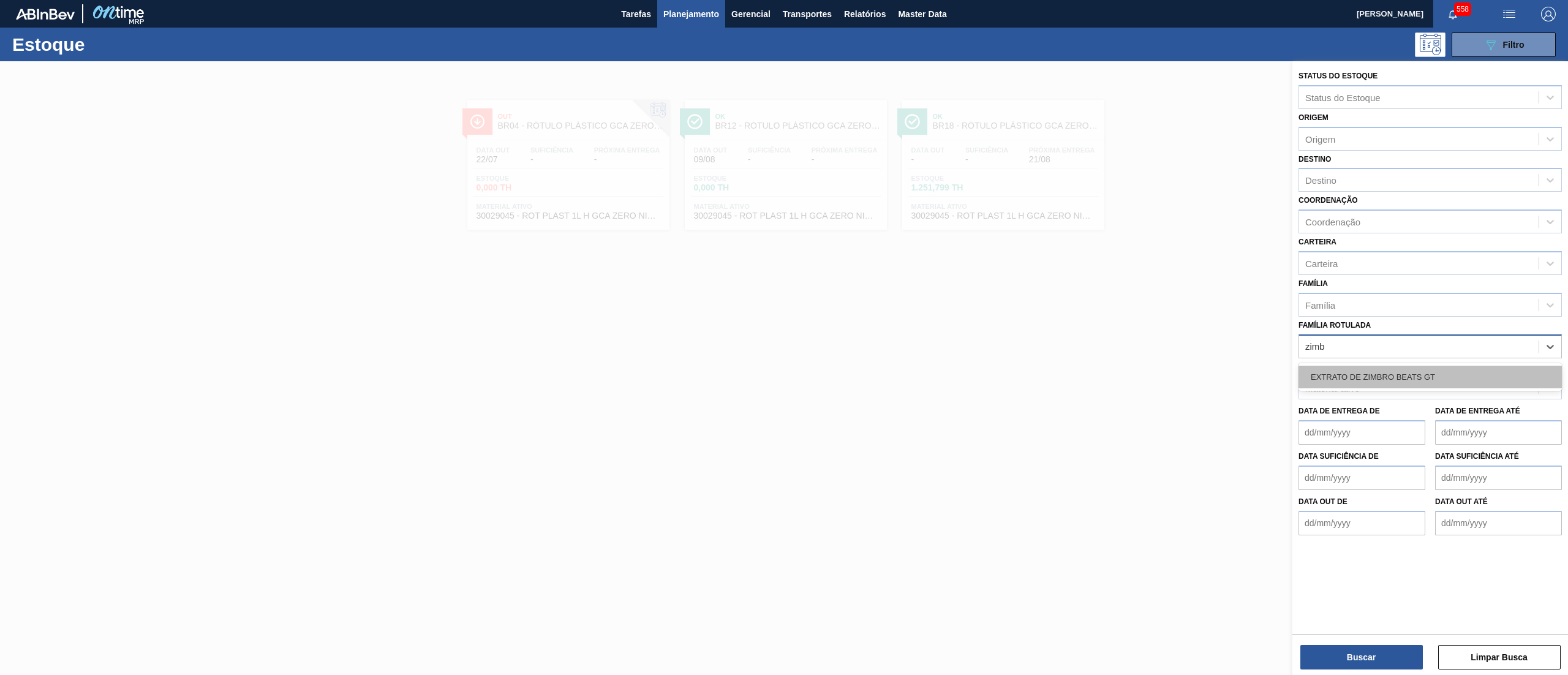
click at [1396, 385] on div "EXTRATO DE ZIMBRO BEATS GT" at bounding box center [1430, 376] width 264 height 23
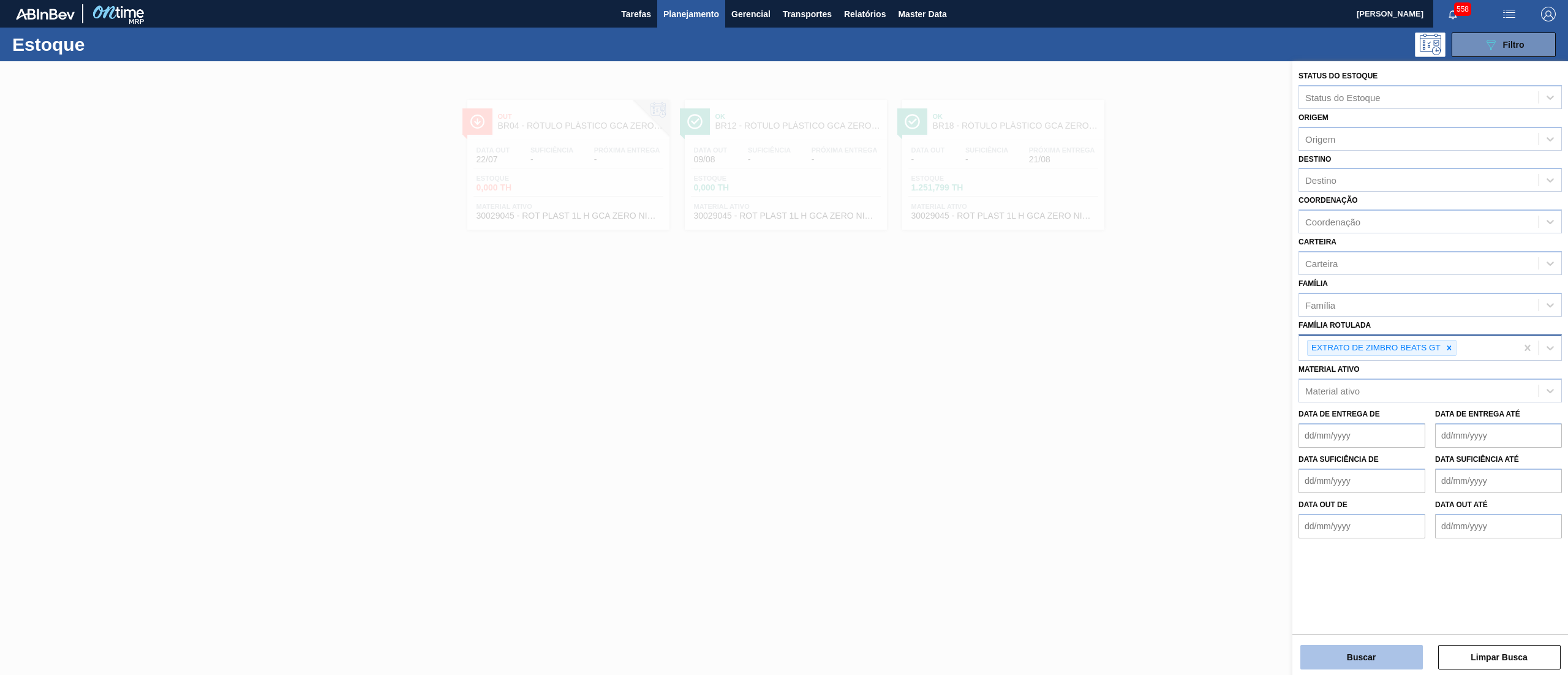
click at [1377, 665] on button "Buscar" at bounding box center [1361, 658] width 122 height 25
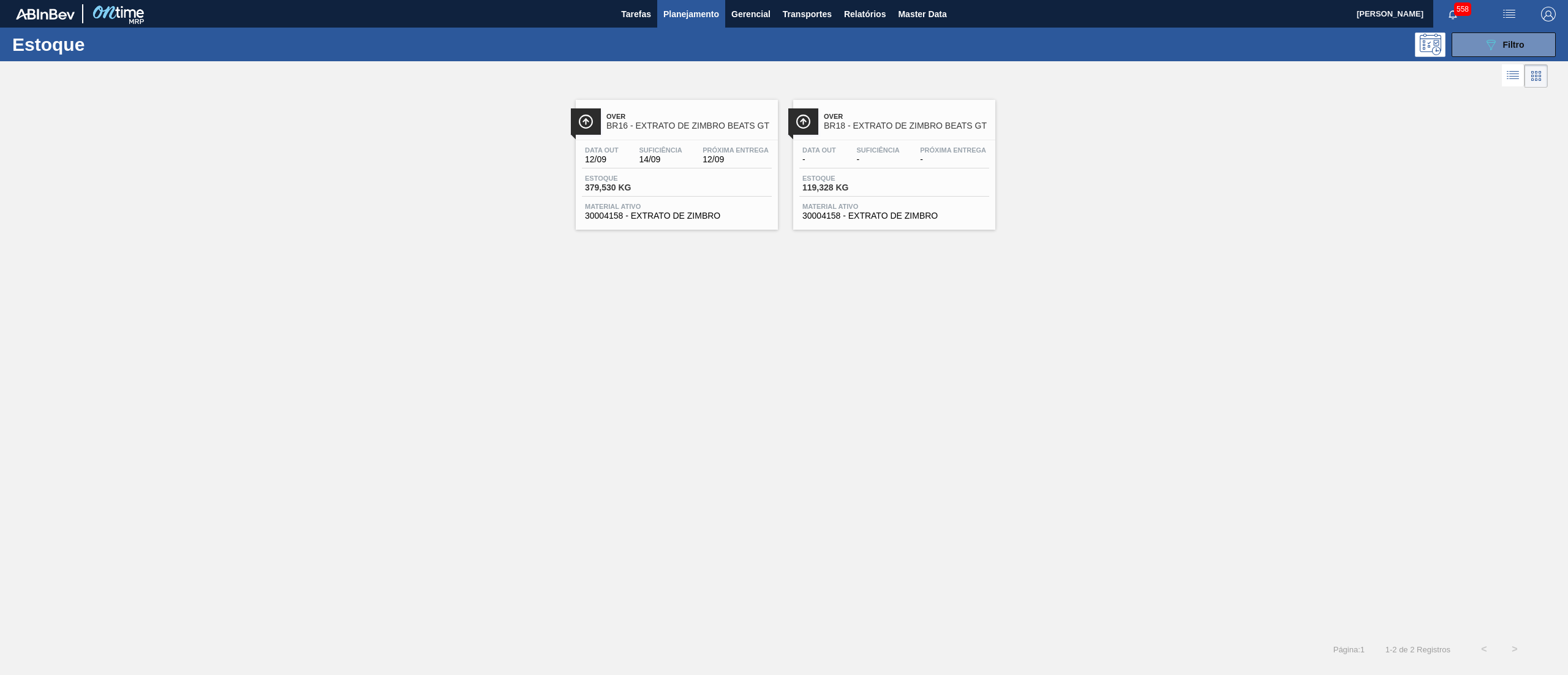
click at [642, 211] on div "Material ativo 30004158 - EXTRATO [PERSON_NAME]" at bounding box center [676, 211] width 190 height 17
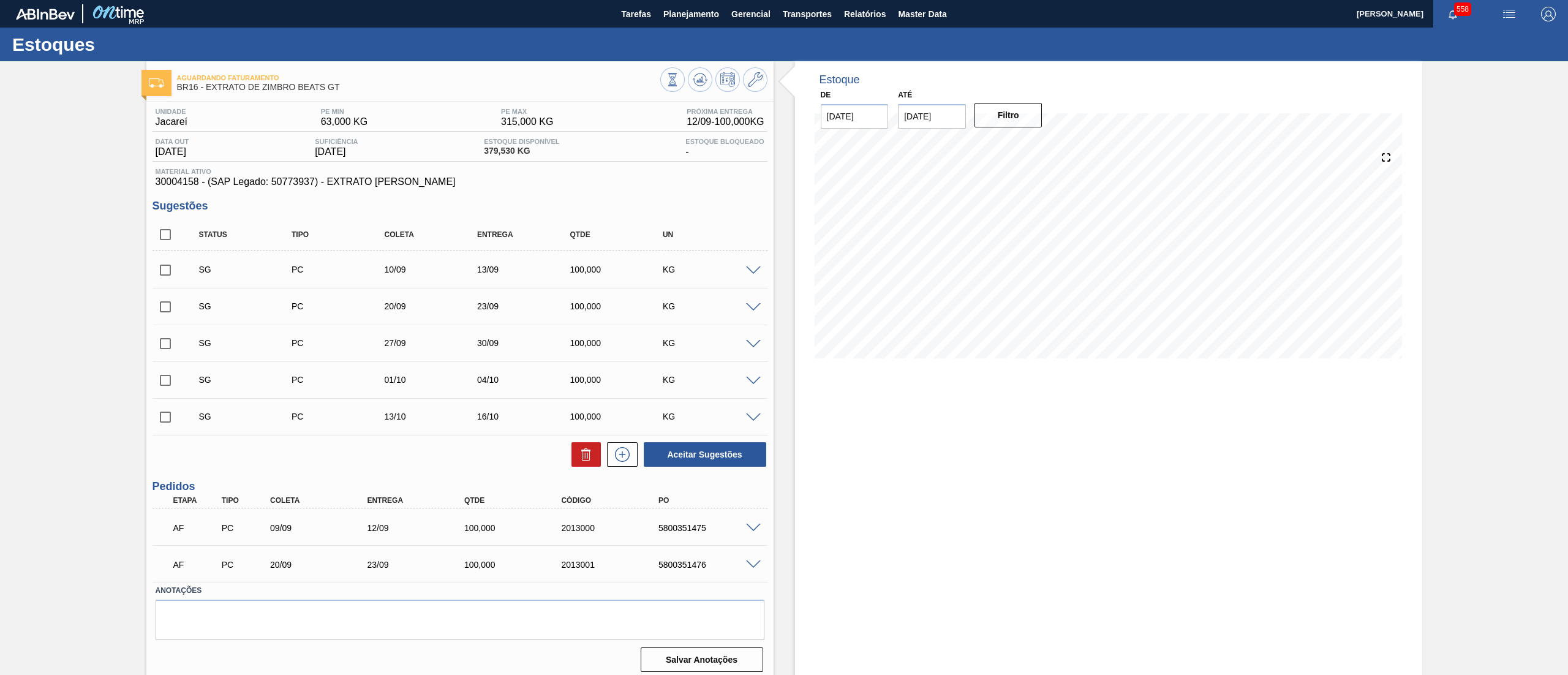
click at [755, 523] on span at bounding box center [754, 528] width 15 height 9
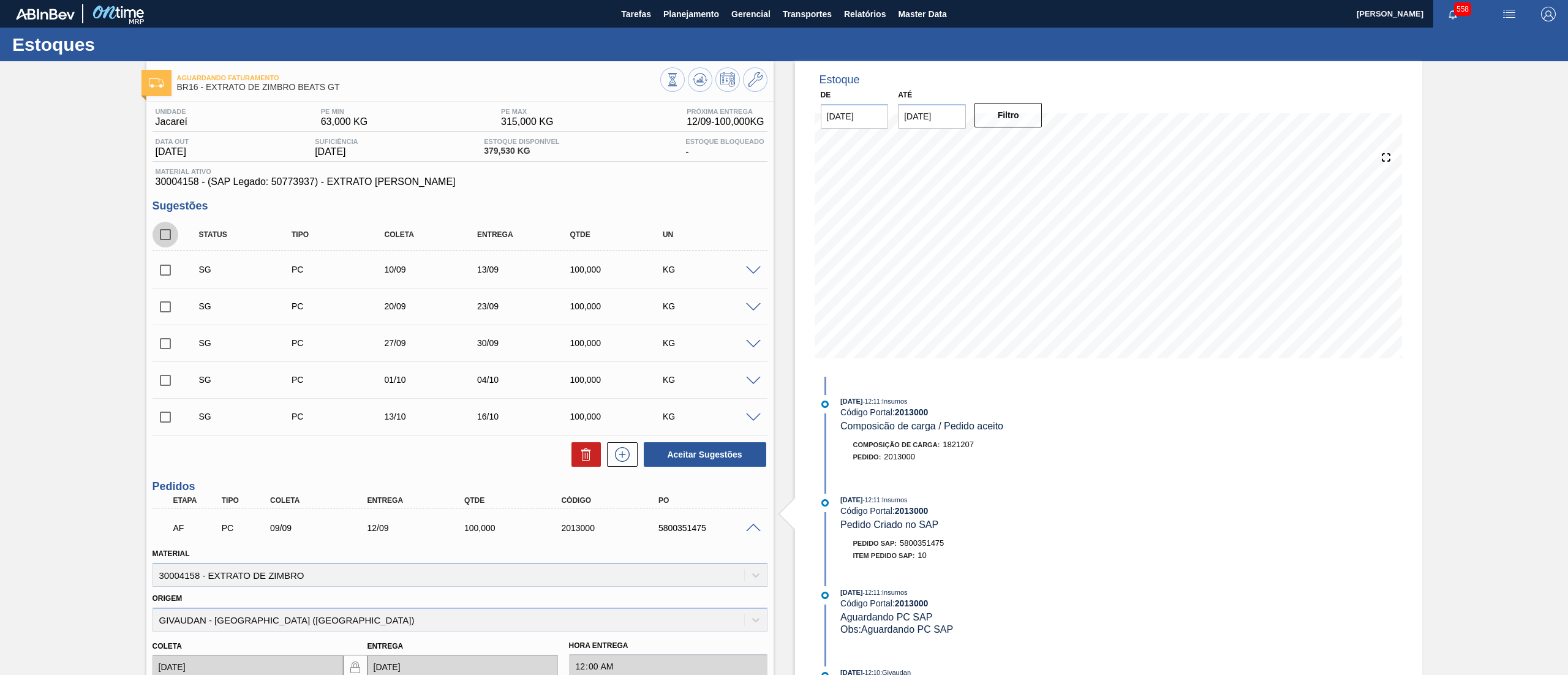
click at [163, 232] on input "checkbox" at bounding box center [165, 235] width 26 height 26
checkbox input "true"
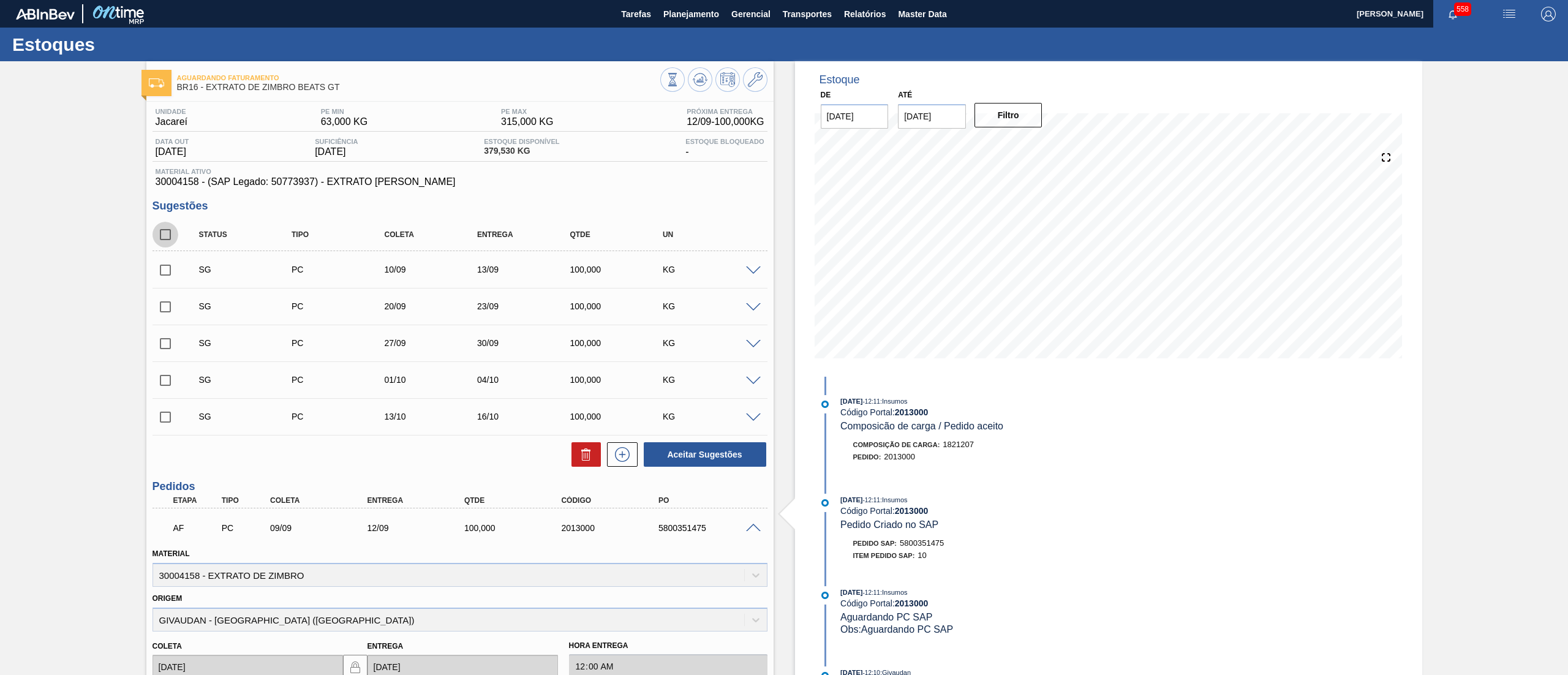
checkbox input "true"
click at [573, 451] on button at bounding box center [586, 455] width 29 height 25
checkbox input "false"
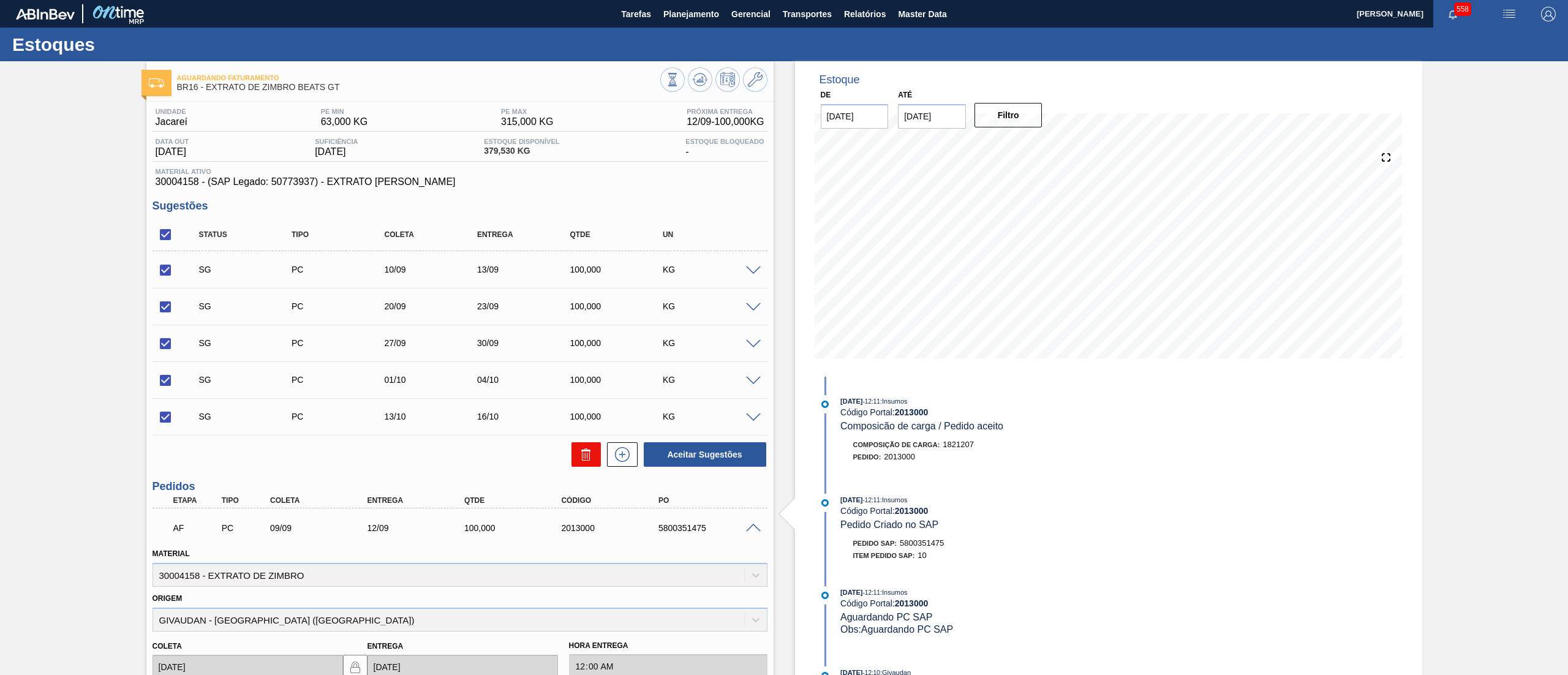
checkbox input "false"
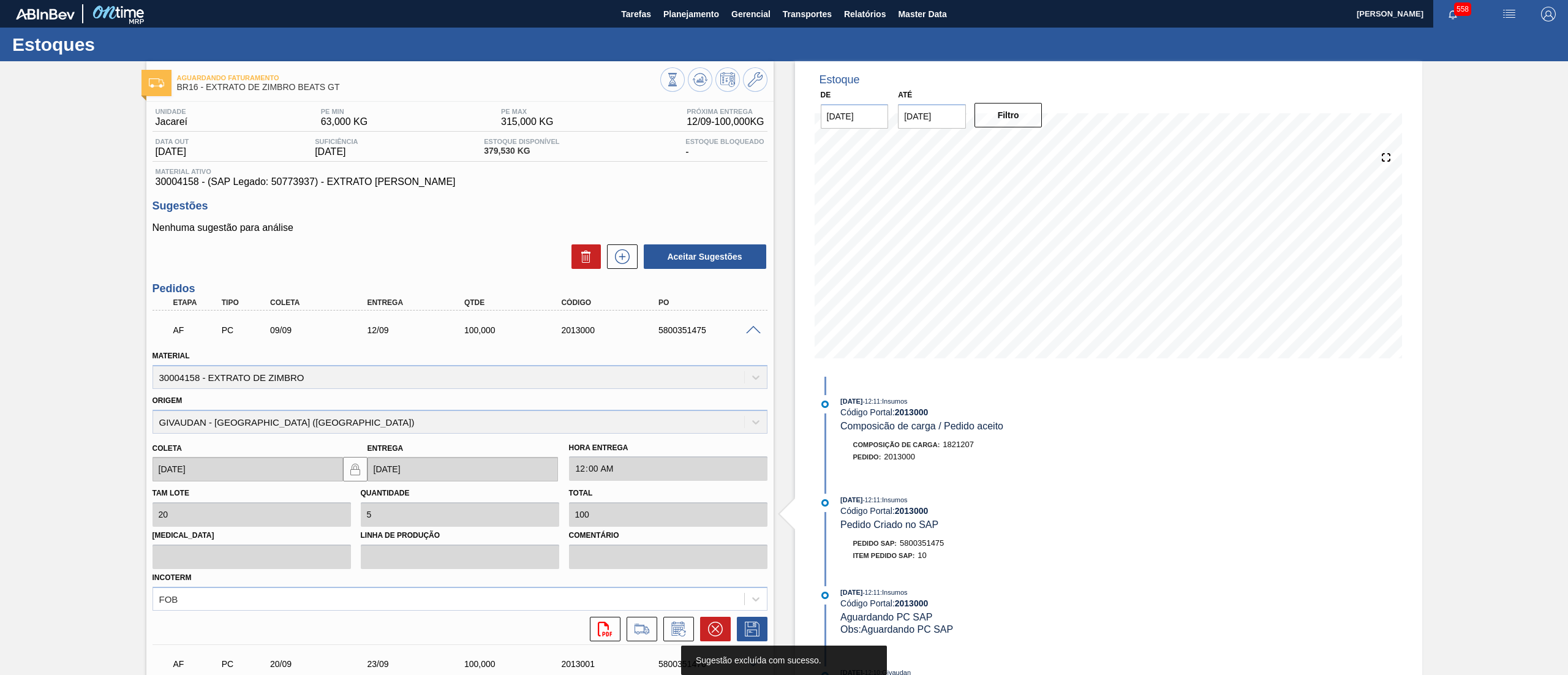
click at [784, 306] on div "Estoque De [DATE] Até [DATE] Filtro [DATE] 12:11 : Insumos Código Portal: 20130…" at bounding box center [1098, 520] width 649 height 918
click at [746, 330] on span at bounding box center [754, 330] width 15 height 9
